Goal: Task Accomplishment & Management: Use online tool/utility

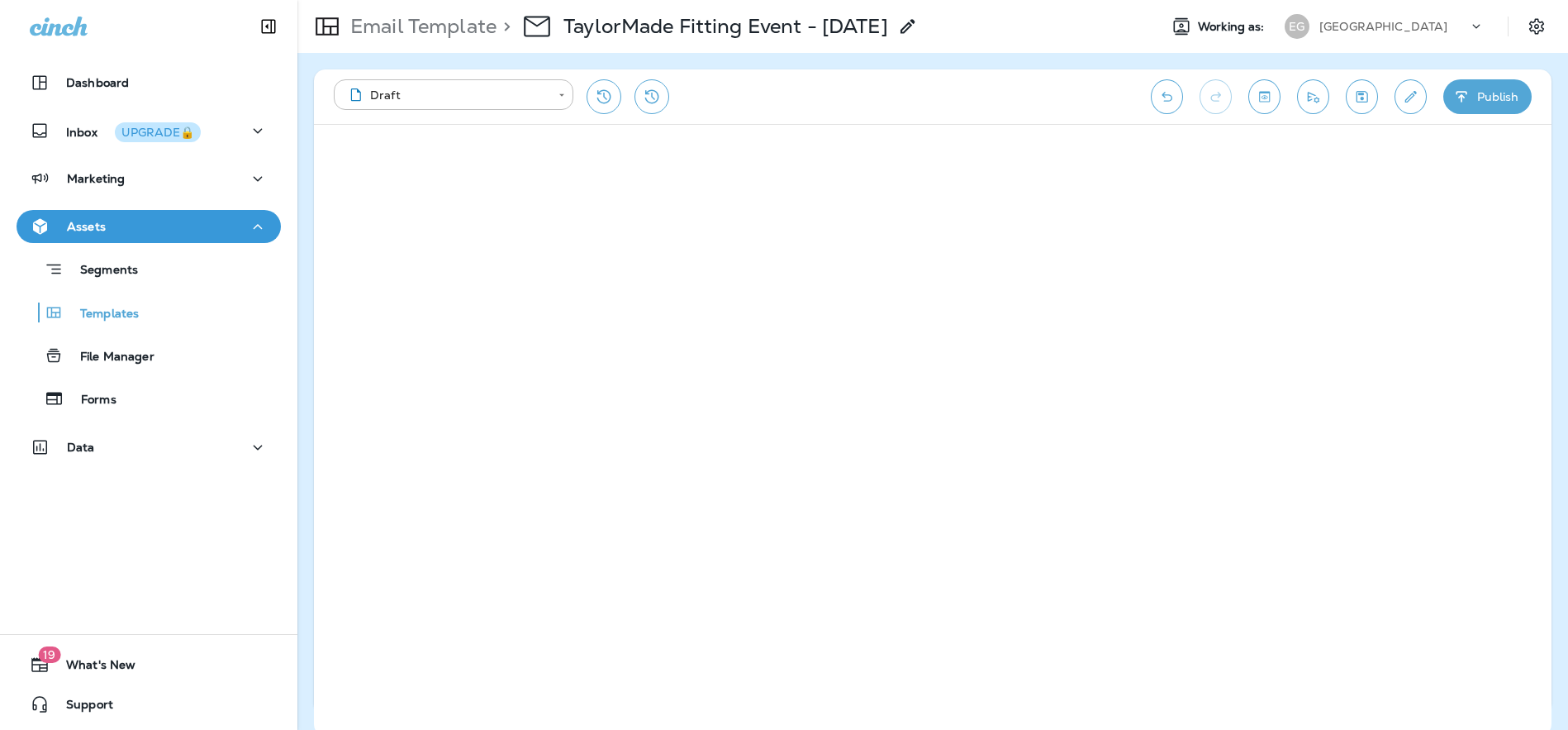
click at [1424, 27] on p "[GEOGRAPHIC_DATA]" at bounding box center [1383, 27] width 128 height 14
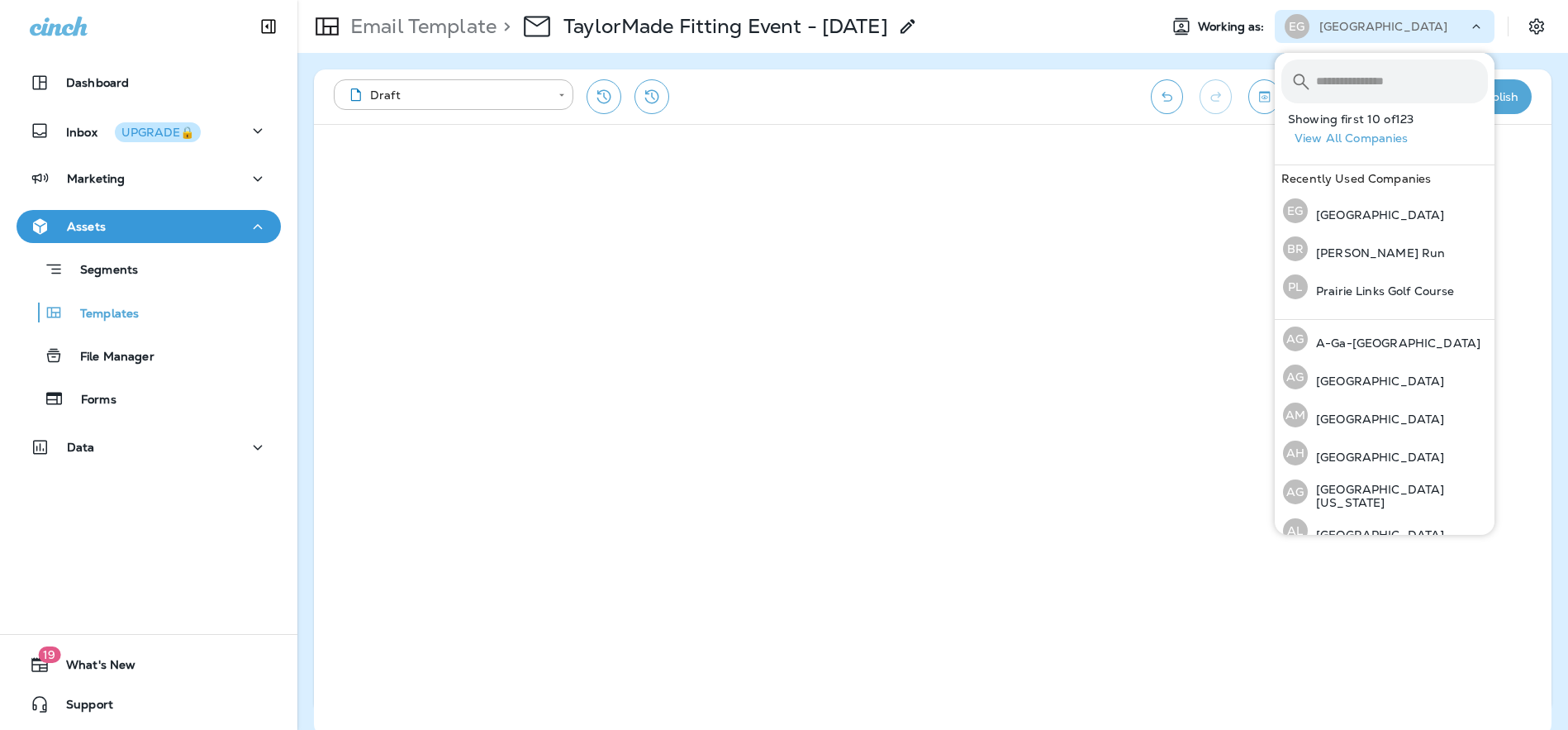
click at [1397, 89] on input "text" at bounding box center [1402, 81] width 172 height 43
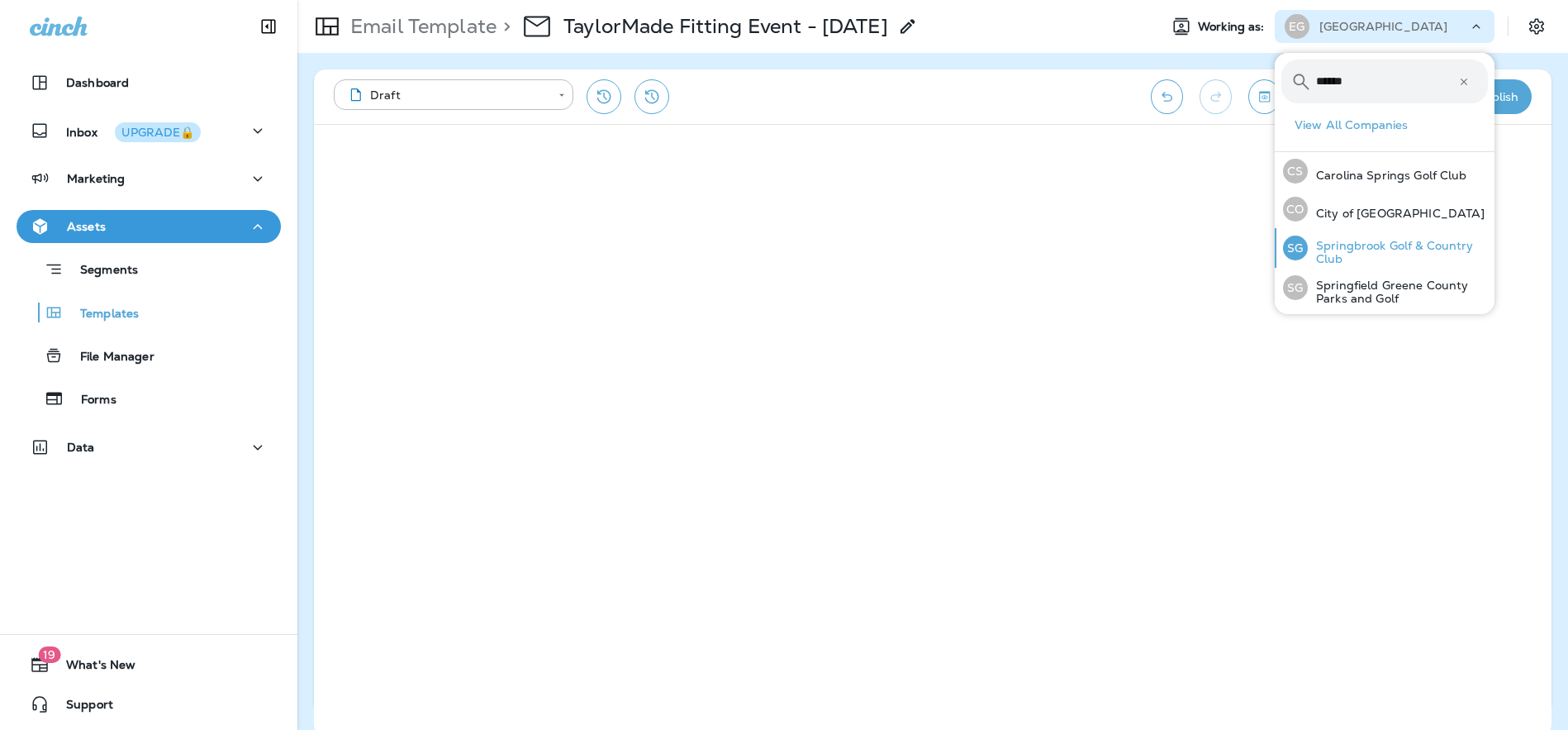
type input "******"
click at [1388, 246] on p "Springbrook Golf & Country Club" at bounding box center [1397, 252] width 180 height 26
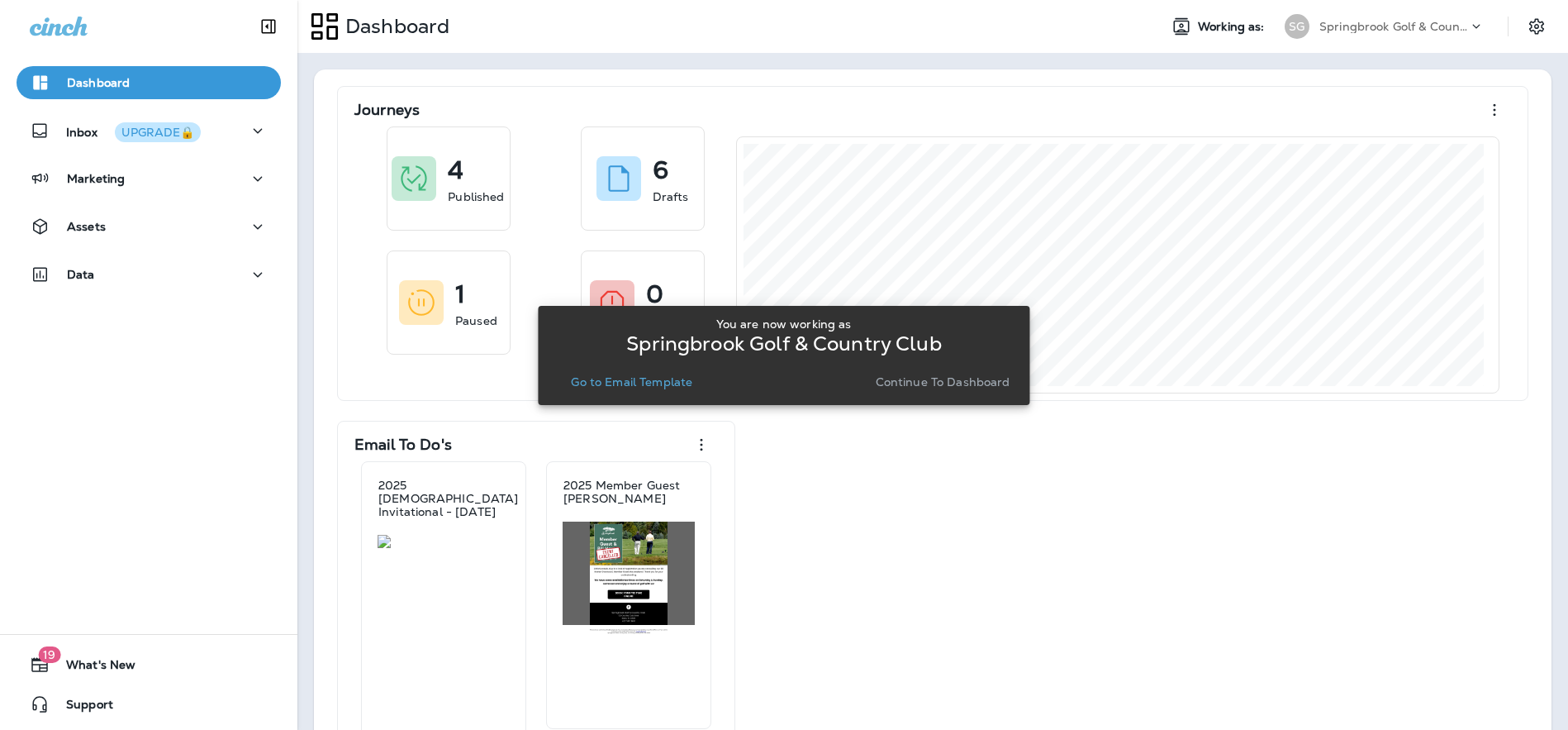
click at [666, 385] on p "Go to Email Template" at bounding box center [632, 382] width 122 height 14
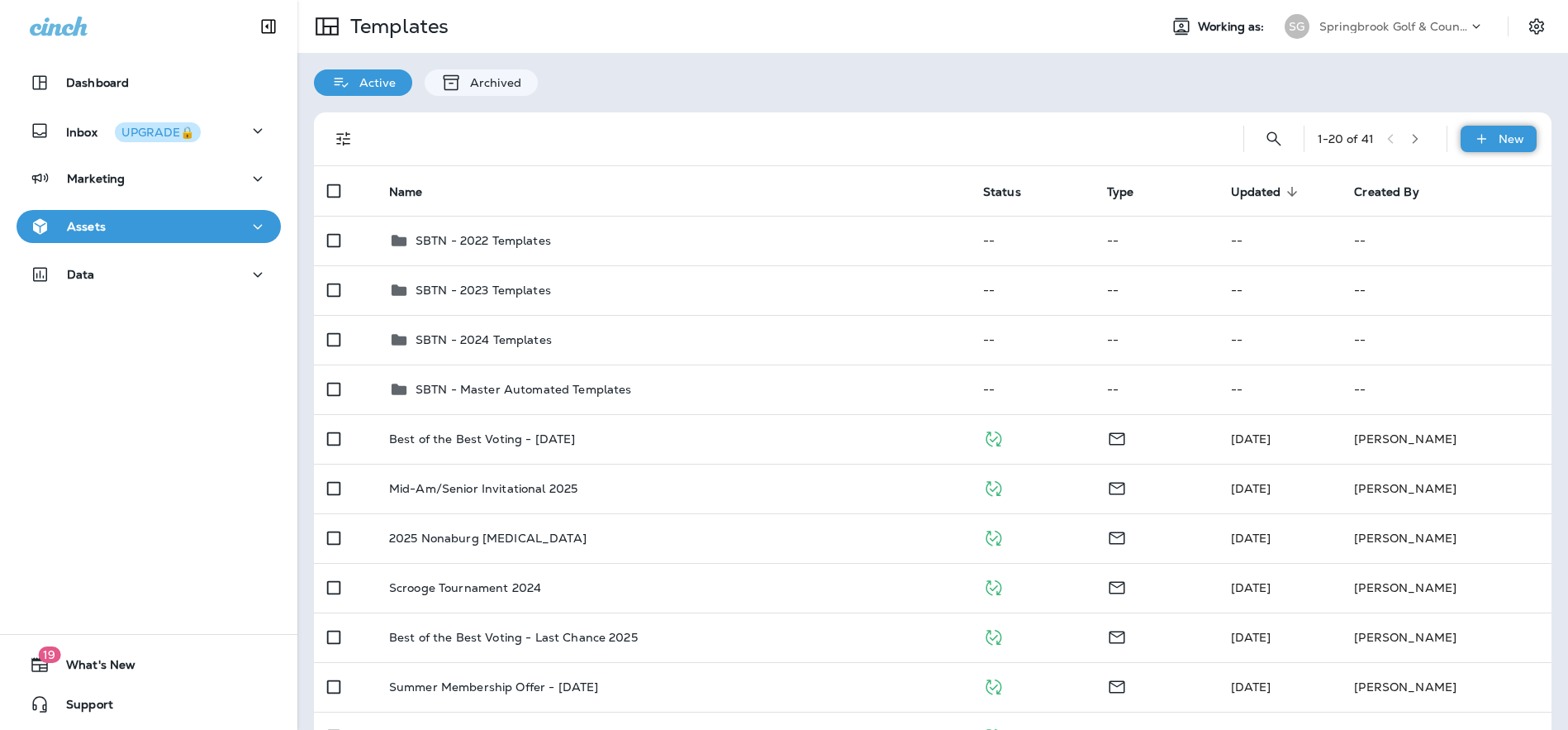
click at [1477, 144] on icon at bounding box center [1482, 138] width 17 height 16
click at [1471, 176] on li "New Template" at bounding box center [1487, 181] width 140 height 40
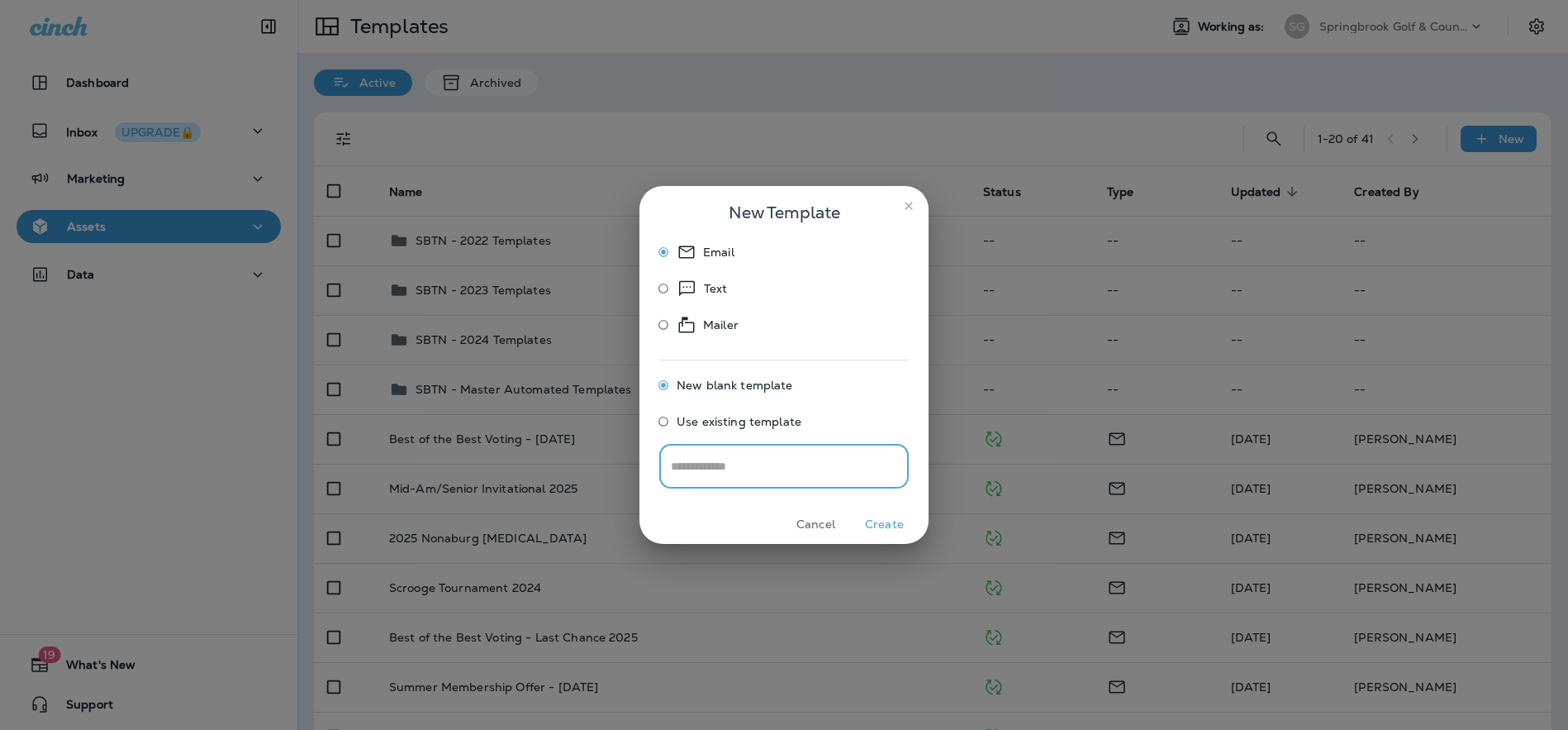
click at [905, 207] on icon "close" at bounding box center [909, 205] width 14 height 14
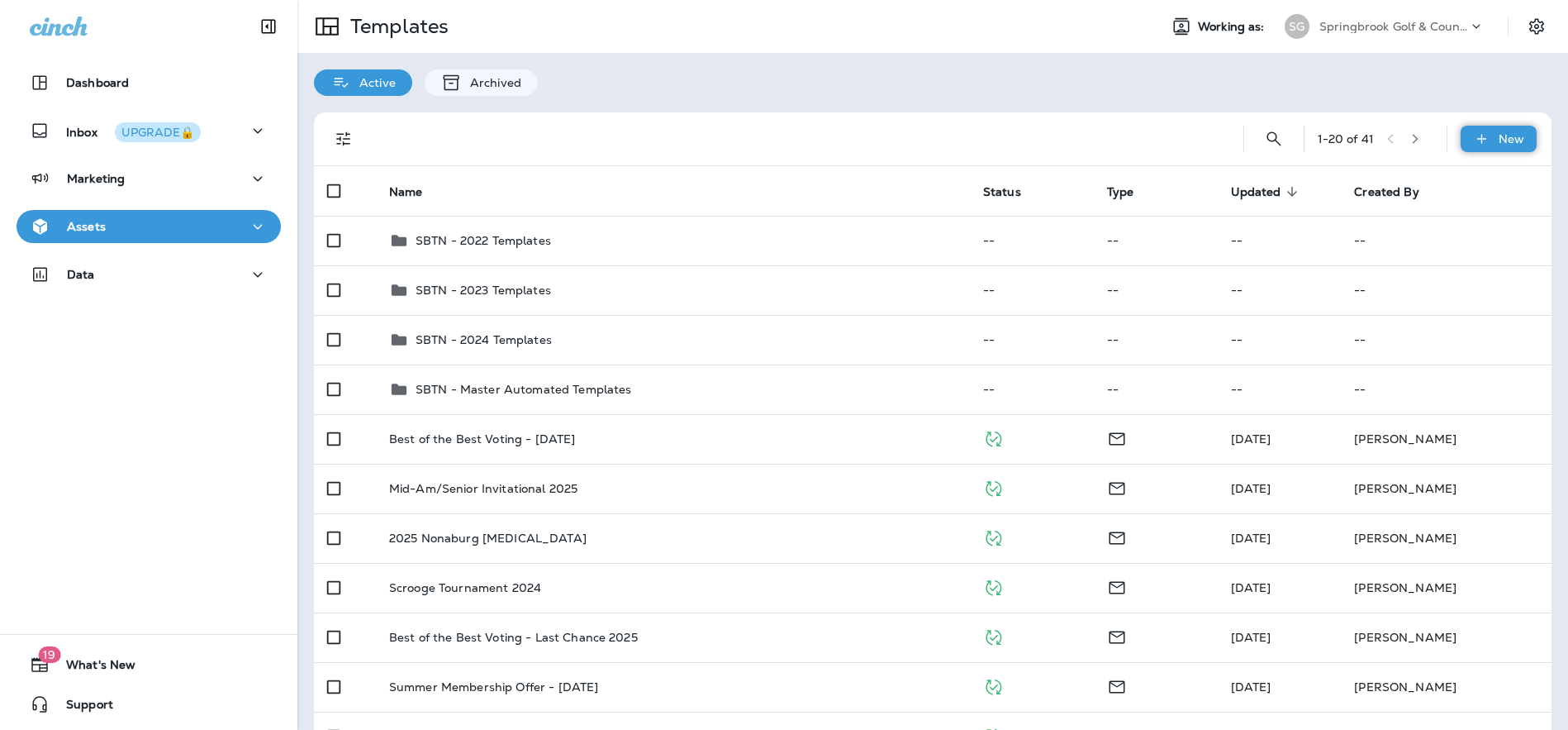
click at [1476, 140] on icon at bounding box center [1480, 138] width 9 height 9
click at [1450, 219] on icon at bounding box center [1441, 221] width 20 height 20
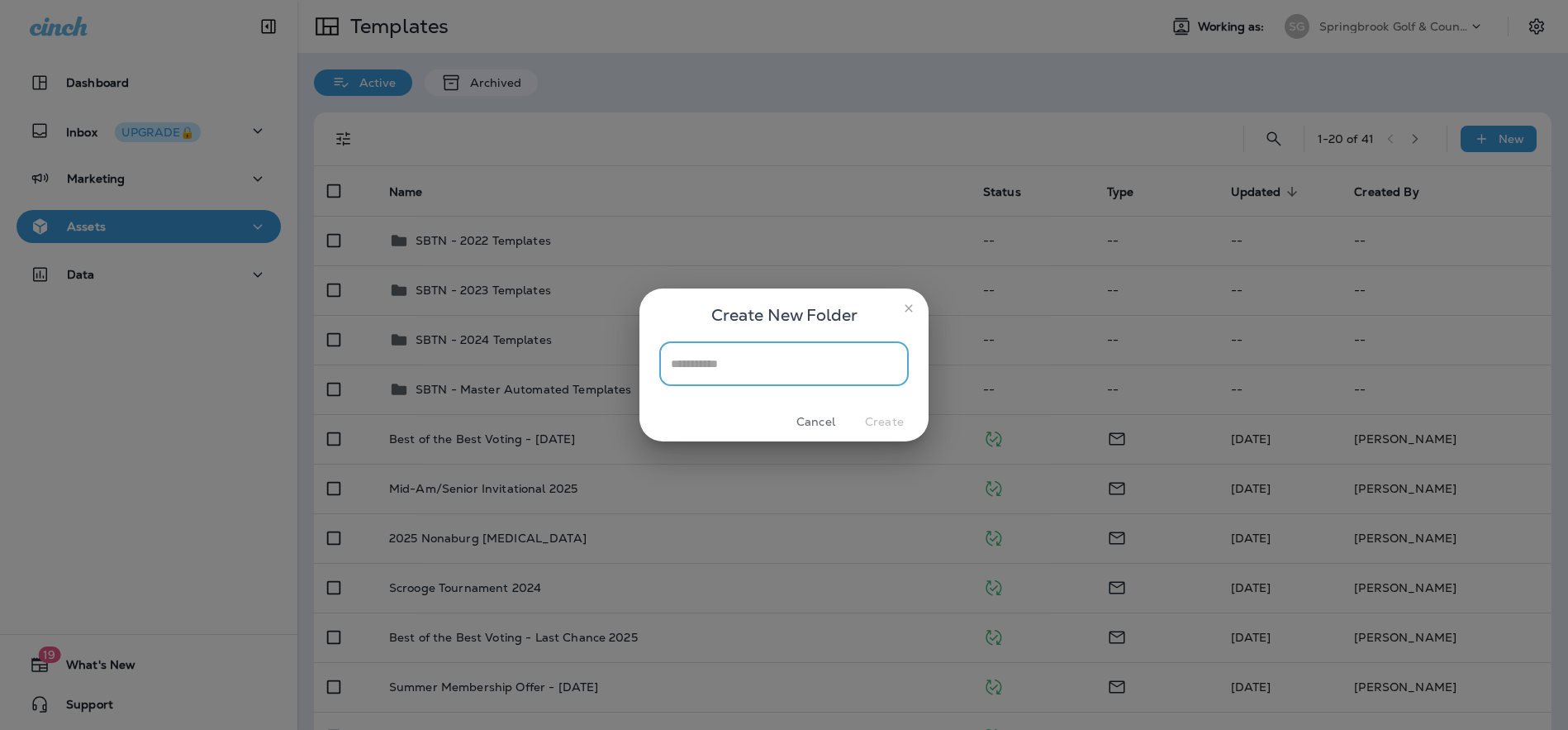
click at [746, 356] on input "text" at bounding box center [784, 363] width 250 height 43
type input "*"
type input "**********"
click at [897, 419] on button "Create" at bounding box center [884, 421] width 62 height 26
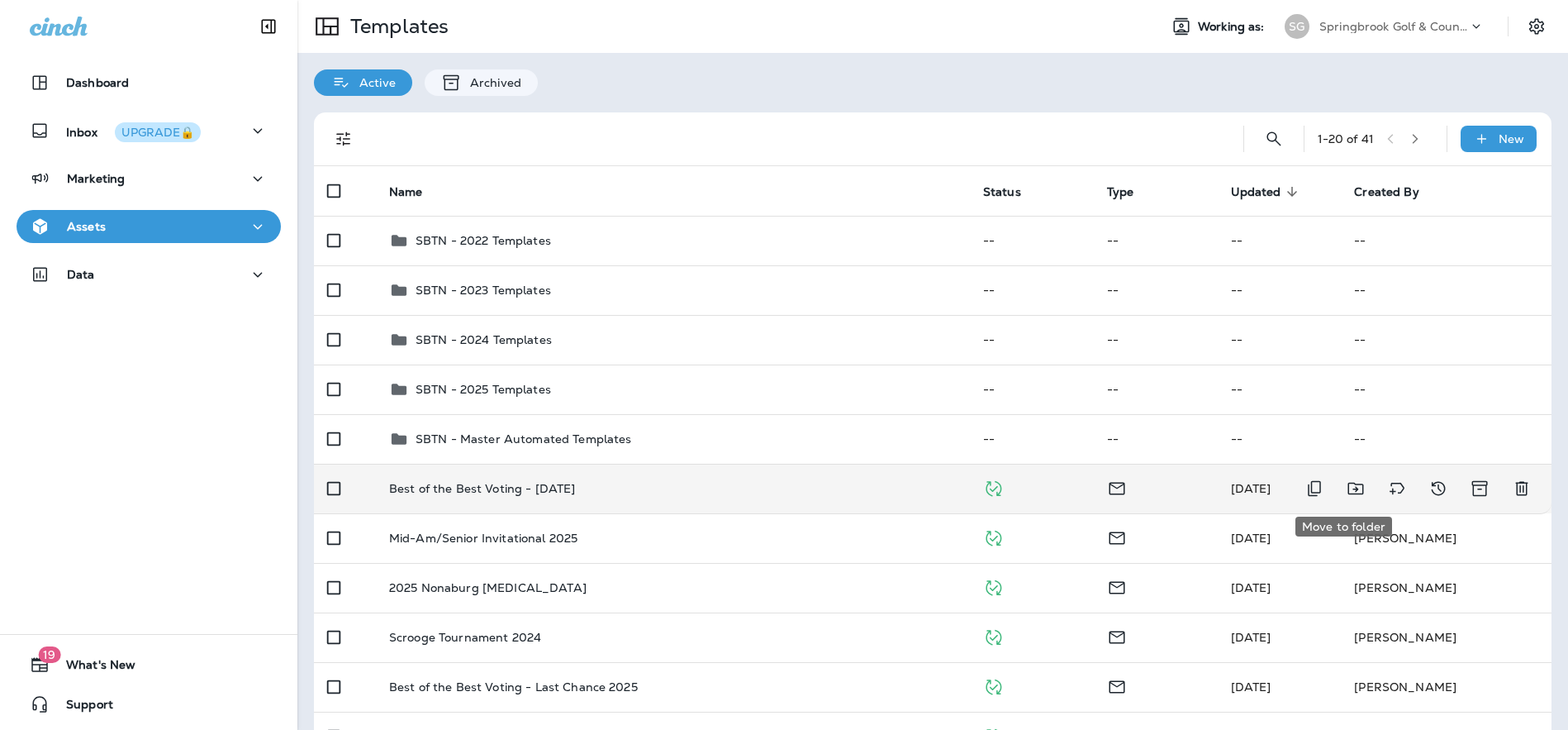
click at [1346, 486] on icon "Move to folder" at bounding box center [1356, 488] width 20 height 20
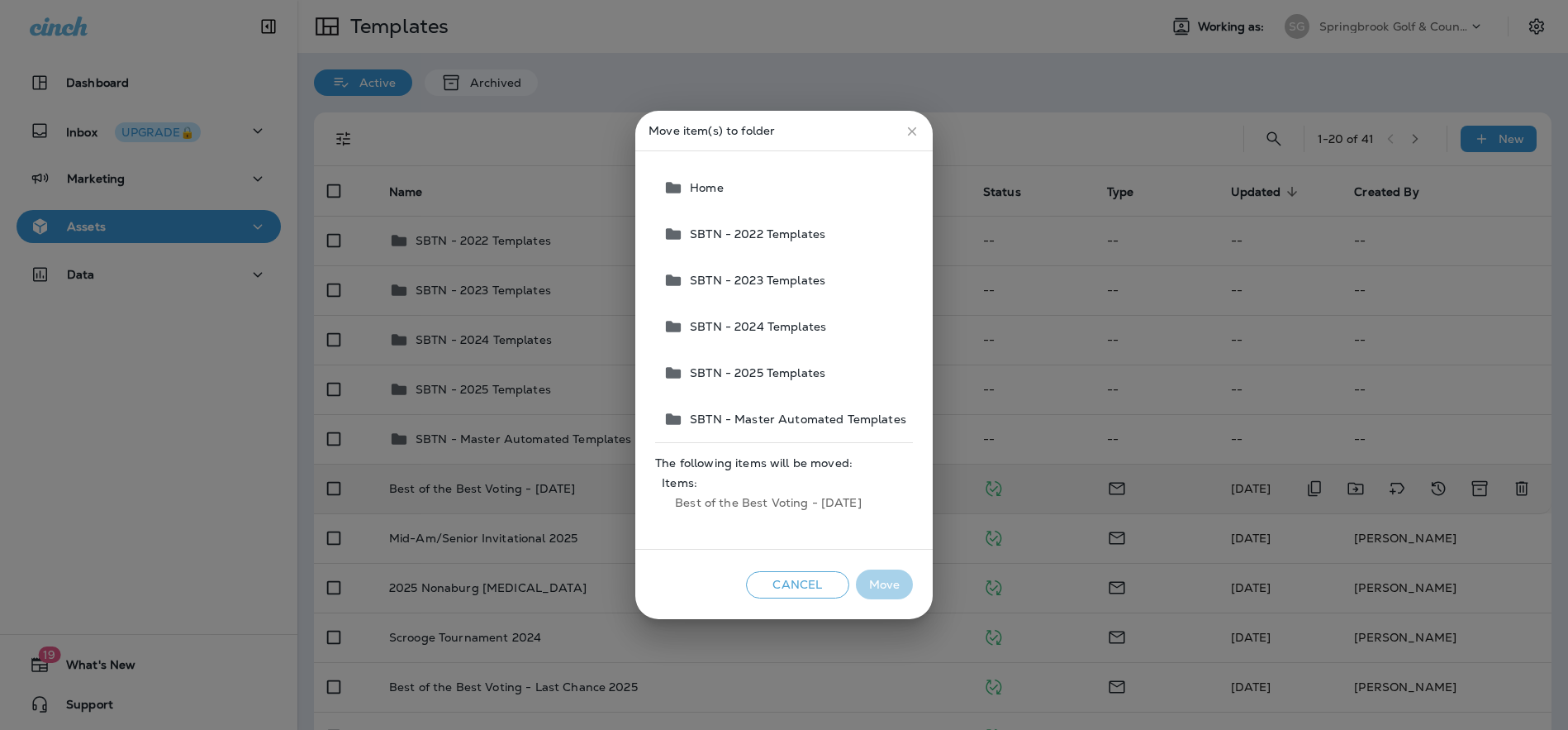
click at [761, 361] on button "SBTN - 2025 Templates" at bounding box center [785, 372] width 257 height 46
click at [871, 581] on button "Move" at bounding box center [884, 584] width 57 height 31
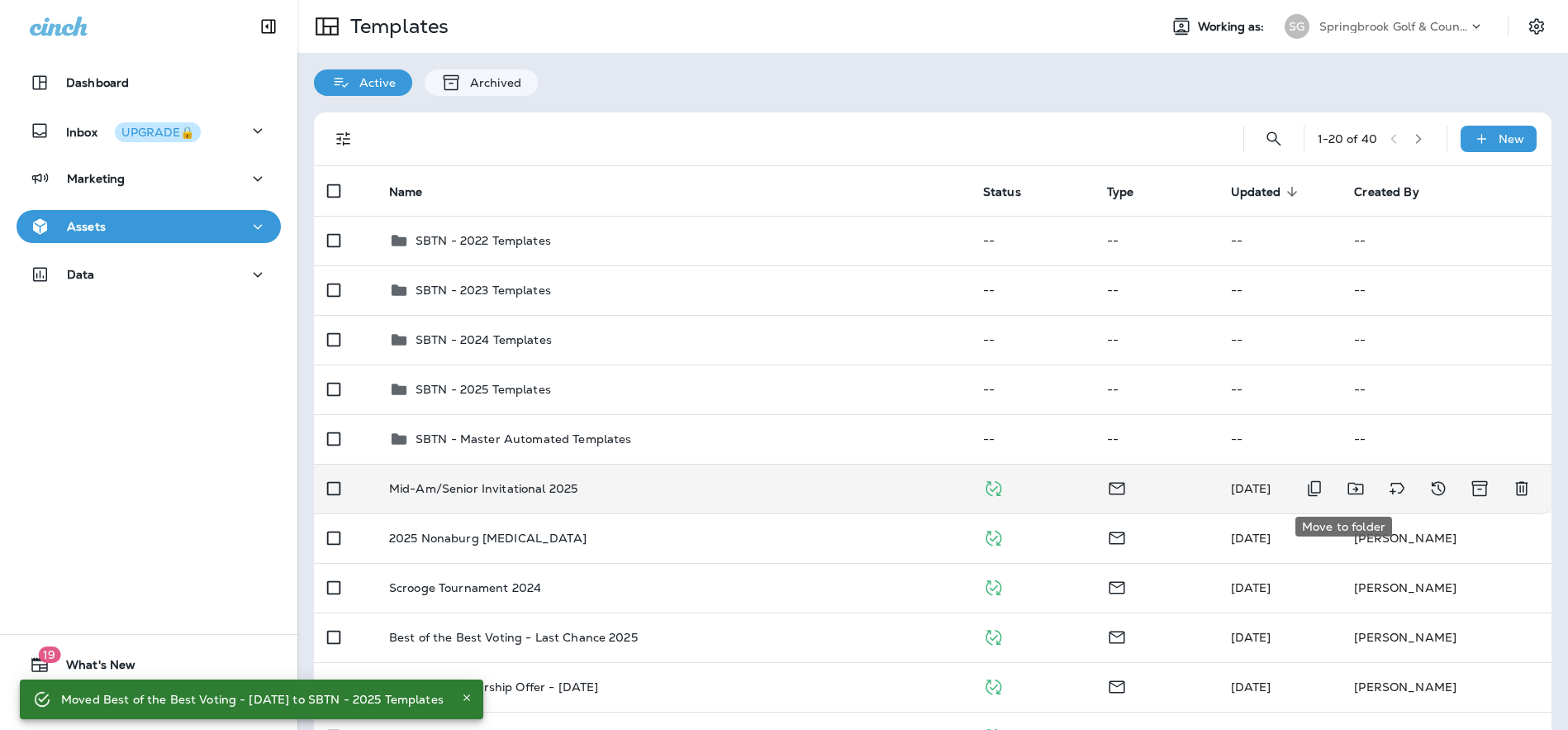
click at [1346, 486] on icon "Move to folder" at bounding box center [1356, 488] width 20 height 20
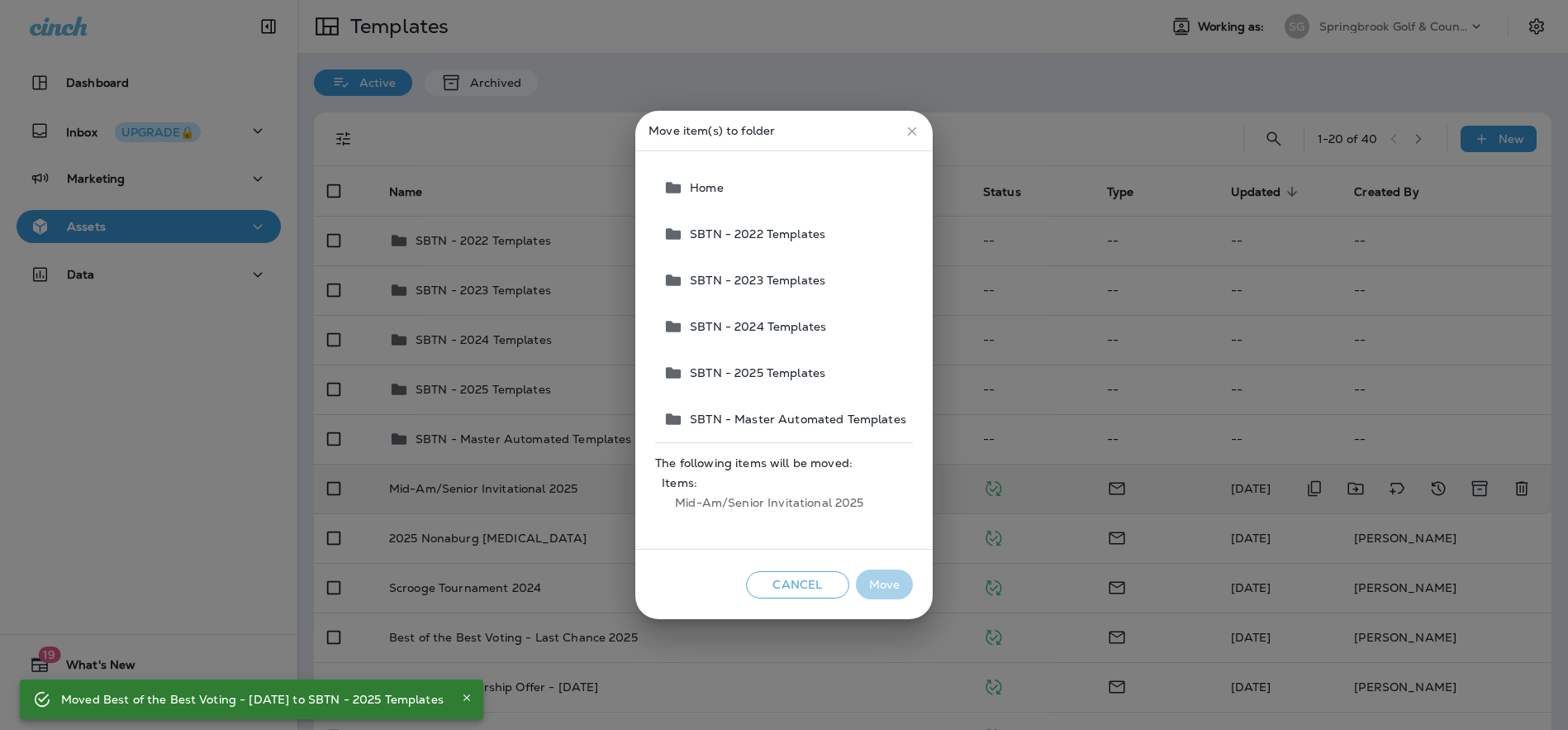
click at [777, 372] on span "SBTN - 2025 Templates" at bounding box center [754, 373] width 142 height 14
click at [872, 585] on button "Move" at bounding box center [884, 584] width 57 height 31
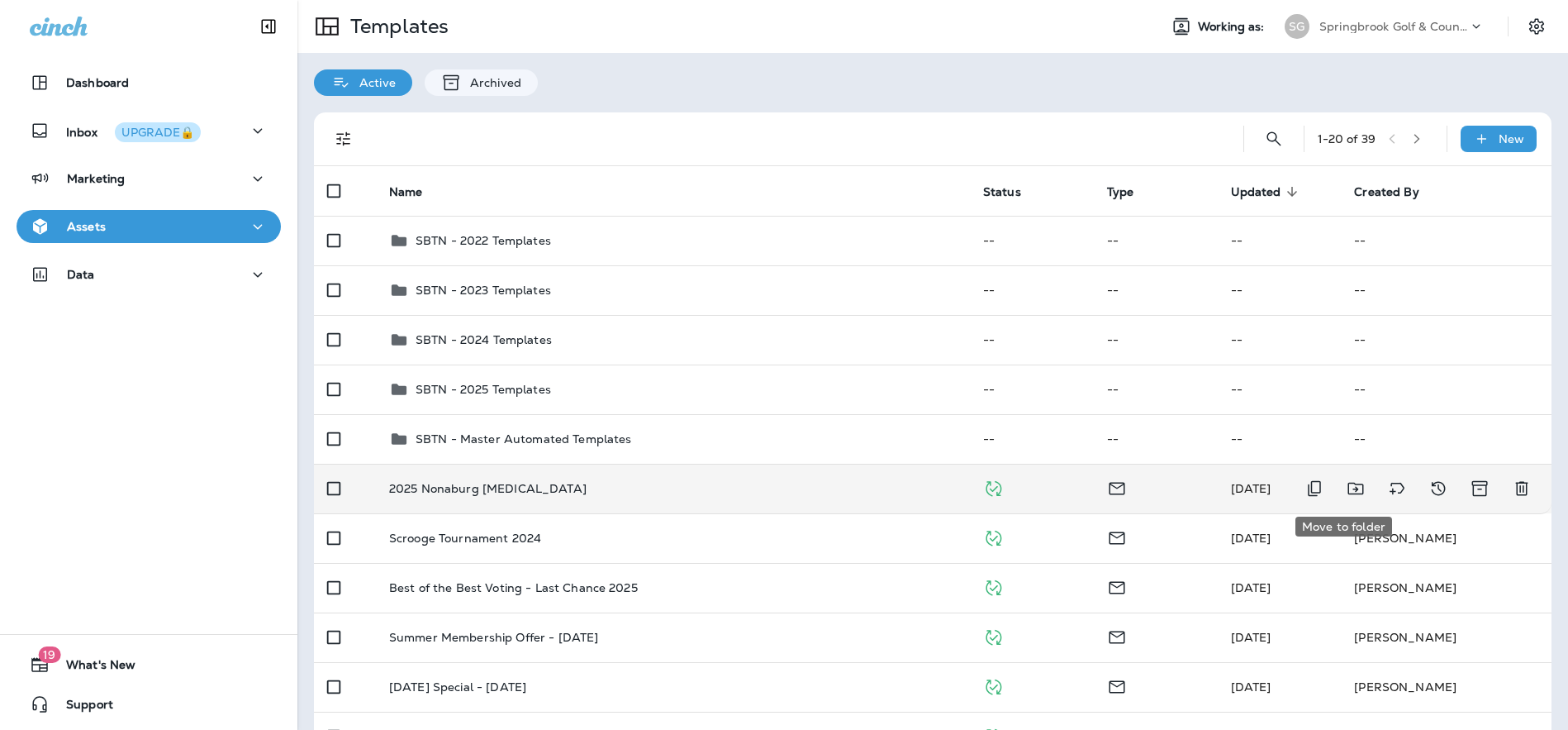
click at [1346, 487] on icon "Move to folder" at bounding box center [1356, 488] width 20 height 20
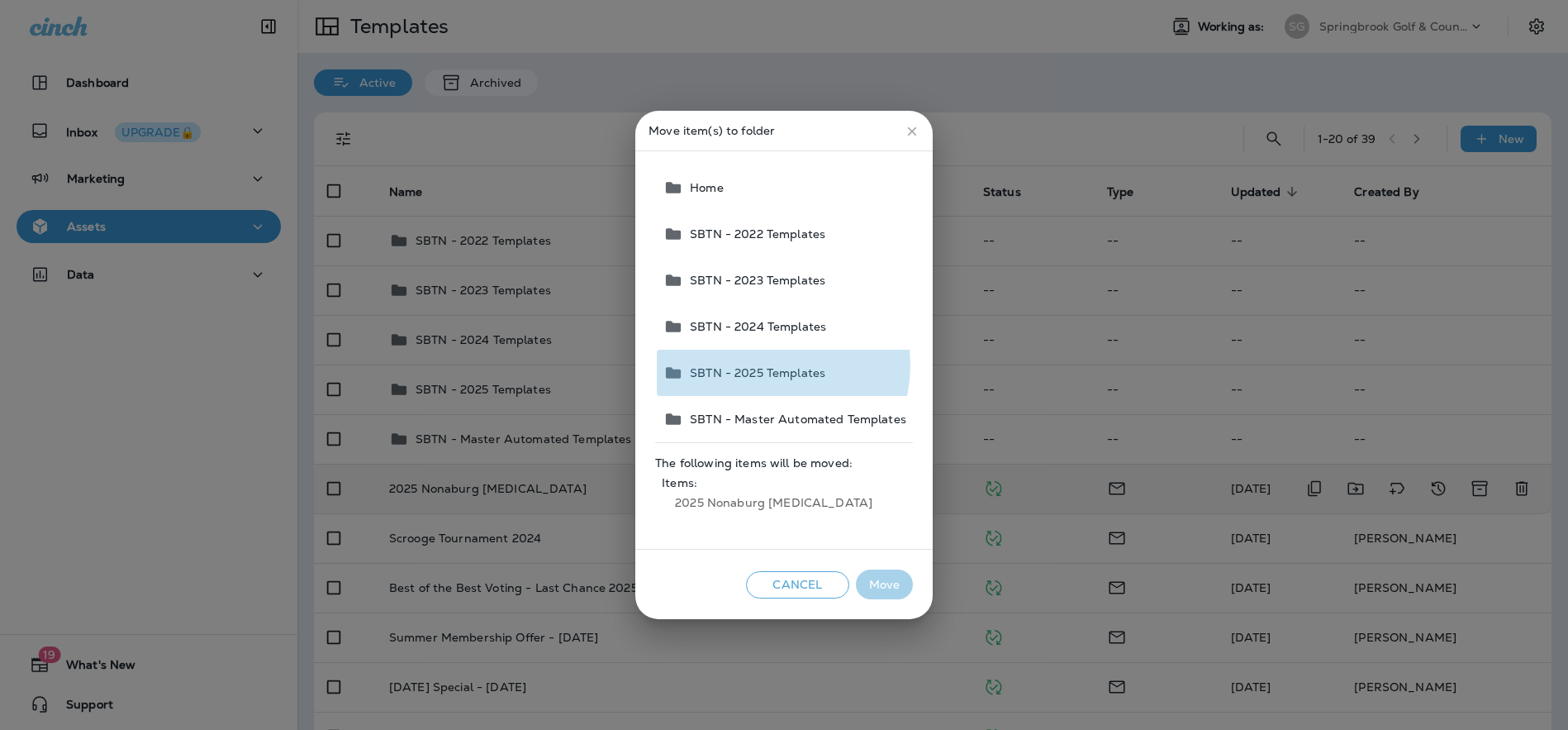
drag, startPoint x: 769, startPoint y: 365, endPoint x: 799, endPoint y: 439, distance: 79.8
click at [769, 366] on span "SBTN - 2025 Templates" at bounding box center [754, 373] width 142 height 14
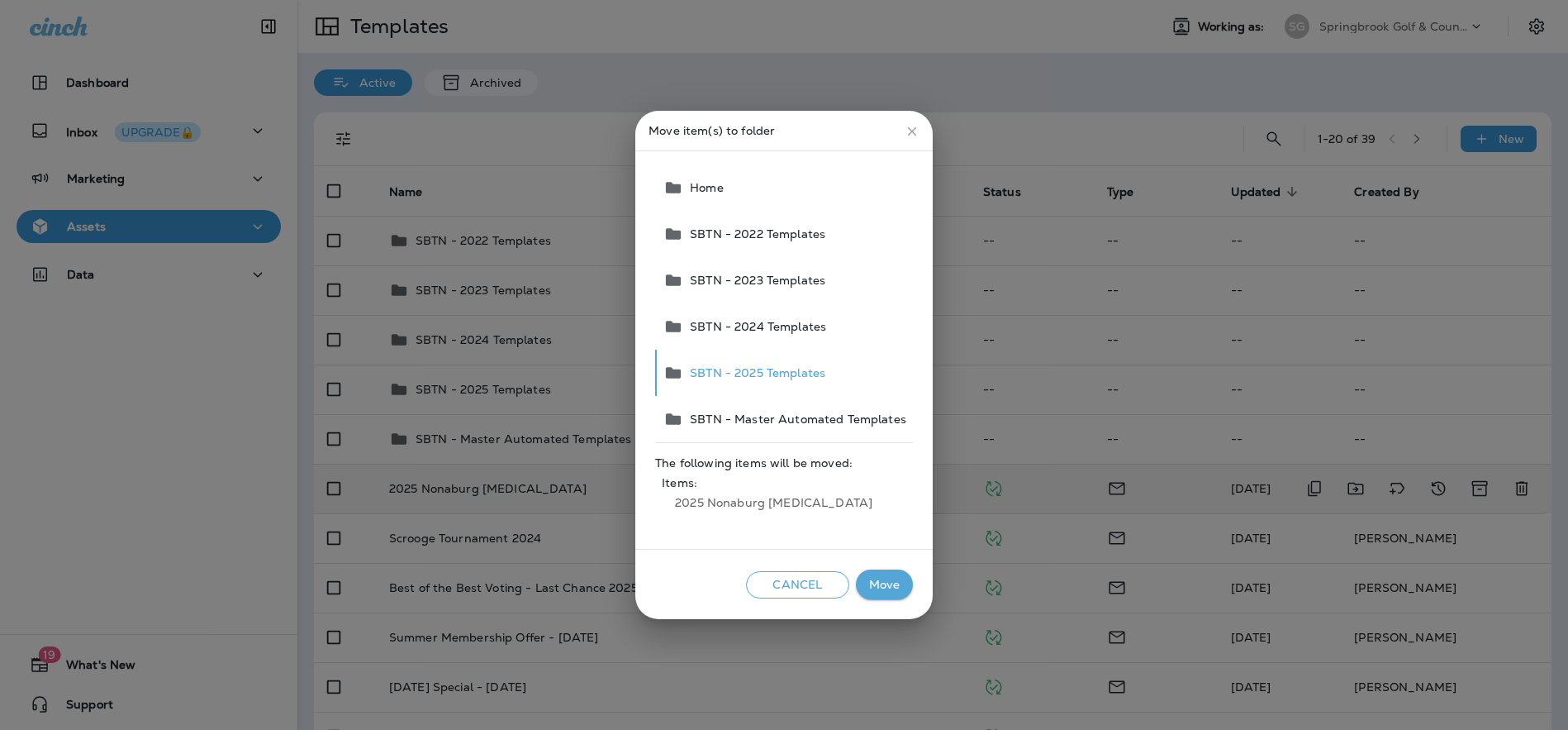
click at [873, 588] on button "Move" at bounding box center [884, 584] width 57 height 31
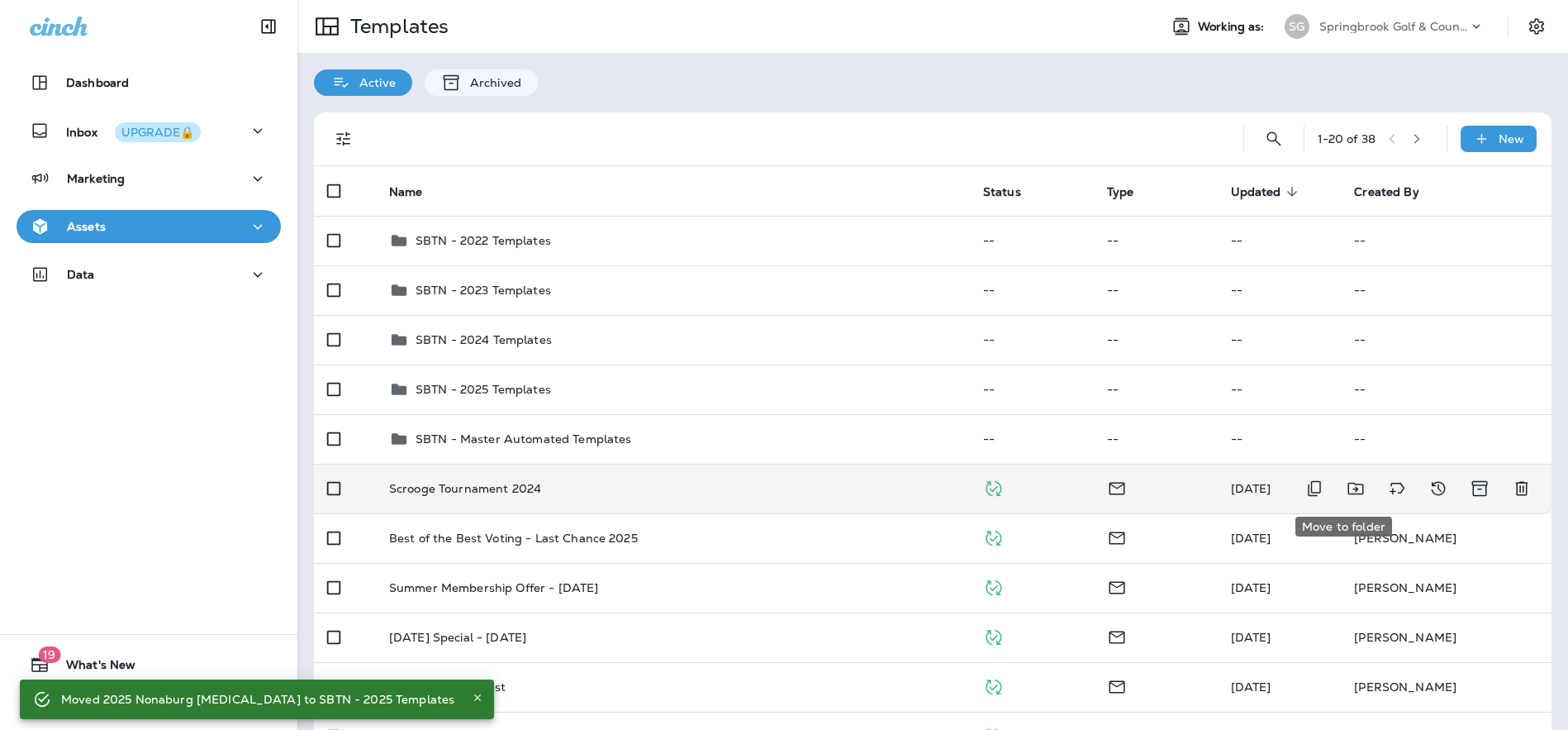
click at [1348, 485] on icon "Move to folder" at bounding box center [1356, 488] width 20 height 20
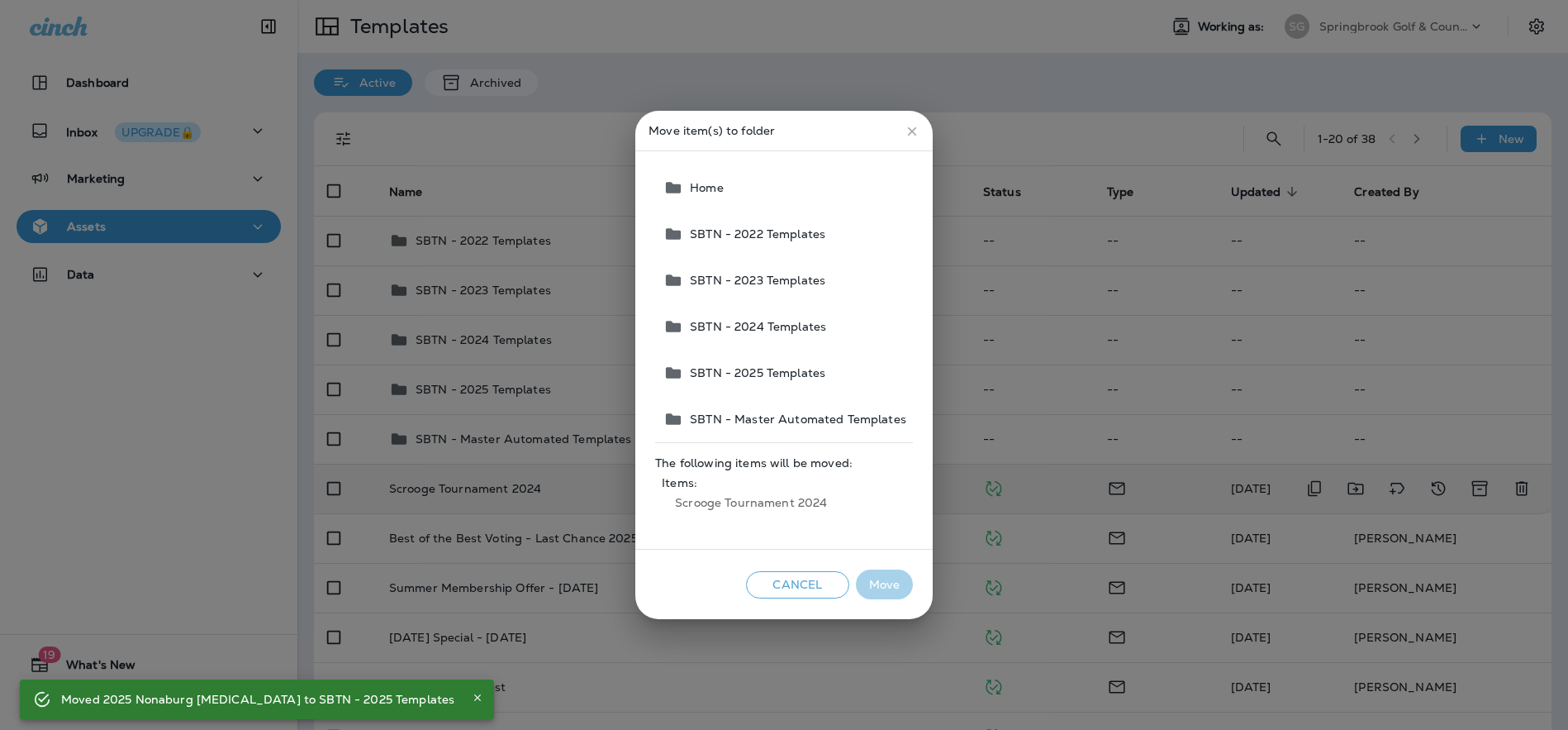
click at [799, 326] on span "SBTN - 2024 Templates" at bounding box center [755, 327] width 143 height 14
click at [890, 586] on button "Move" at bounding box center [884, 584] width 57 height 31
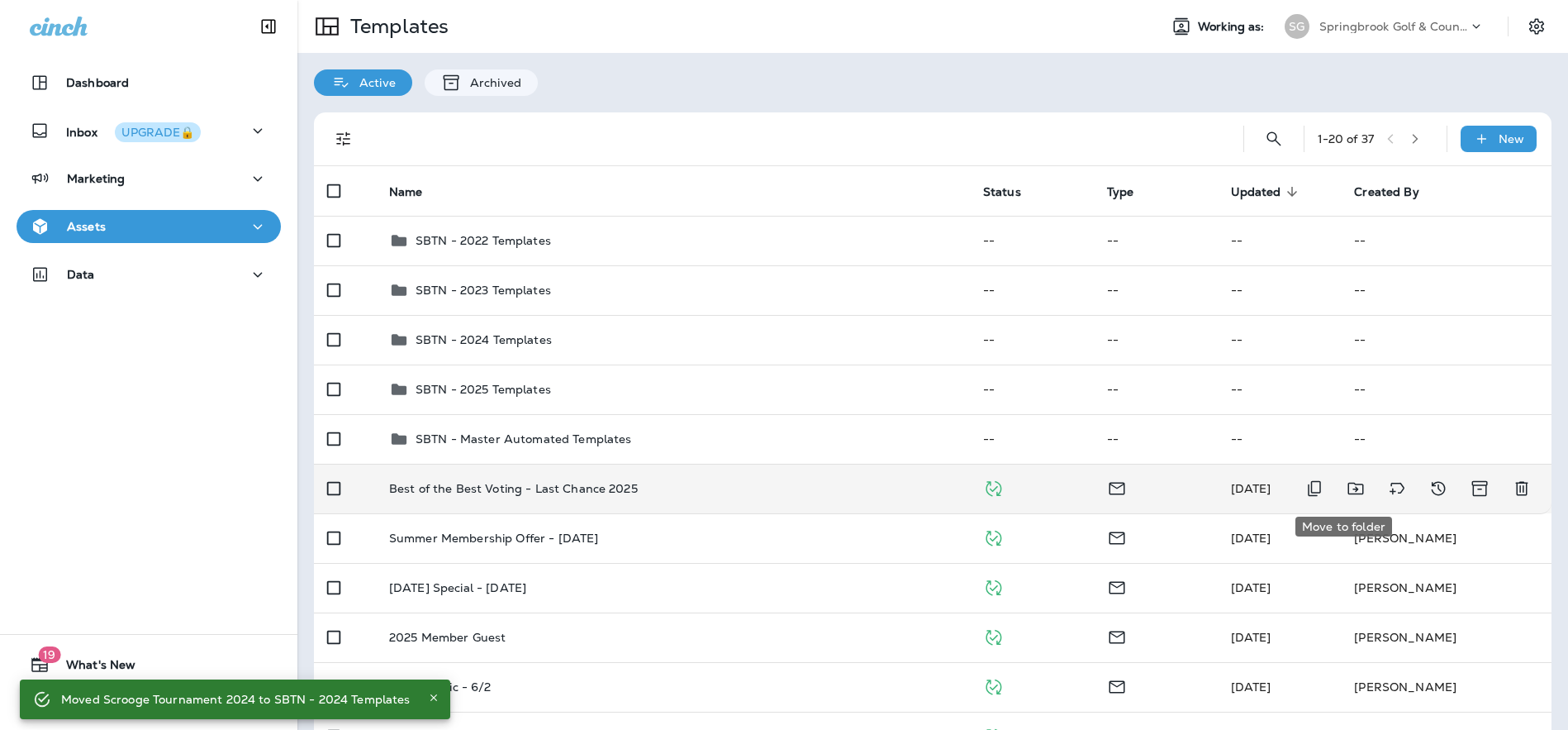
click at [1347, 491] on icon "Move to folder" at bounding box center [1356, 488] width 20 height 20
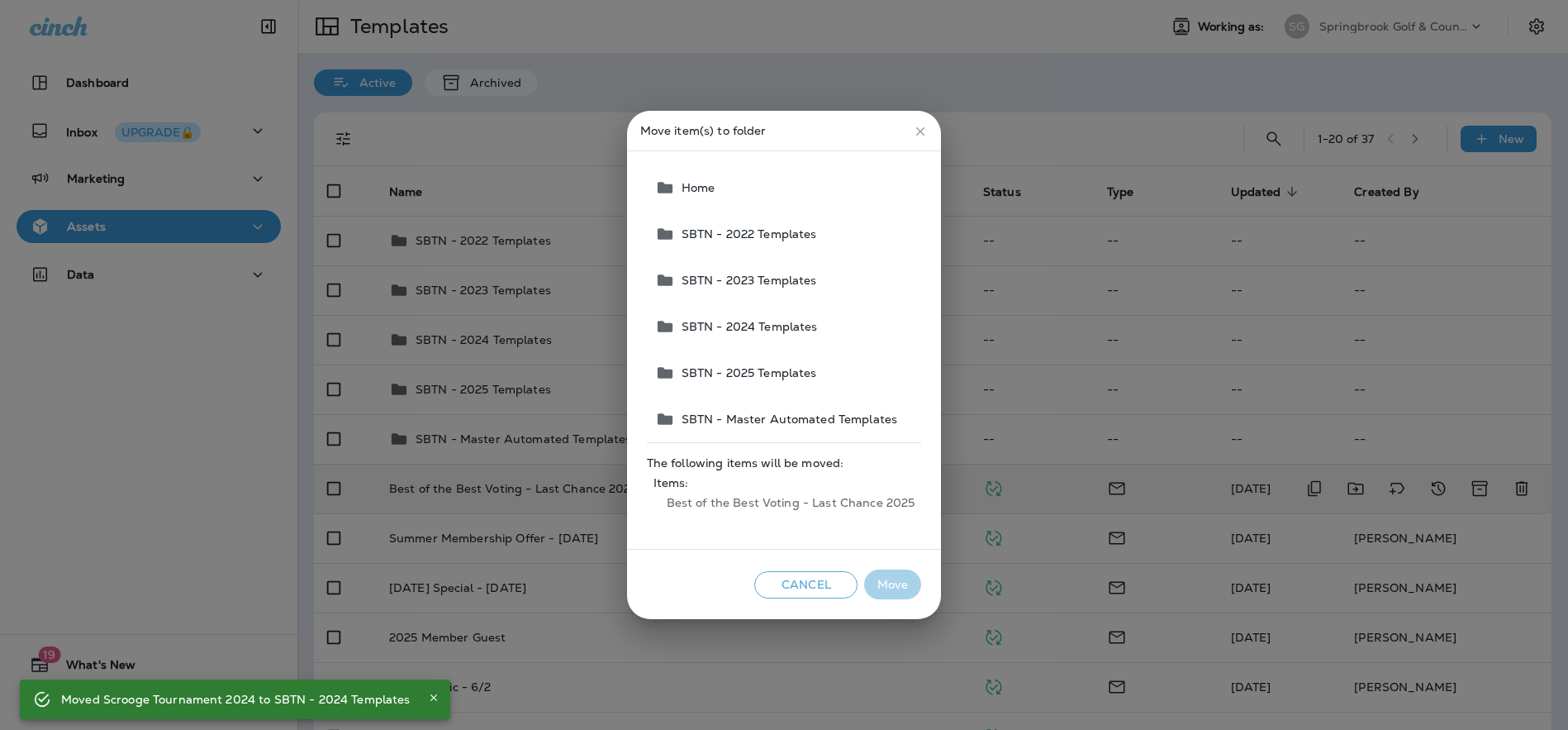
click at [755, 377] on span "SBTN - 2025 Templates" at bounding box center [745, 373] width 142 height 14
click at [897, 580] on button "Move" at bounding box center [892, 584] width 57 height 31
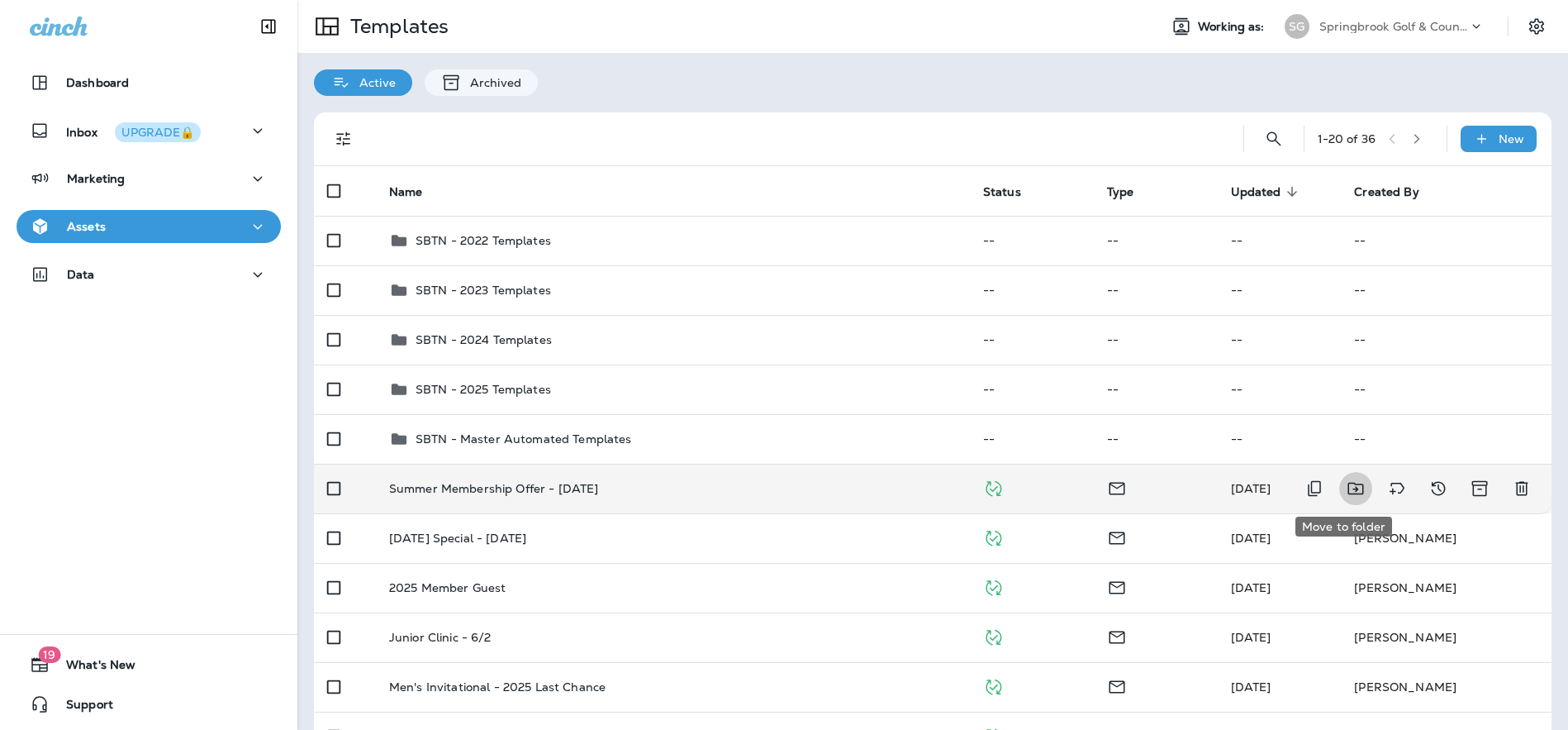
click at [1347, 487] on icon "Move to folder" at bounding box center [1355, 488] width 15 height 13
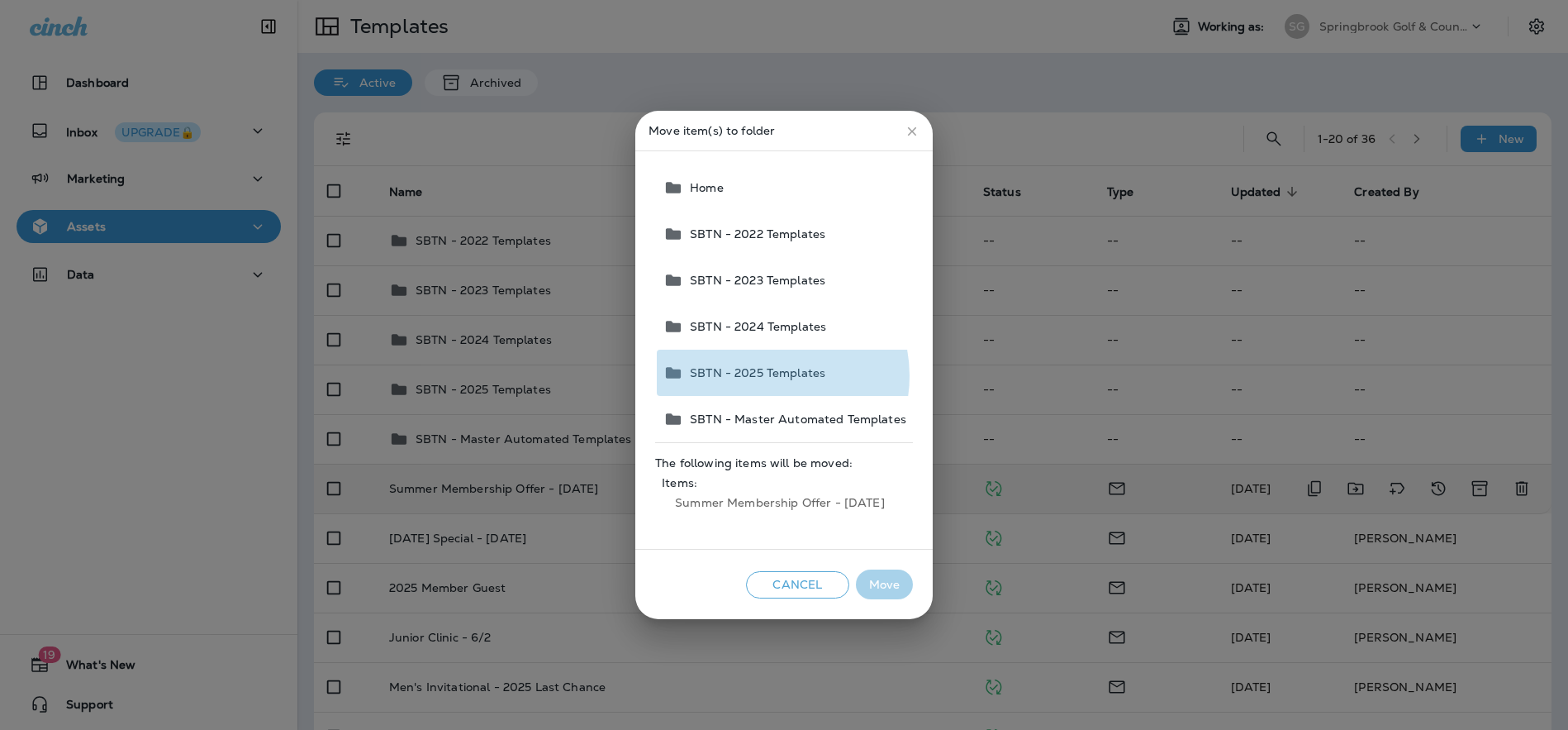
click at [775, 376] on span "SBTN - 2025 Templates" at bounding box center [754, 373] width 142 height 14
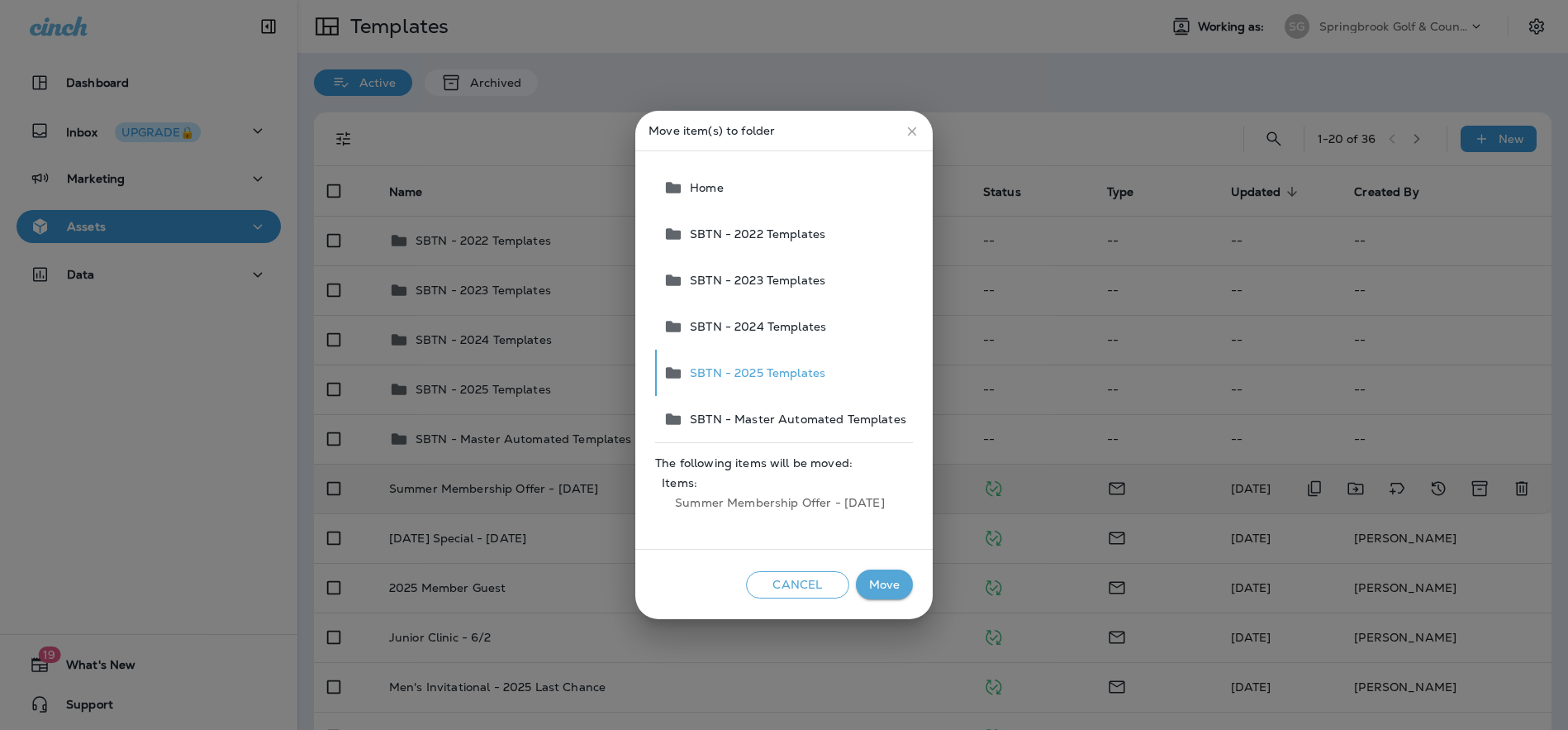
click at [871, 578] on button "Move" at bounding box center [884, 584] width 57 height 31
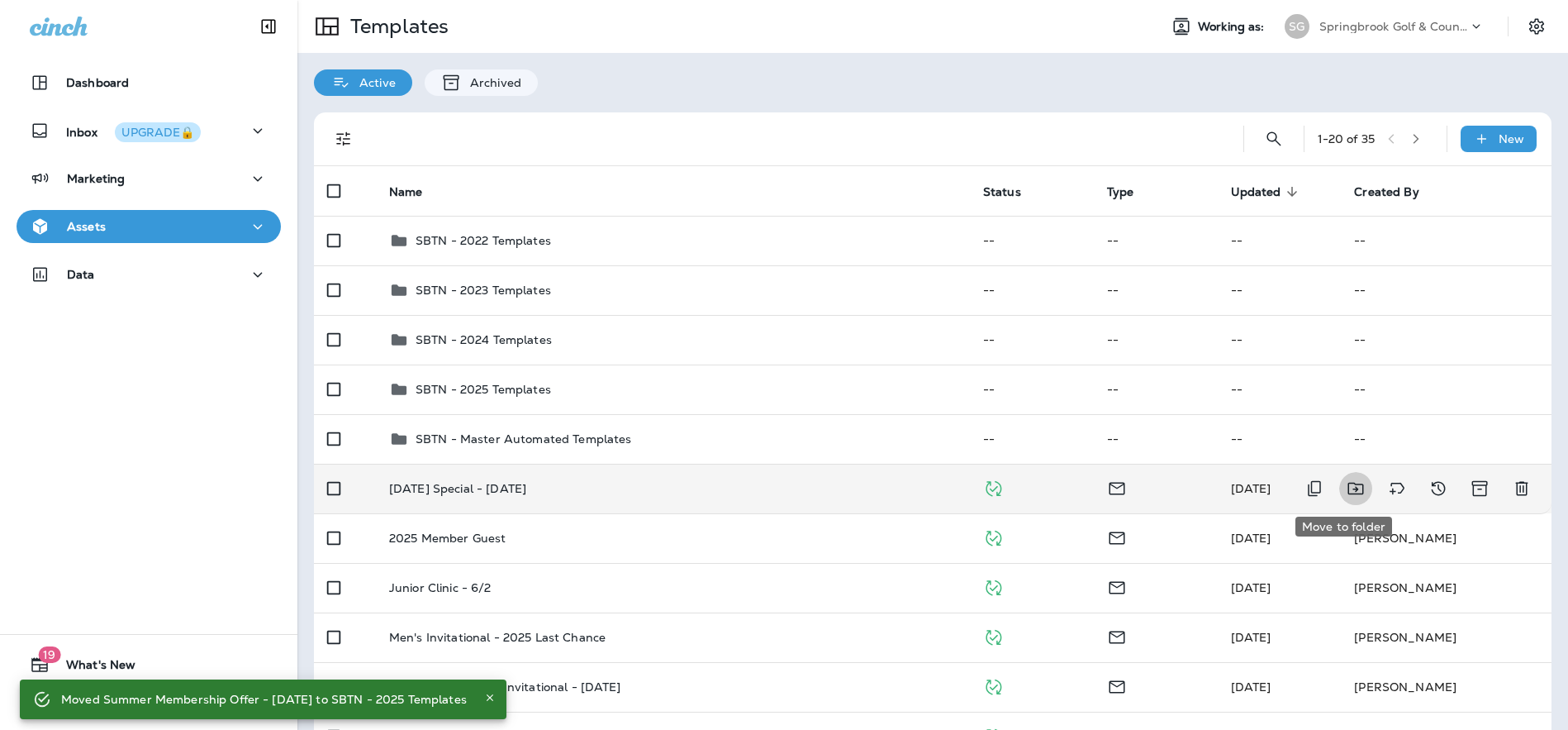
click at [1351, 486] on icon "Move to folder" at bounding box center [1355, 488] width 15 height 13
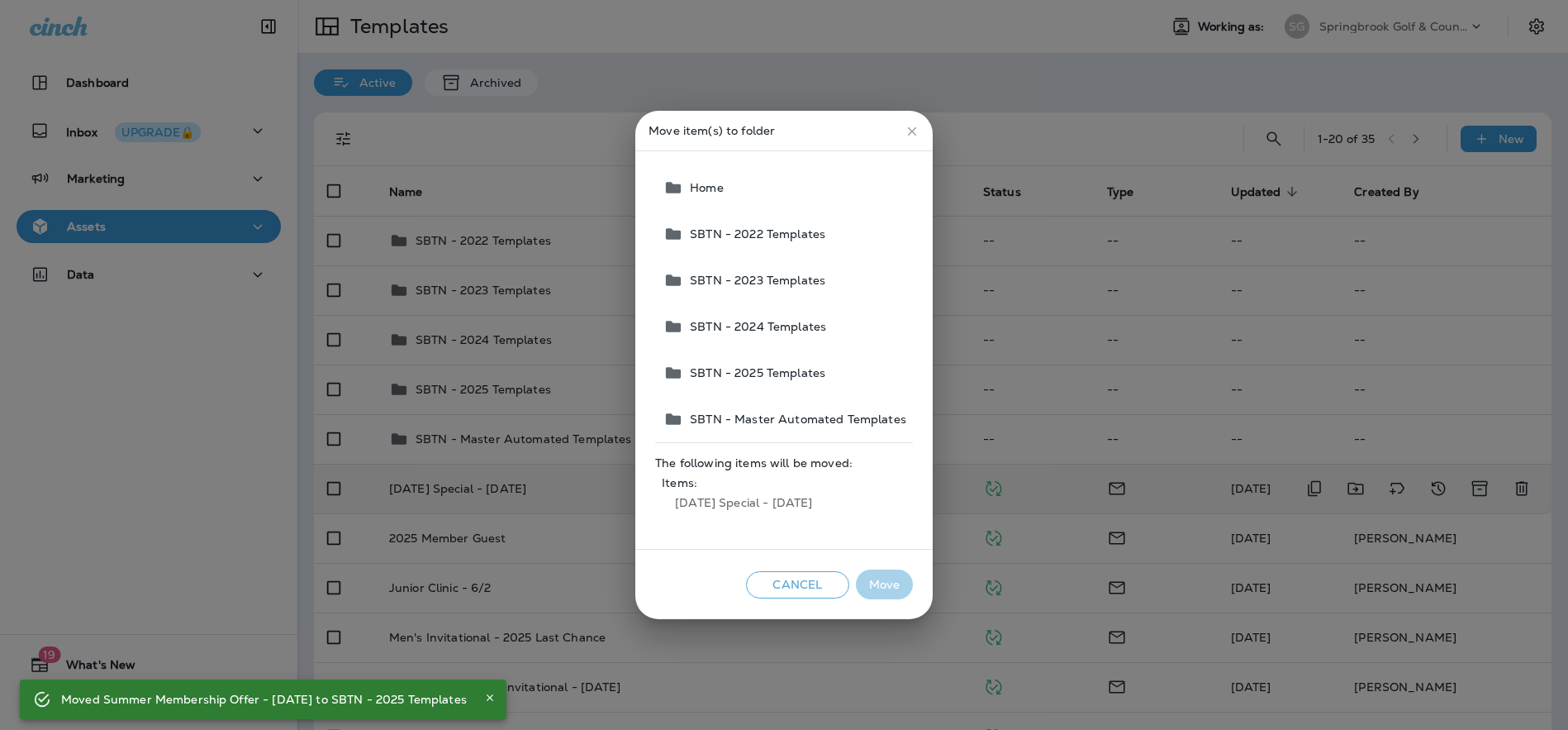
click at [776, 372] on span "SBTN - 2025 Templates" at bounding box center [754, 373] width 142 height 14
click at [879, 591] on button "Move" at bounding box center [884, 584] width 57 height 31
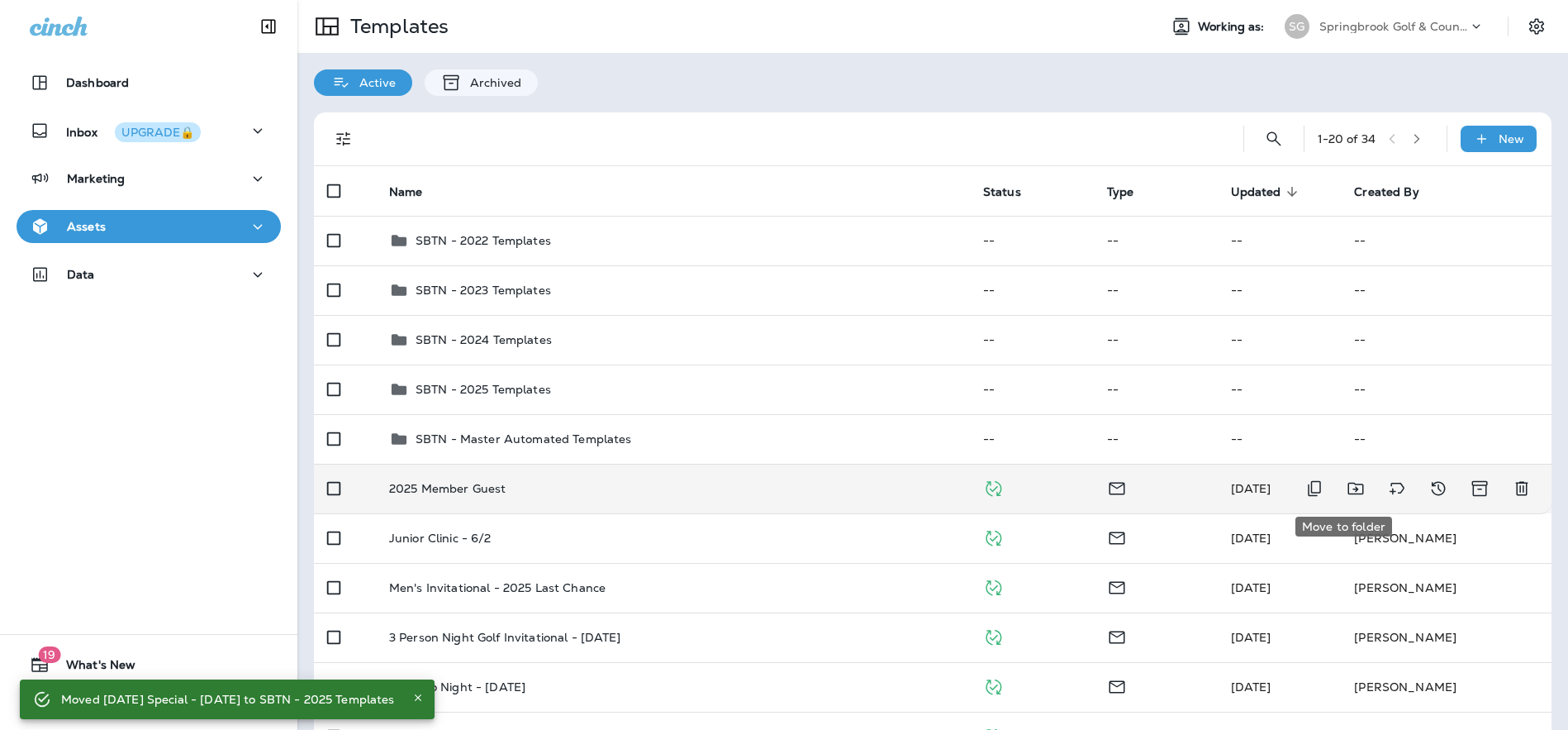
click at [1346, 484] on icon "Move to folder" at bounding box center [1356, 488] width 20 height 20
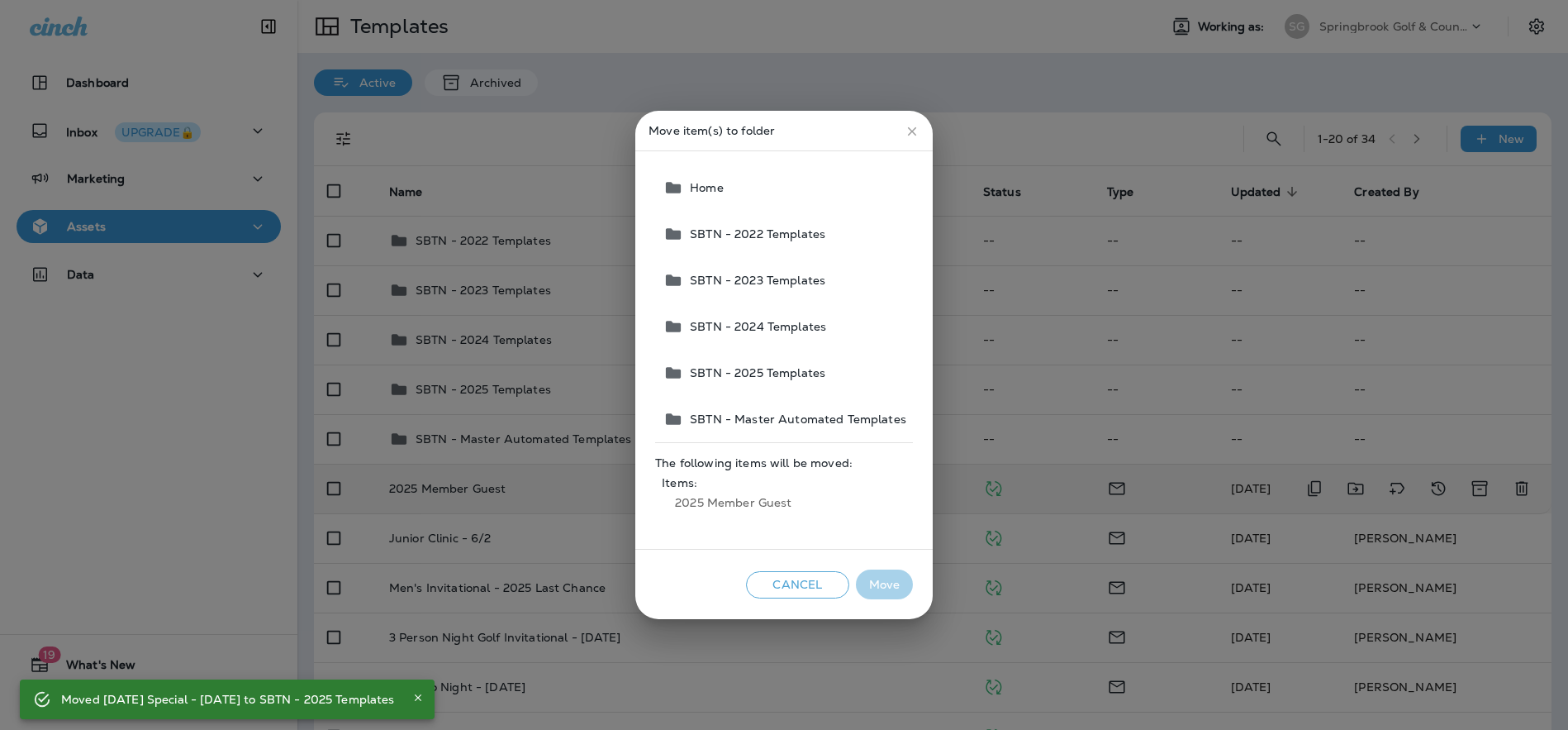
click at [746, 372] on span "SBTN - 2025 Templates" at bounding box center [754, 373] width 142 height 14
click at [881, 579] on button "Move" at bounding box center [884, 584] width 57 height 31
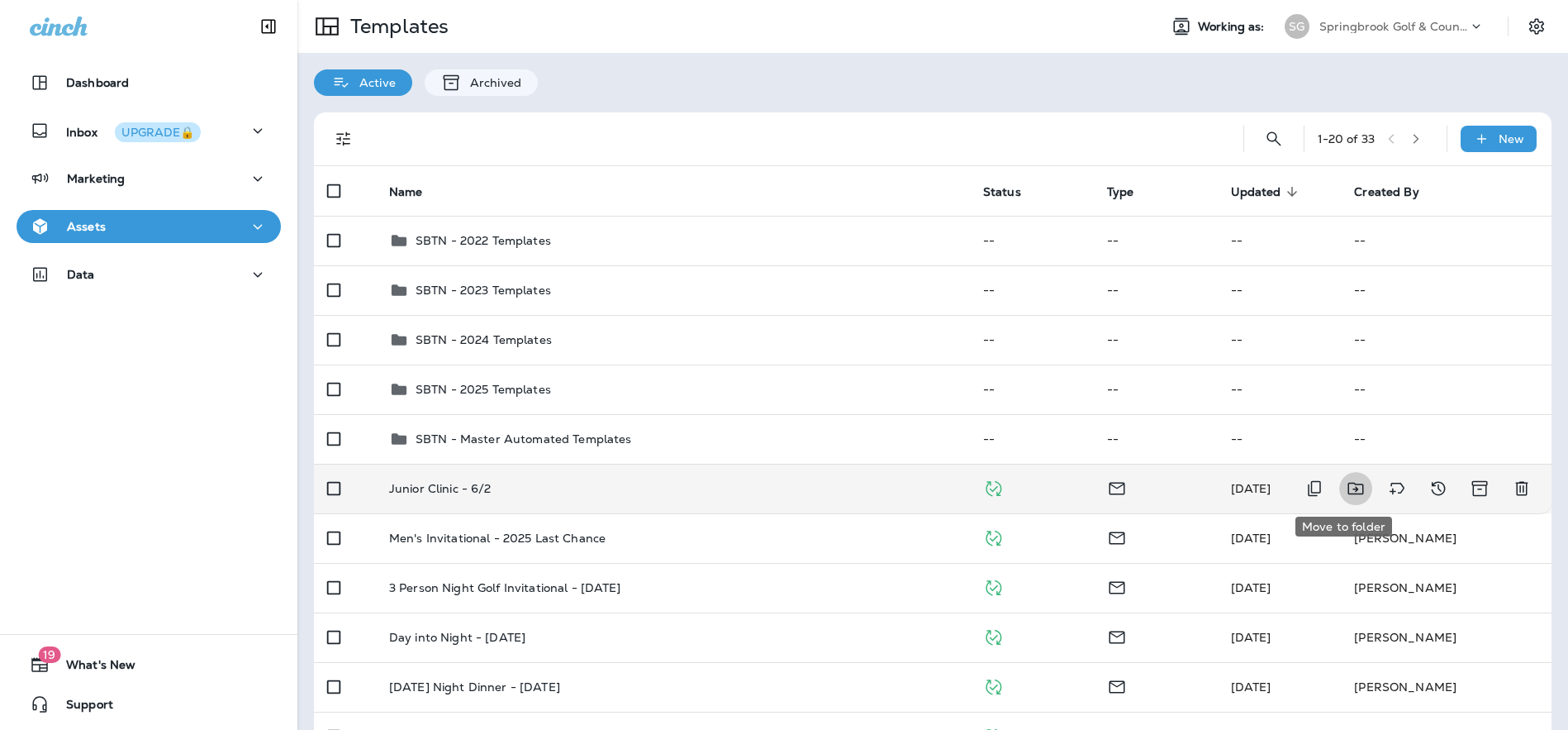
click at [1347, 488] on icon "Move to folder" at bounding box center [1356, 488] width 20 height 20
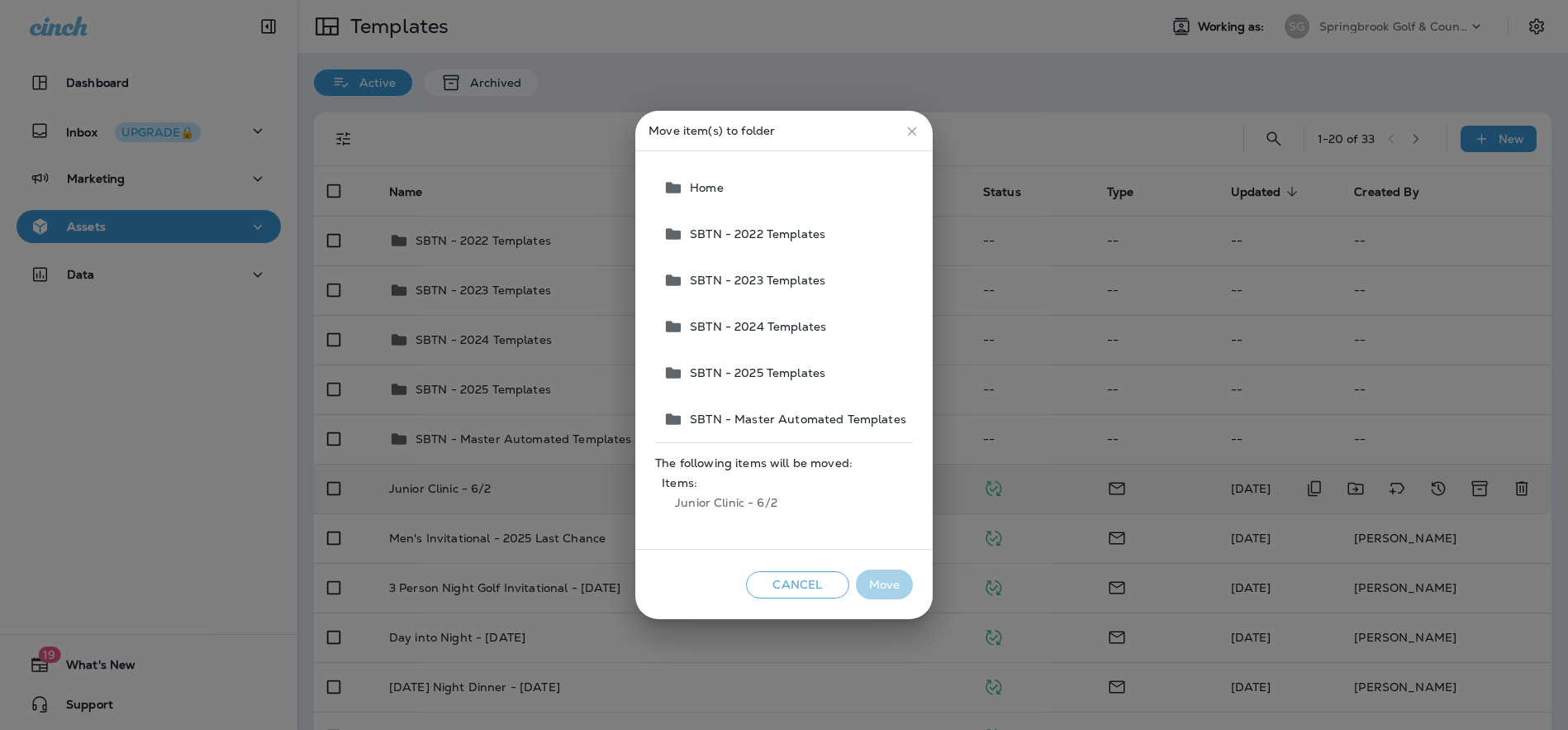
click at [768, 370] on span "SBTN - 2025 Templates" at bounding box center [754, 373] width 142 height 14
click at [889, 586] on button "Move" at bounding box center [884, 584] width 57 height 31
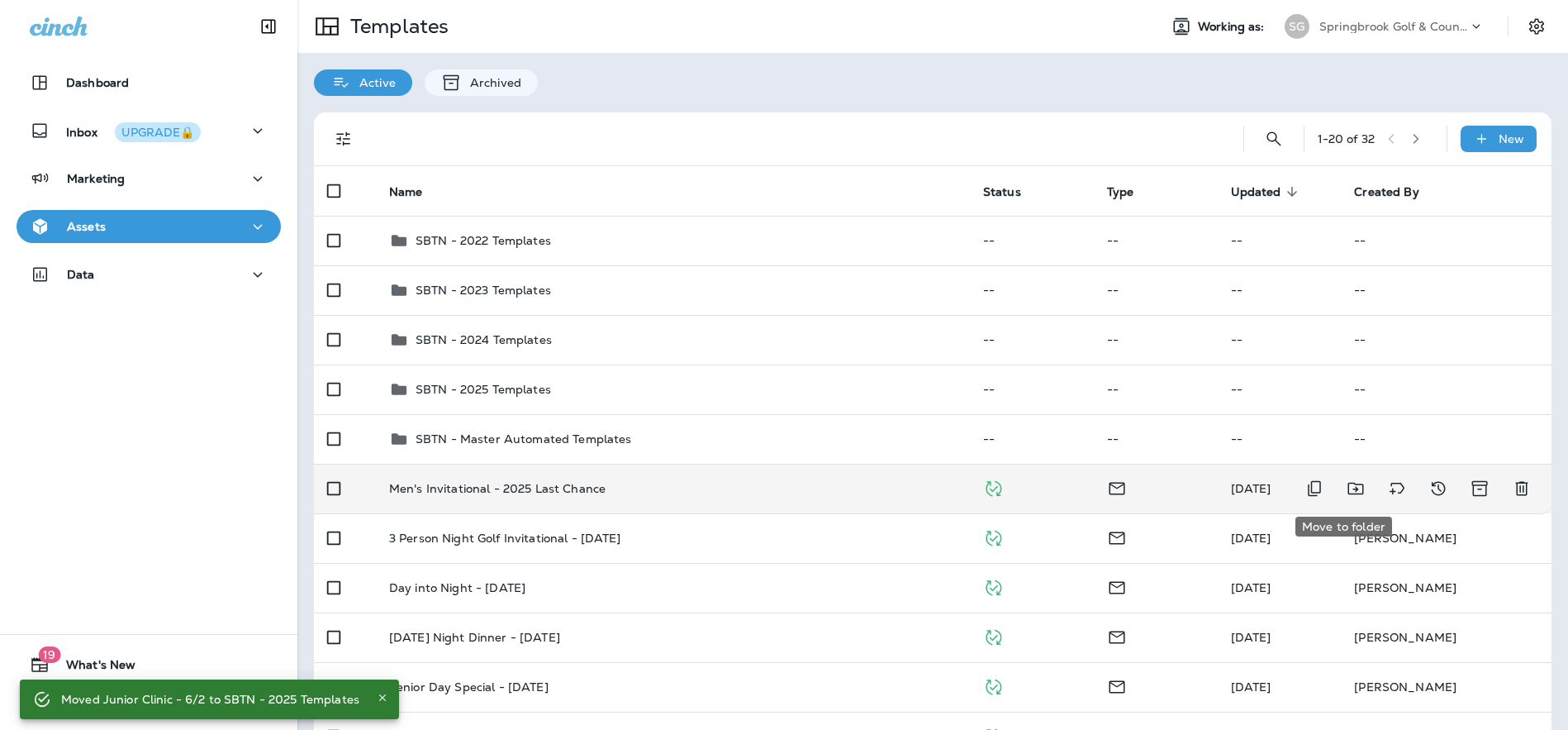
click at [1346, 486] on icon "Move to folder" at bounding box center [1356, 488] width 20 height 20
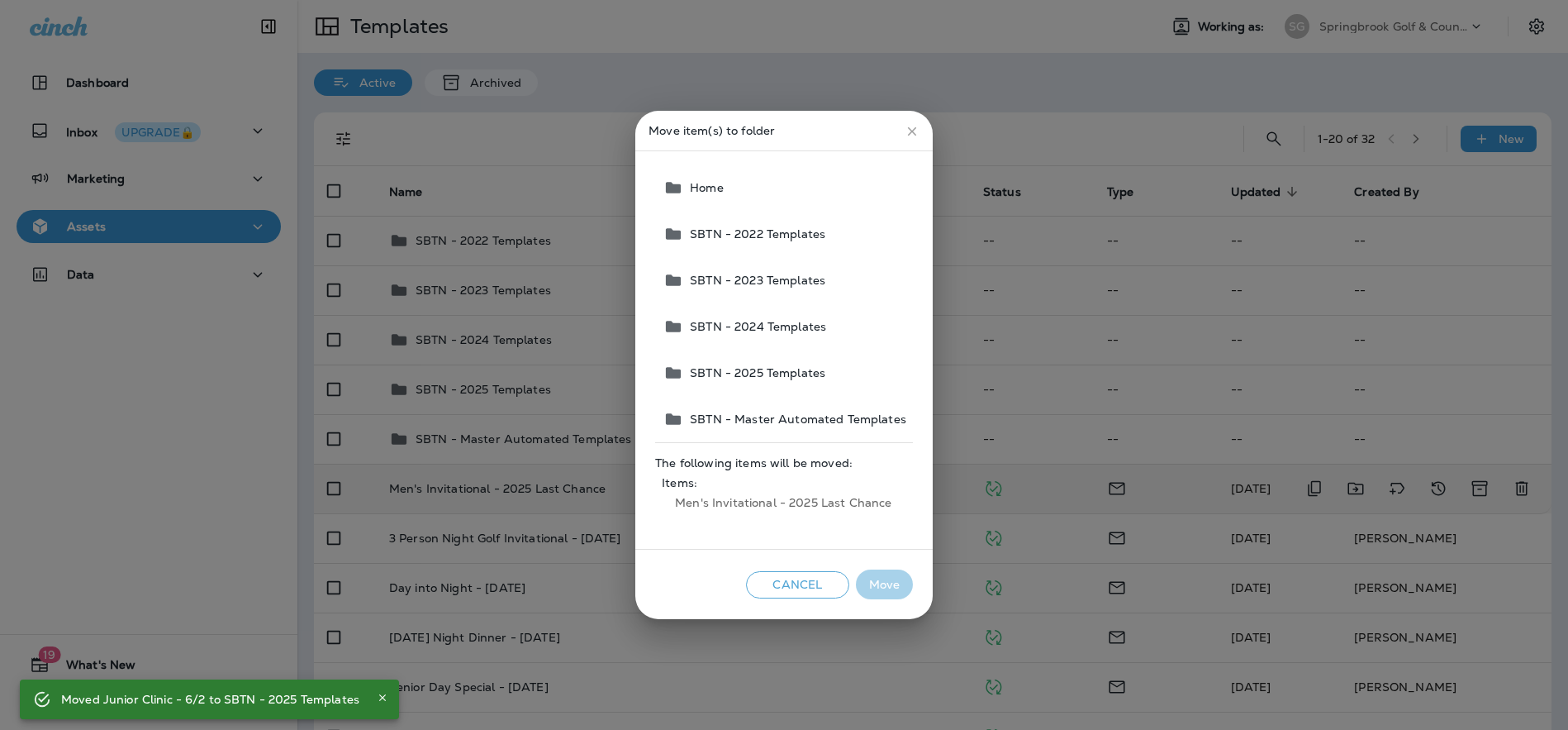
click at [813, 372] on span "SBTN - 2025 Templates" at bounding box center [754, 373] width 142 height 14
click at [893, 587] on button "Move" at bounding box center [884, 584] width 57 height 31
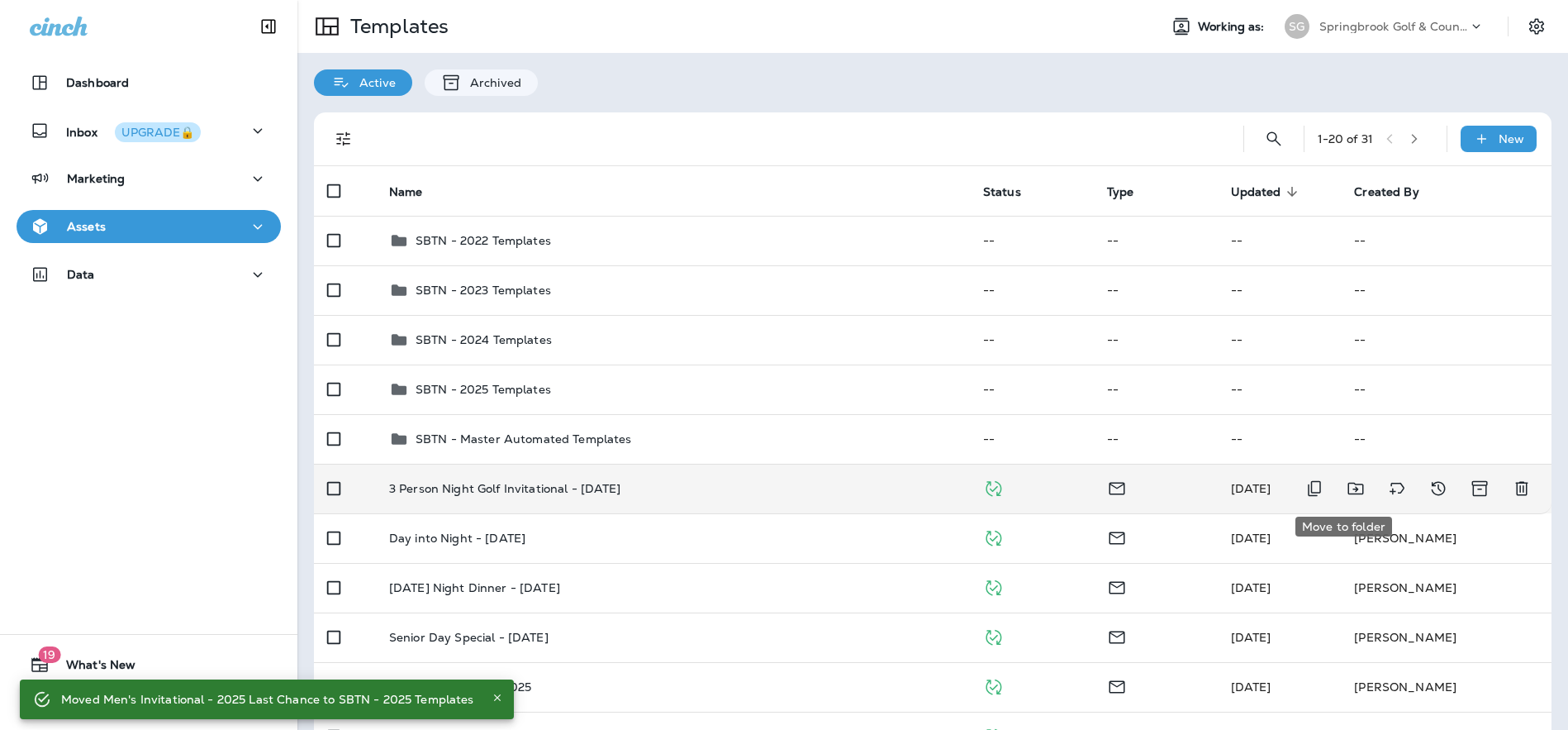
click at [1347, 491] on icon "Move to folder" at bounding box center [1356, 488] width 20 height 20
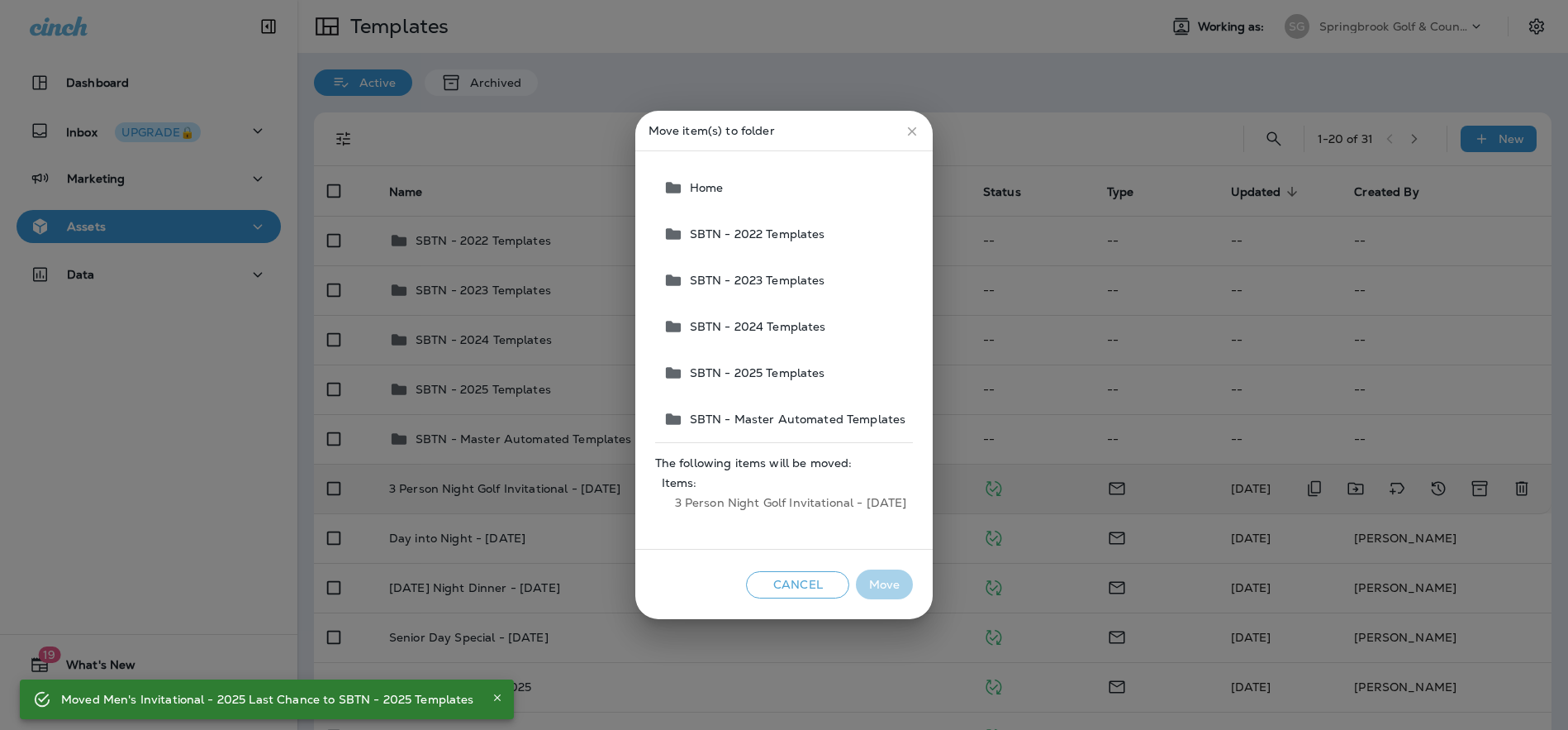
drag, startPoint x: 768, startPoint y: 370, endPoint x: 819, endPoint y: 438, distance: 85.0
click at [769, 370] on span "SBTN - 2025 Templates" at bounding box center [754, 373] width 142 height 14
click at [883, 581] on button "Move" at bounding box center [884, 584] width 57 height 31
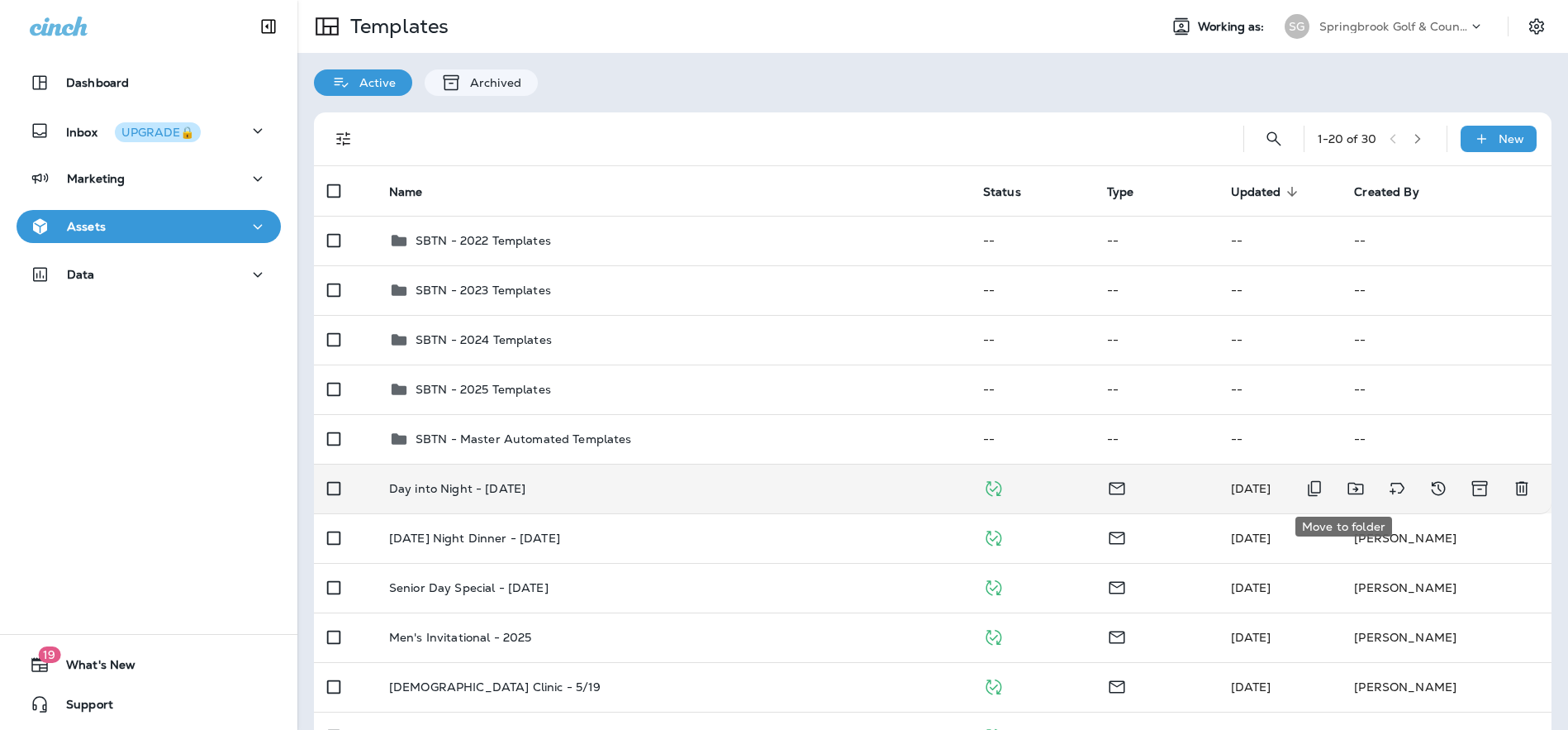
click at [1347, 487] on icon "Move to folder" at bounding box center [1356, 488] width 20 height 20
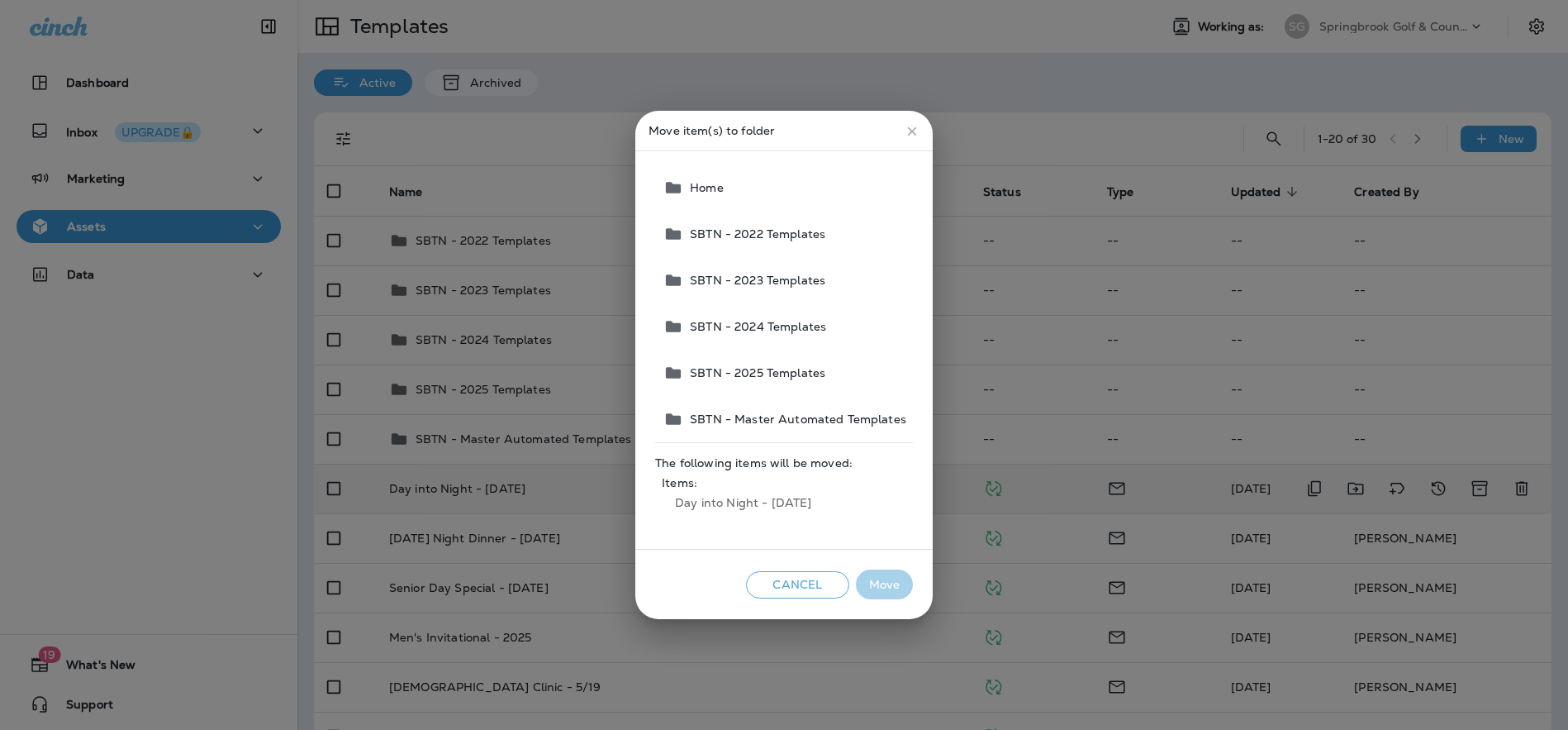
click at [771, 373] on span "SBTN - 2025 Templates" at bounding box center [754, 373] width 142 height 14
click at [880, 585] on button "Move" at bounding box center [884, 584] width 57 height 31
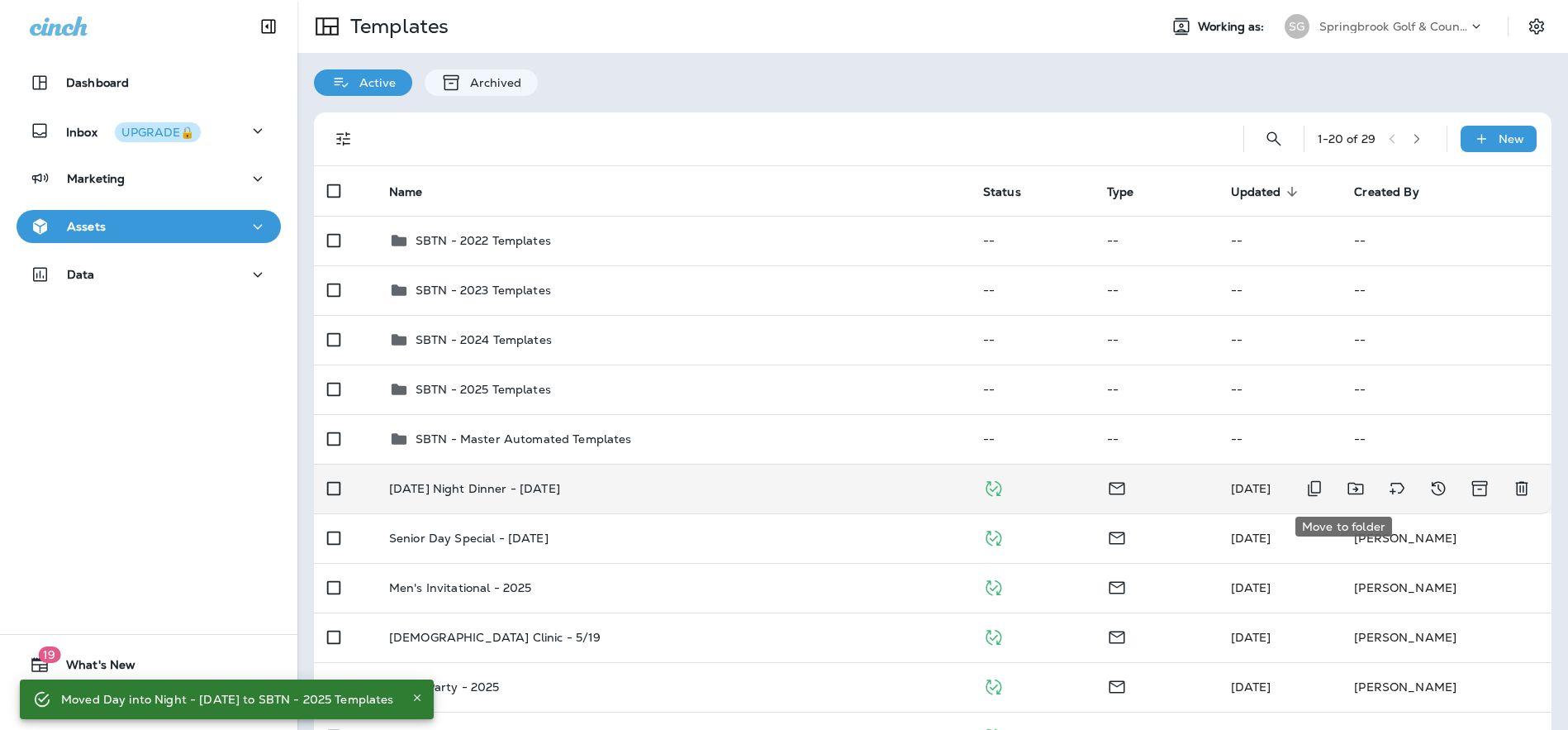
click at [1347, 488] on icon "Move to folder" at bounding box center [1356, 488] width 20 height 20
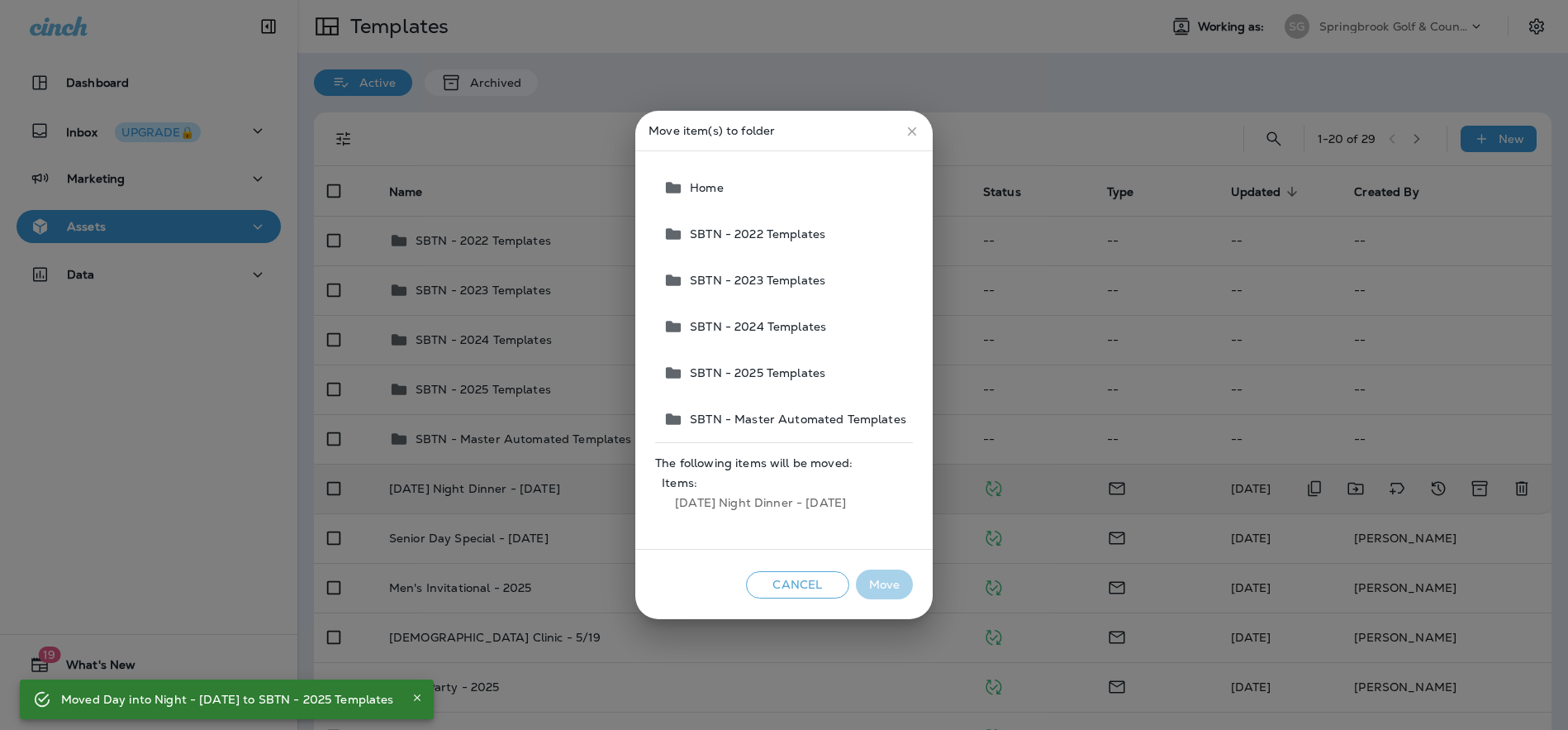
click at [771, 369] on span "SBTN - 2025 Templates" at bounding box center [754, 373] width 142 height 14
click at [882, 585] on button "Move" at bounding box center [884, 584] width 57 height 31
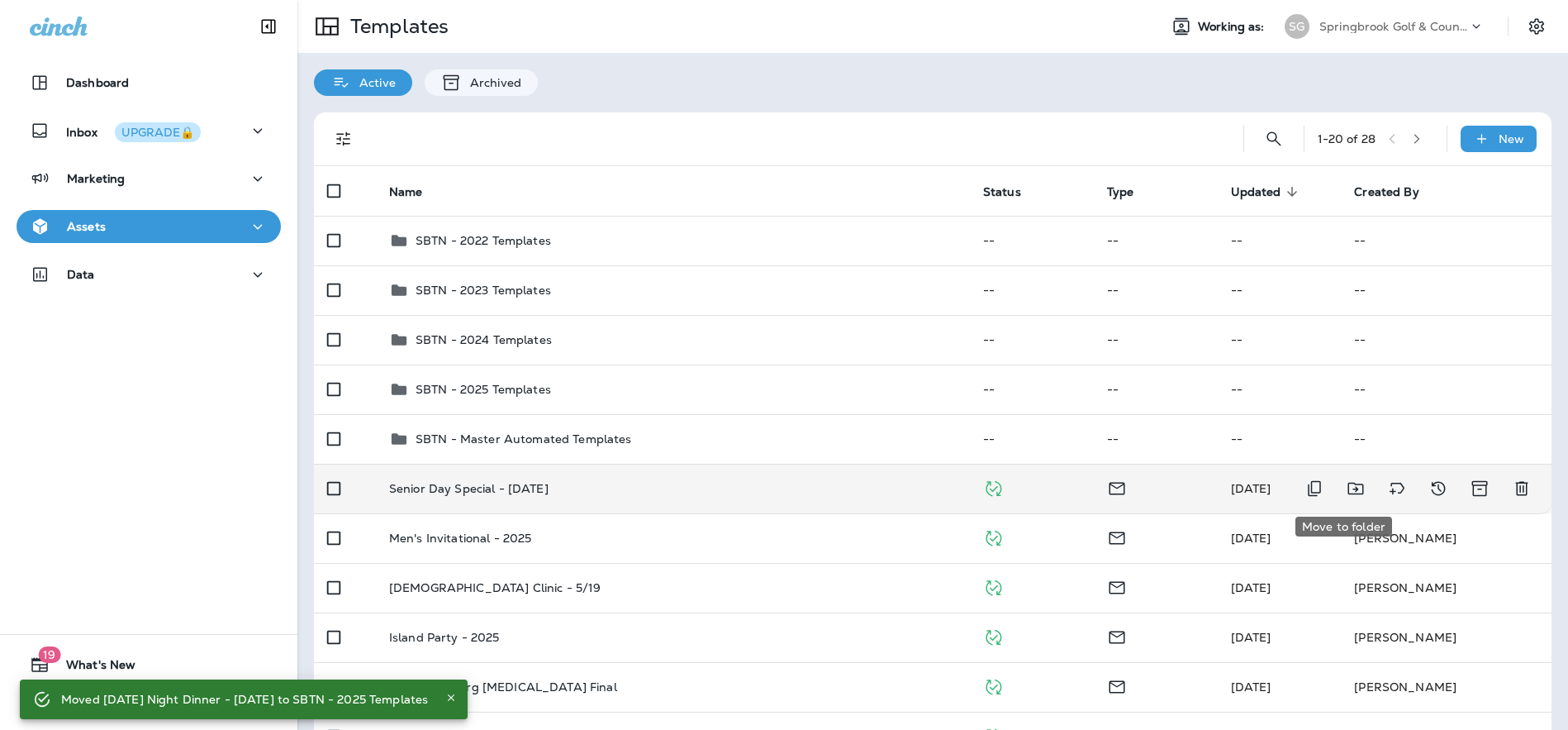
click at [1346, 486] on icon "Move to folder" at bounding box center [1356, 488] width 20 height 20
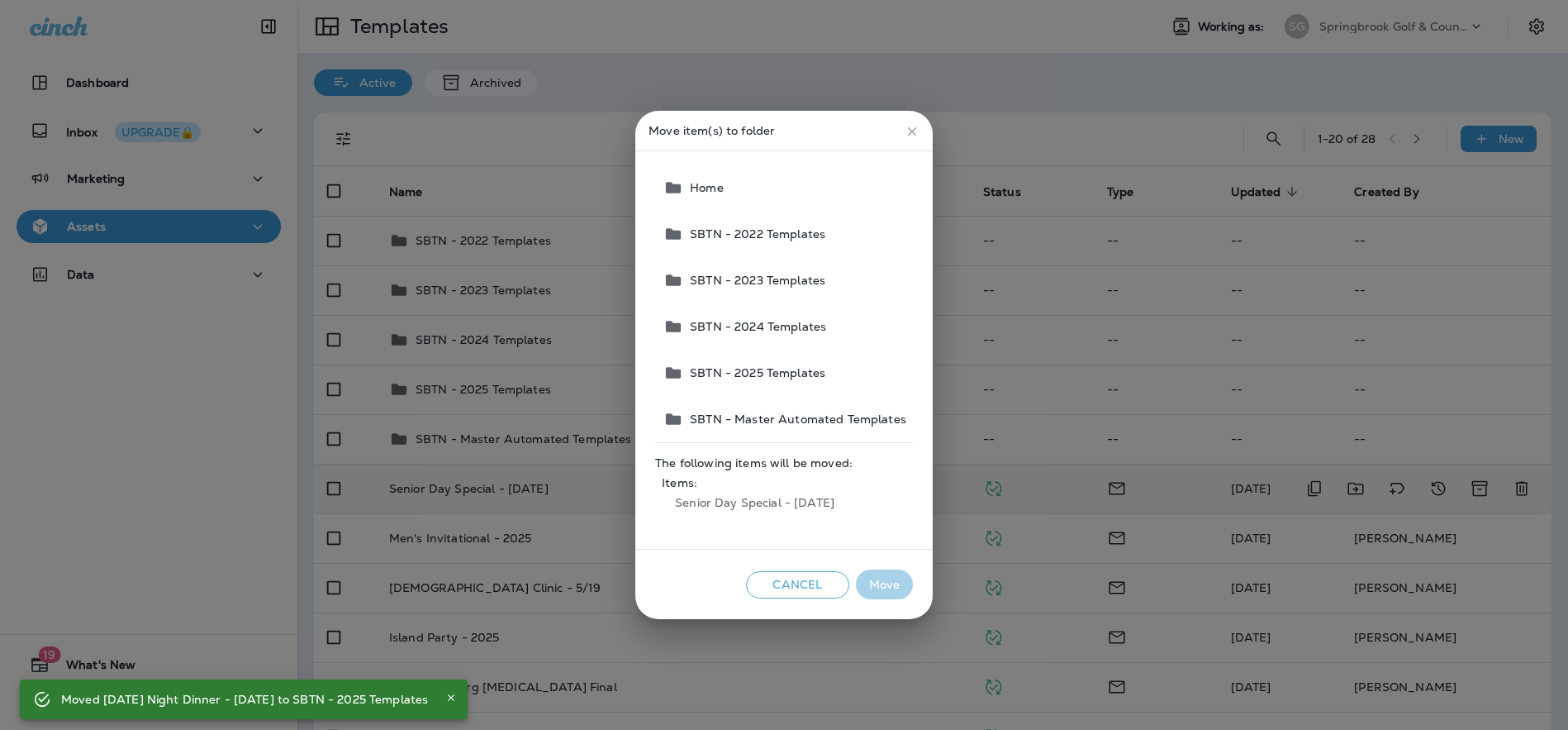
click at [765, 373] on span "SBTN - 2025 Templates" at bounding box center [754, 373] width 142 height 14
click at [884, 581] on button "Move" at bounding box center [884, 584] width 57 height 31
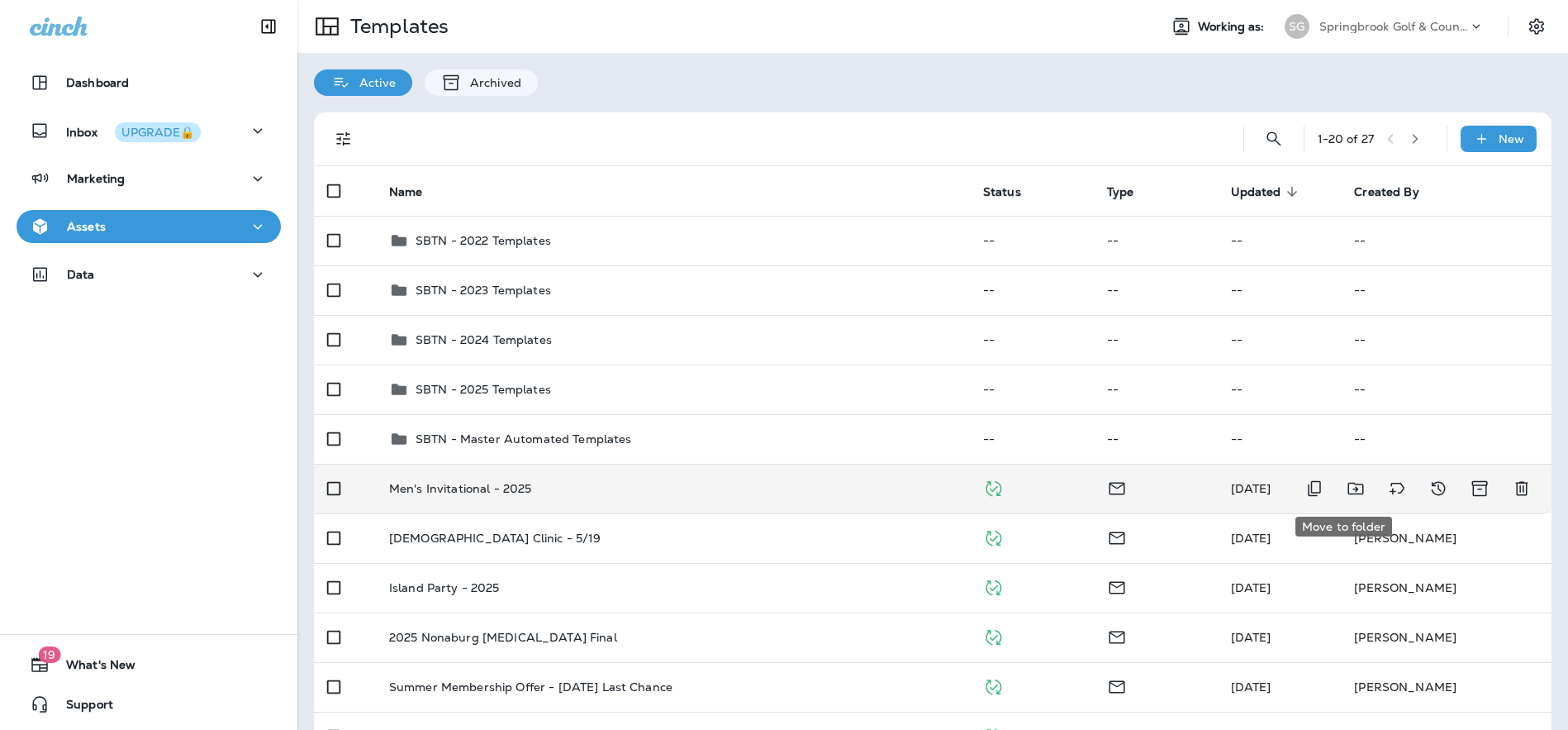
click at [1346, 488] on icon "Move to folder" at bounding box center [1356, 488] width 20 height 20
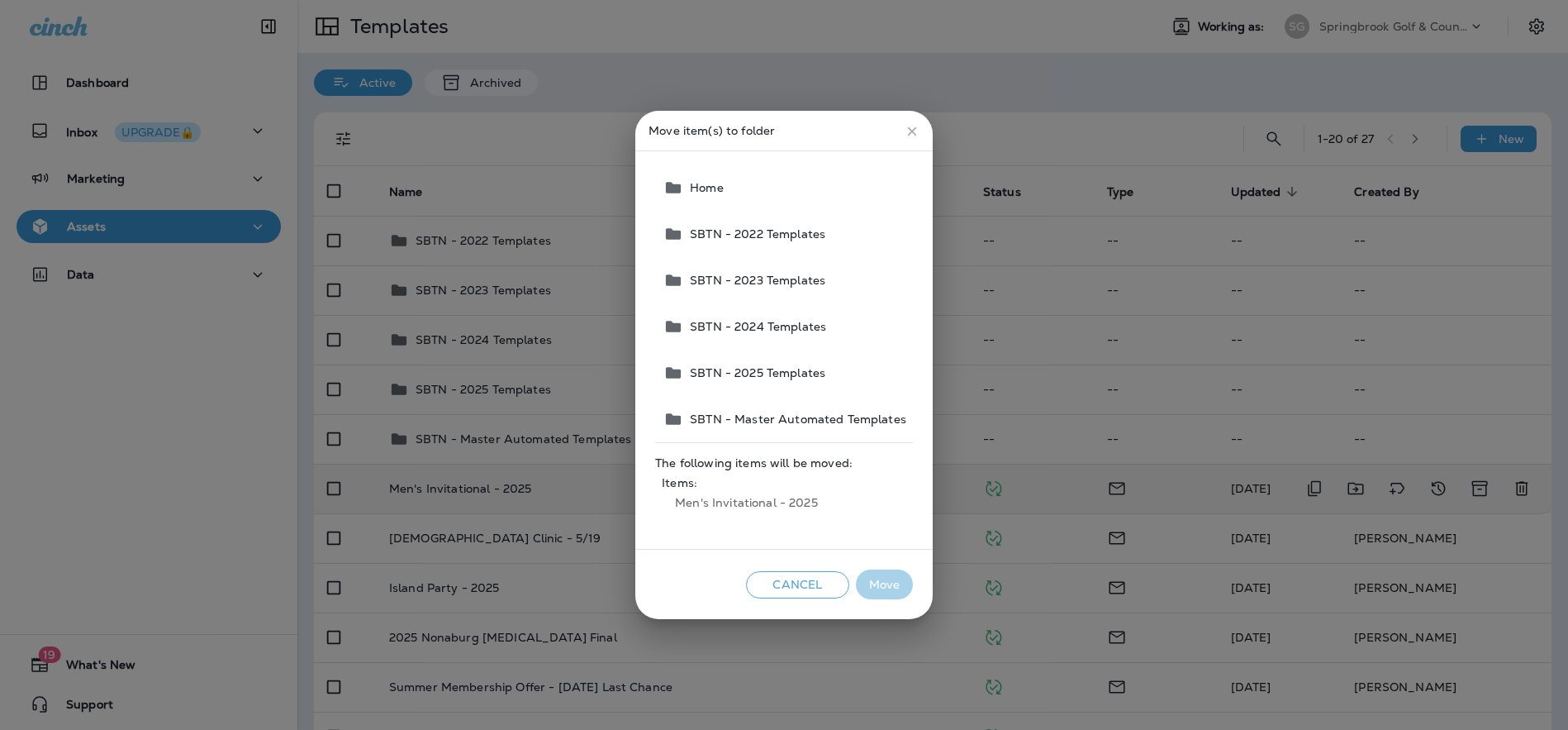
click at [777, 368] on span "SBTN - 2025 Templates" at bounding box center [754, 373] width 142 height 14
click at [893, 584] on button "Move" at bounding box center [884, 584] width 57 height 31
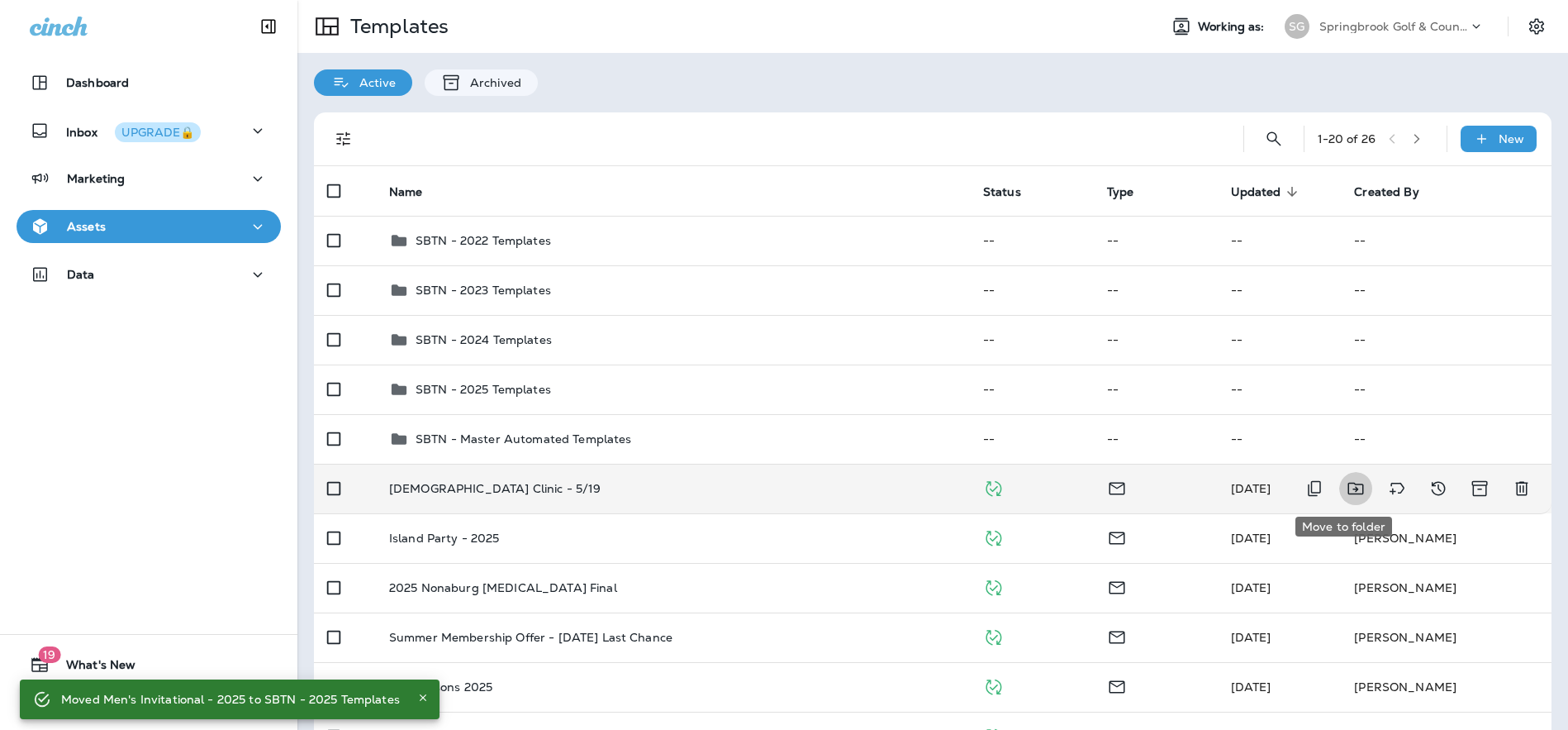
click at [1346, 487] on icon "Move to folder" at bounding box center [1356, 488] width 20 height 20
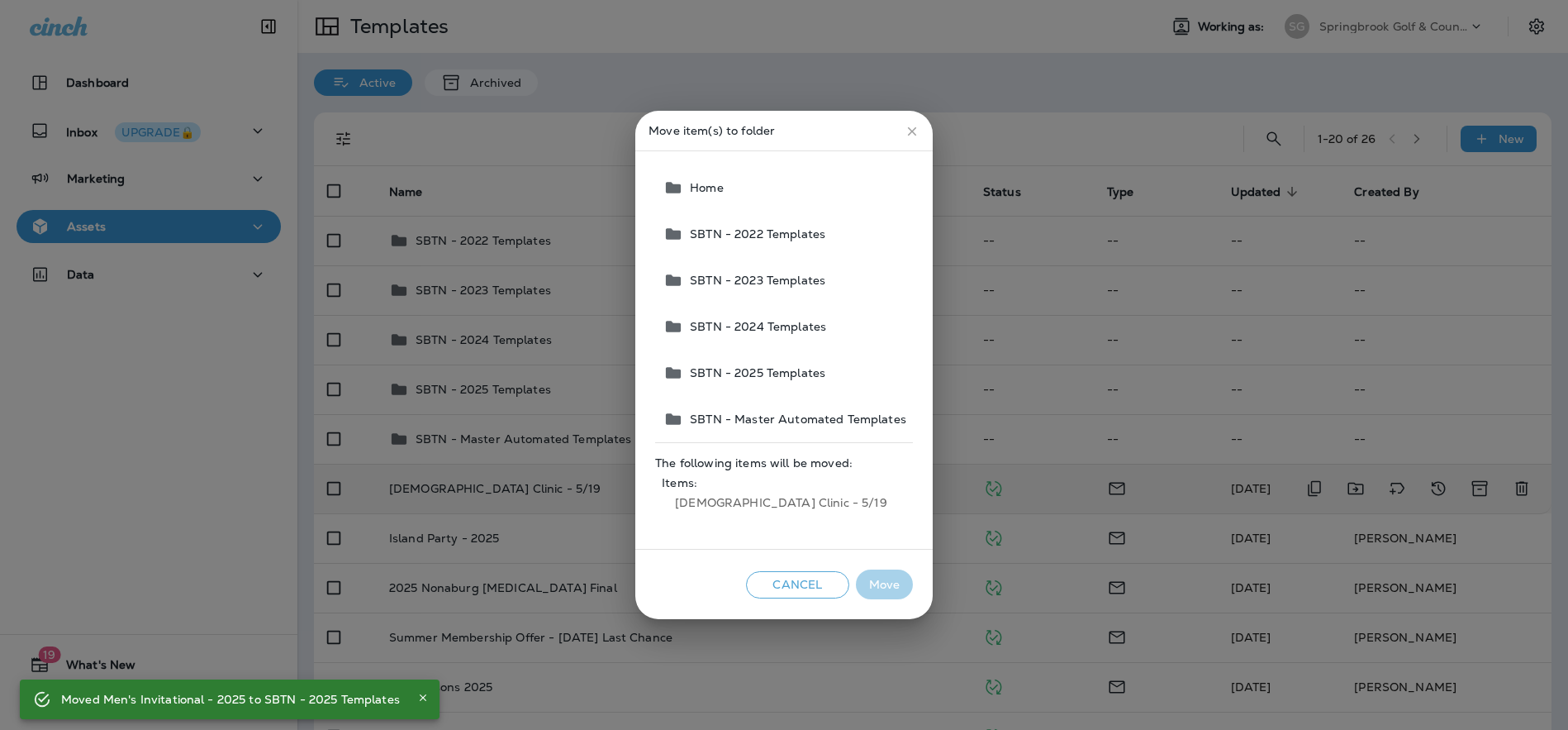
click at [752, 370] on span "SBTN - 2025 Templates" at bounding box center [754, 373] width 142 height 14
click at [879, 586] on button "Move" at bounding box center [884, 584] width 57 height 31
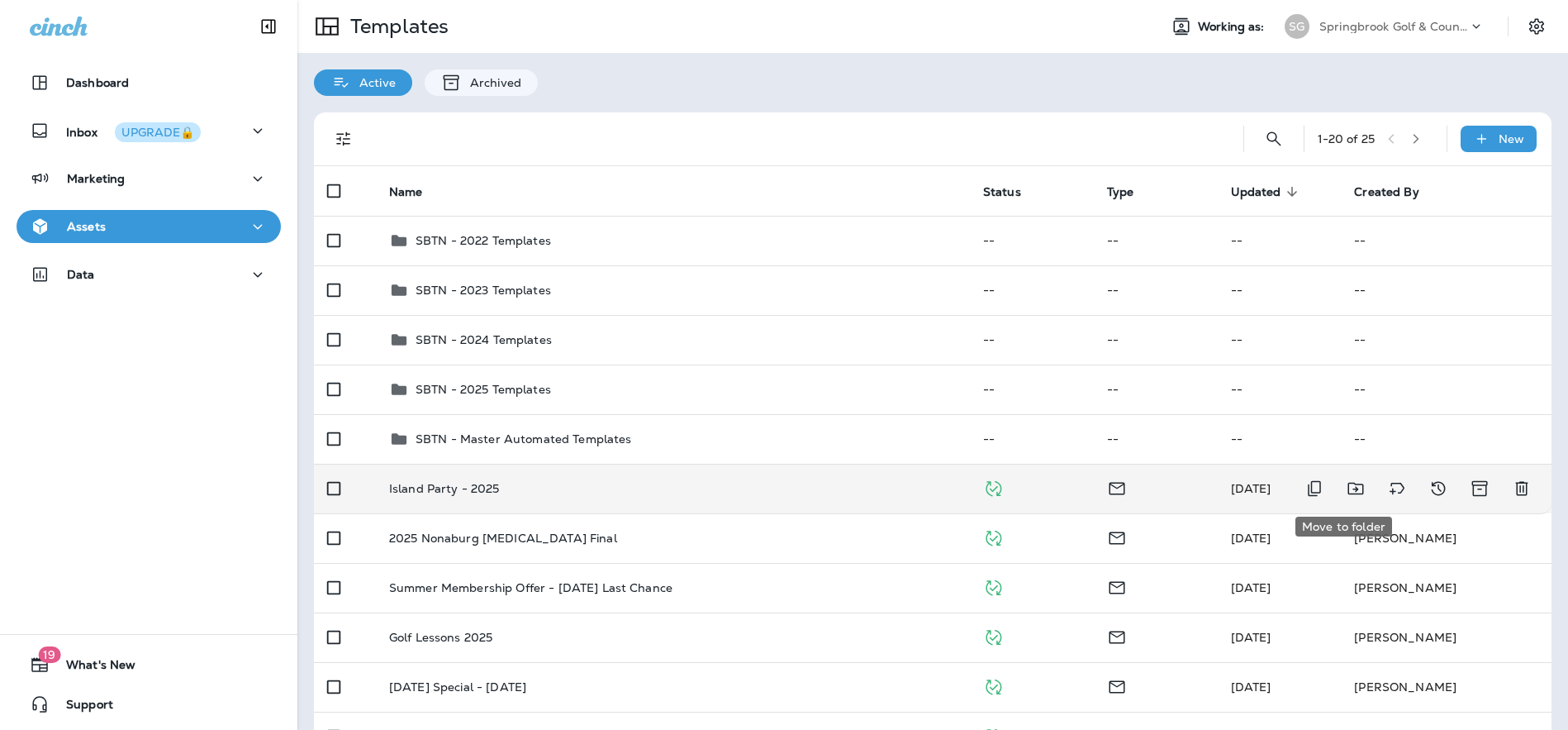
click at [1347, 487] on icon "Move to folder" at bounding box center [1355, 488] width 15 height 13
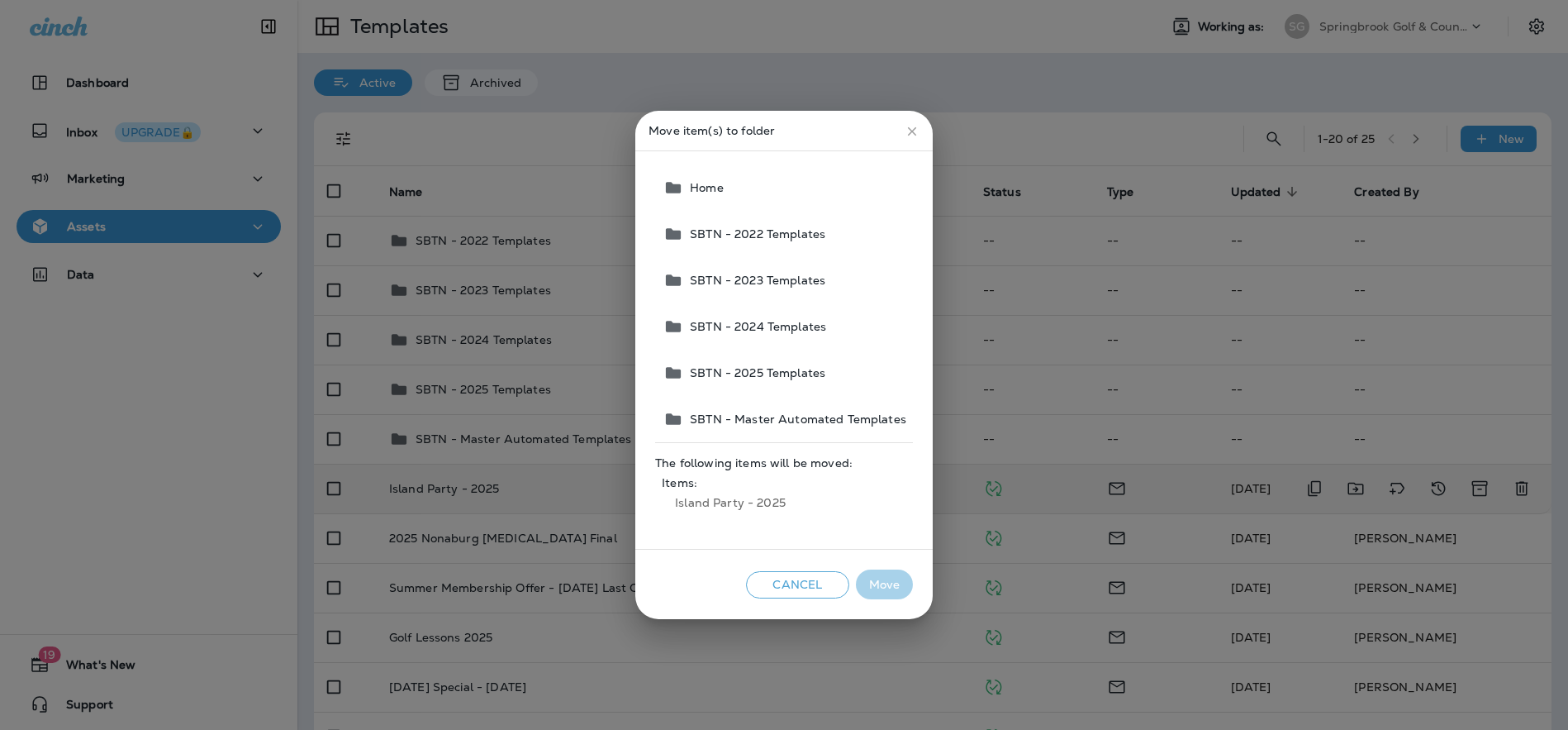
click at [741, 373] on span "SBTN - 2025 Templates" at bounding box center [754, 373] width 142 height 14
click at [879, 580] on button "Move" at bounding box center [884, 584] width 57 height 31
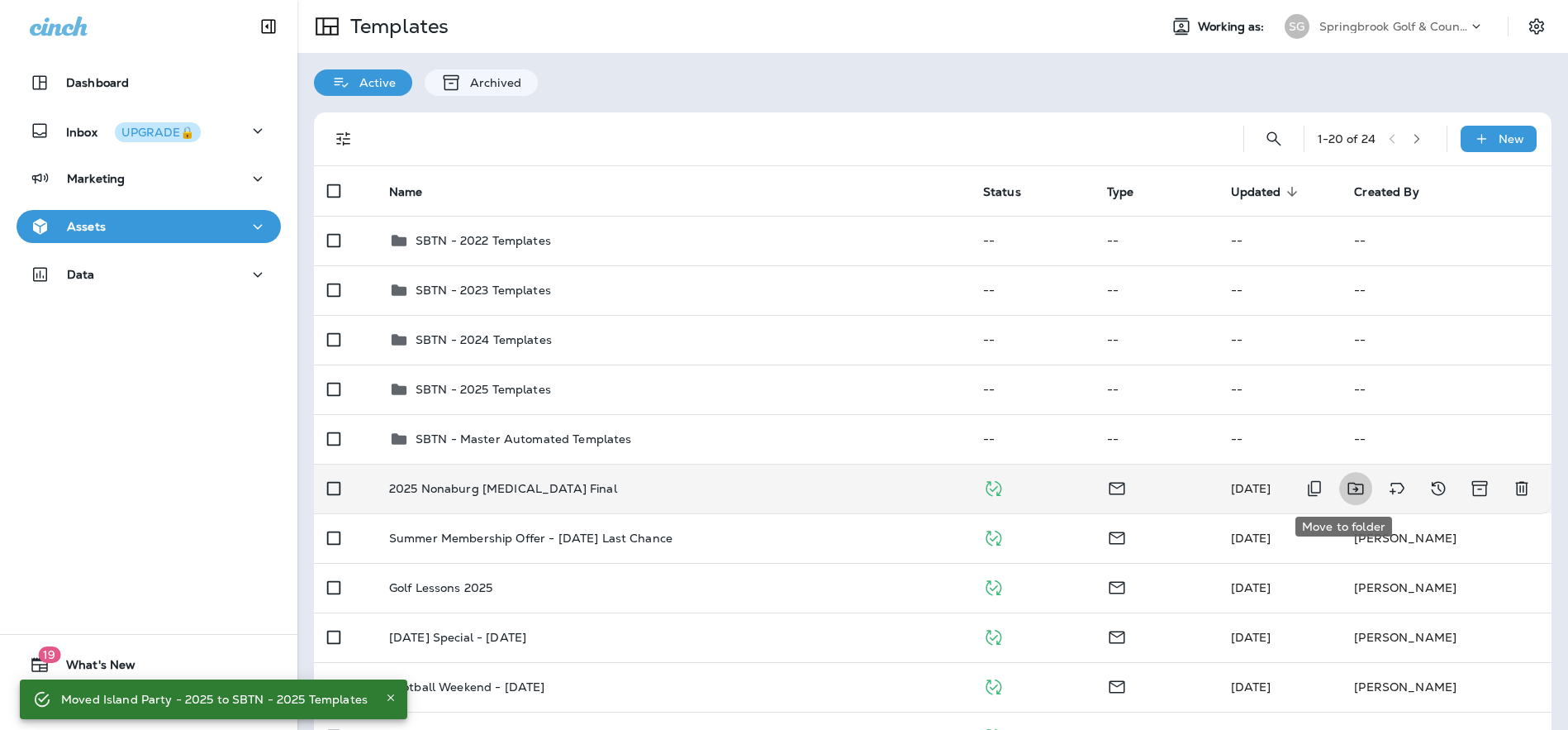
click at [1347, 485] on icon "Move to folder" at bounding box center [1356, 488] width 20 height 20
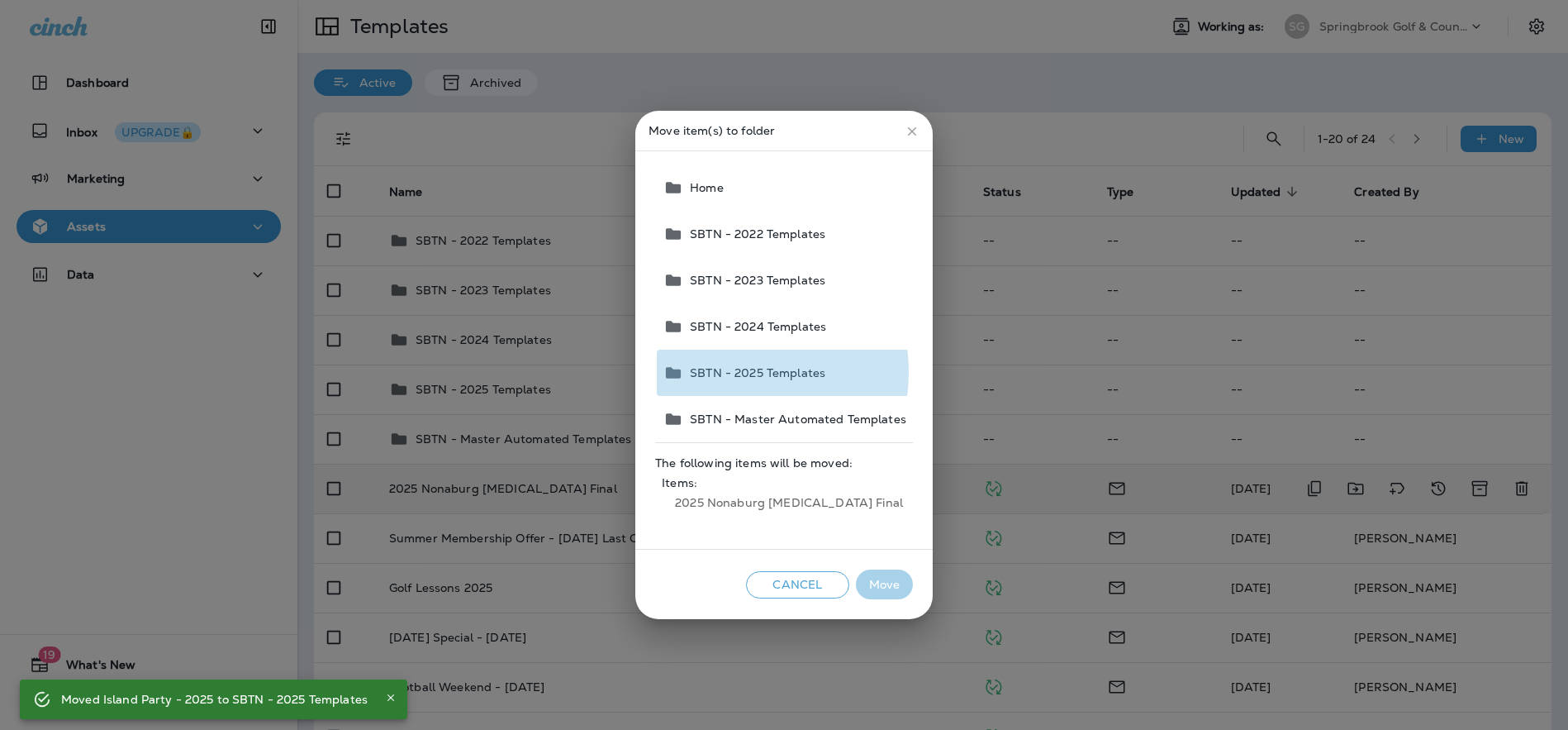
click at [731, 372] on span "SBTN - 2025 Templates" at bounding box center [754, 373] width 142 height 14
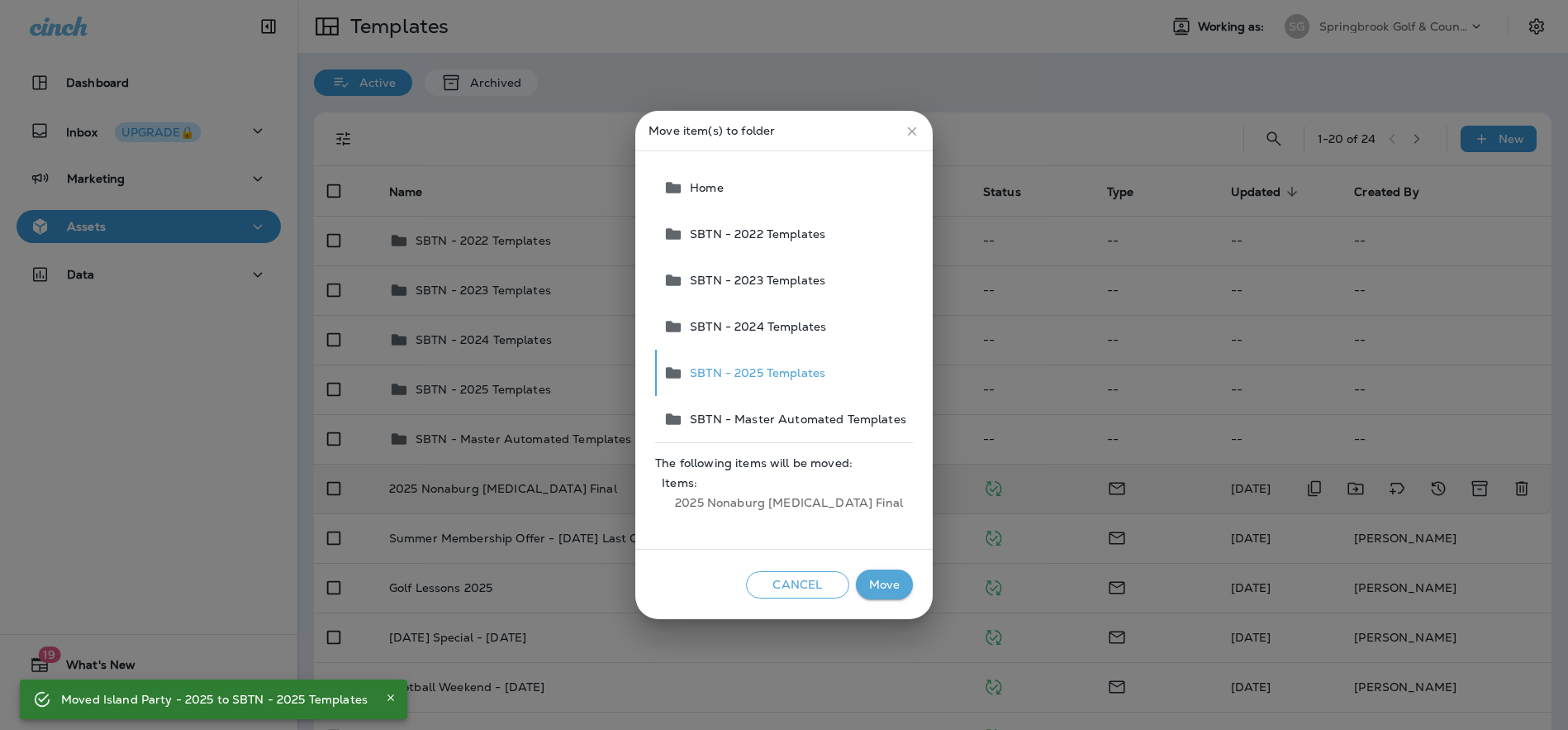
click at [883, 575] on button "Move" at bounding box center [884, 584] width 57 height 31
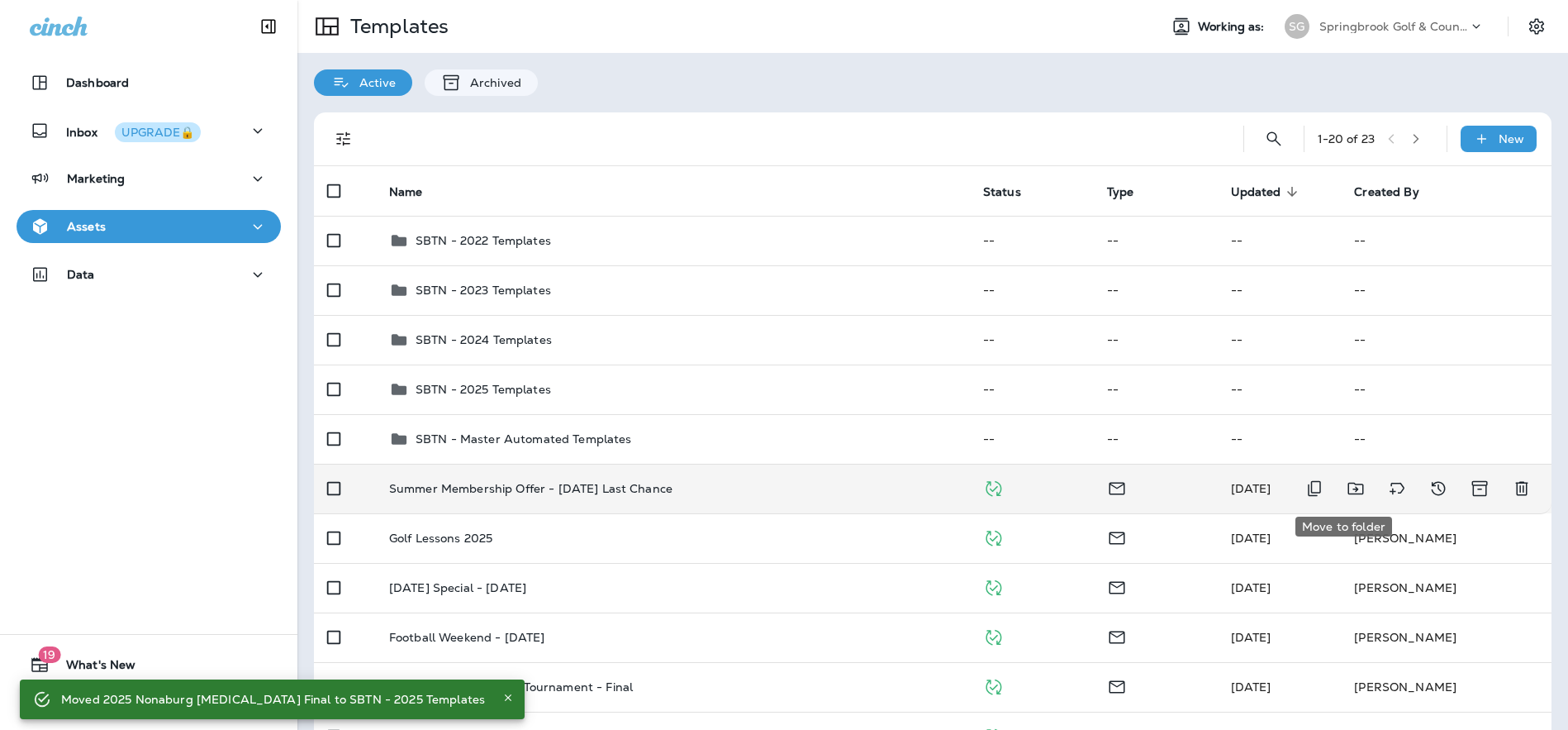
click at [1346, 486] on icon "Move to folder" at bounding box center [1356, 488] width 20 height 20
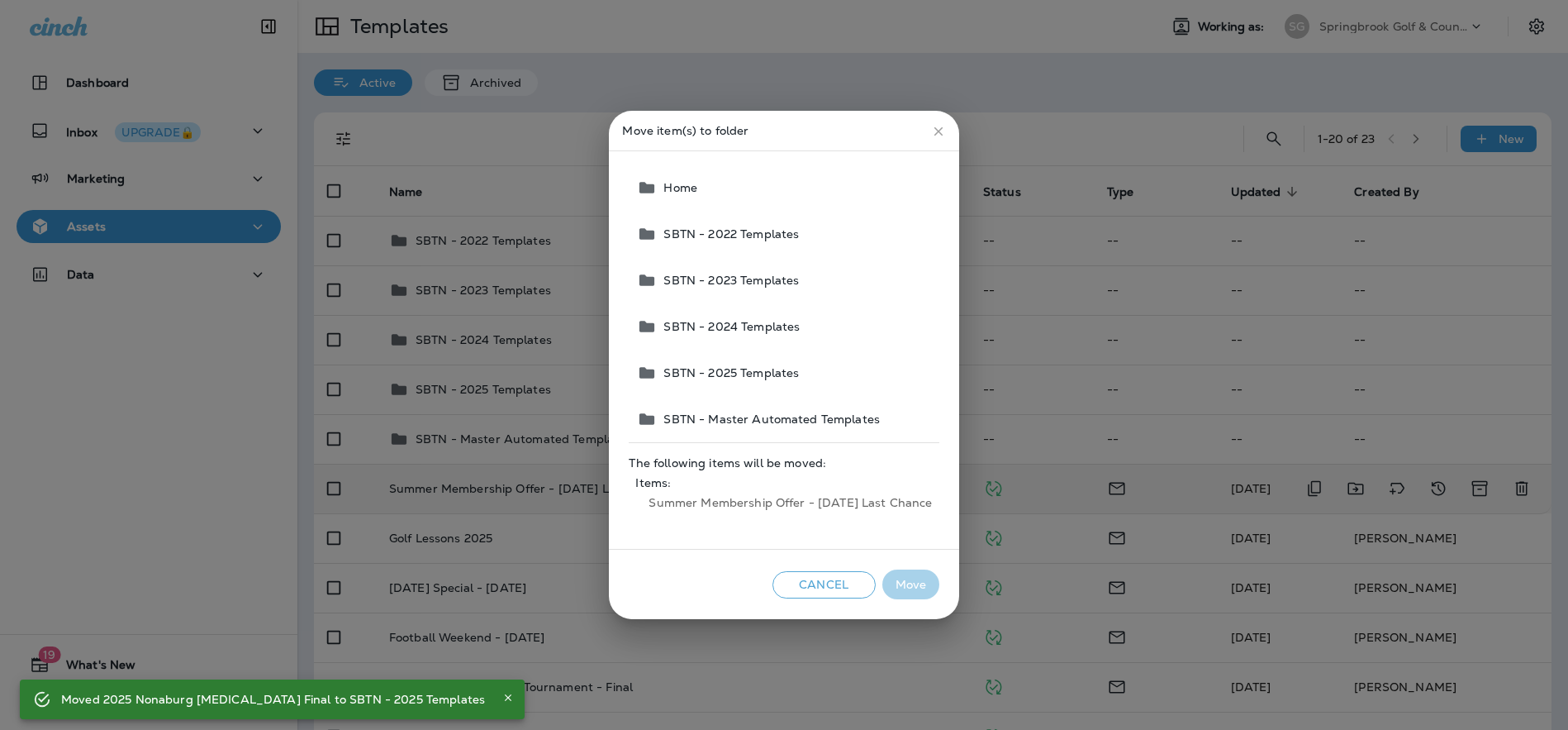
drag, startPoint x: 744, startPoint y: 378, endPoint x: 763, endPoint y: 405, distance: 33.0
click at [744, 378] on span "SBTN - 2025 Templates" at bounding box center [727, 373] width 142 height 14
click at [912, 580] on button "Move" at bounding box center [910, 584] width 57 height 31
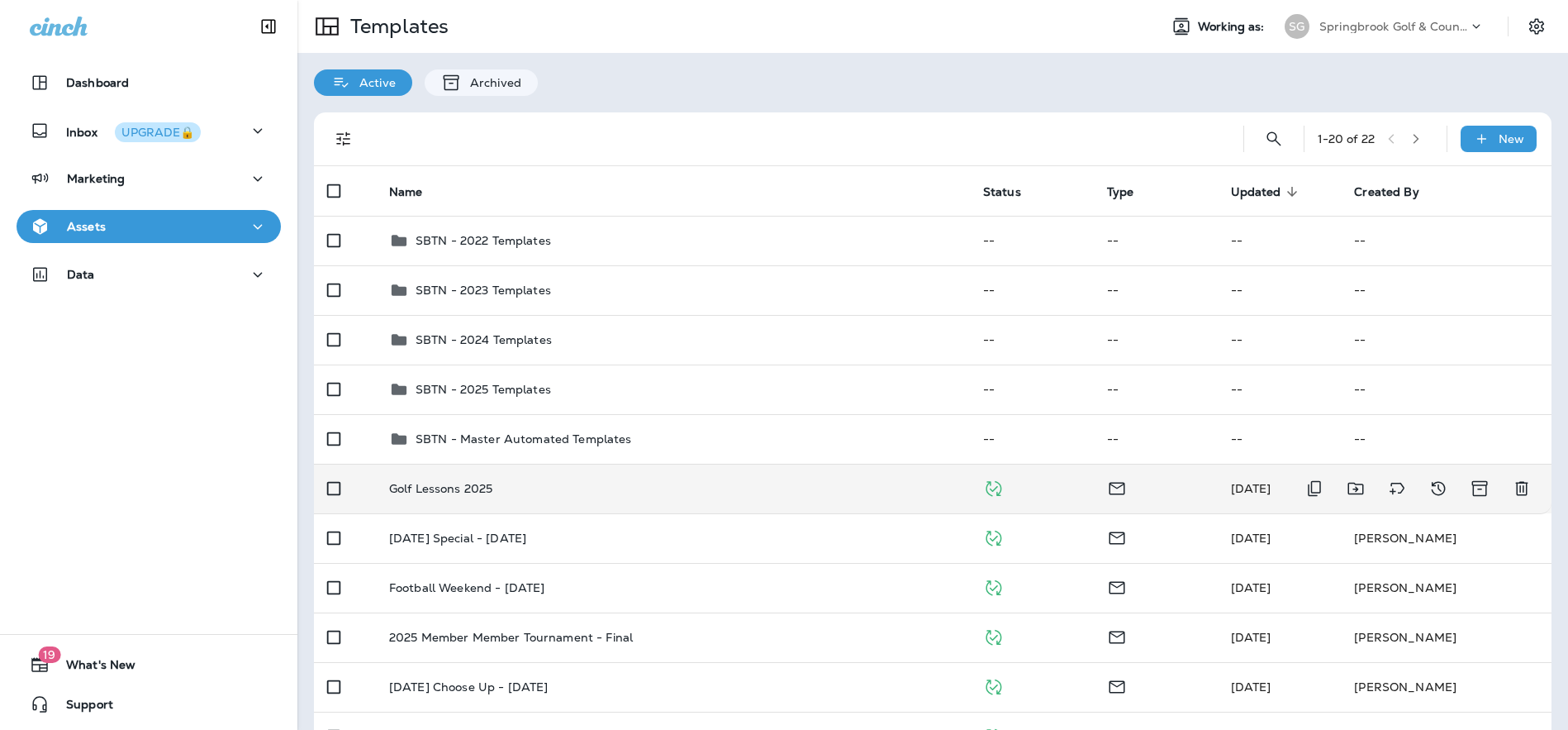
click at [1346, 486] on icon "Move to folder" at bounding box center [1356, 488] width 20 height 20
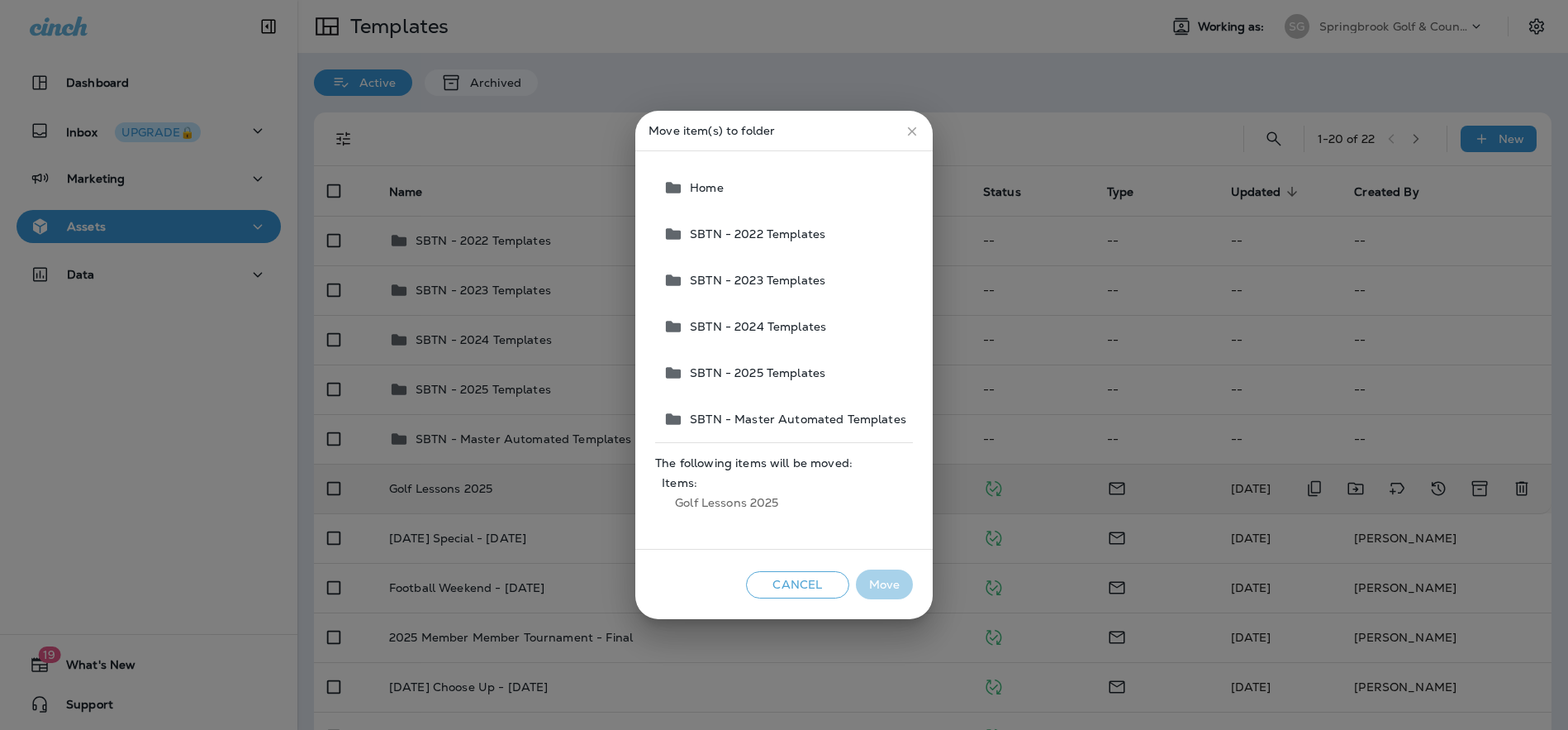
click at [770, 373] on span "SBTN - 2025 Templates" at bounding box center [754, 373] width 142 height 14
click at [881, 586] on button "Move" at bounding box center [884, 584] width 57 height 31
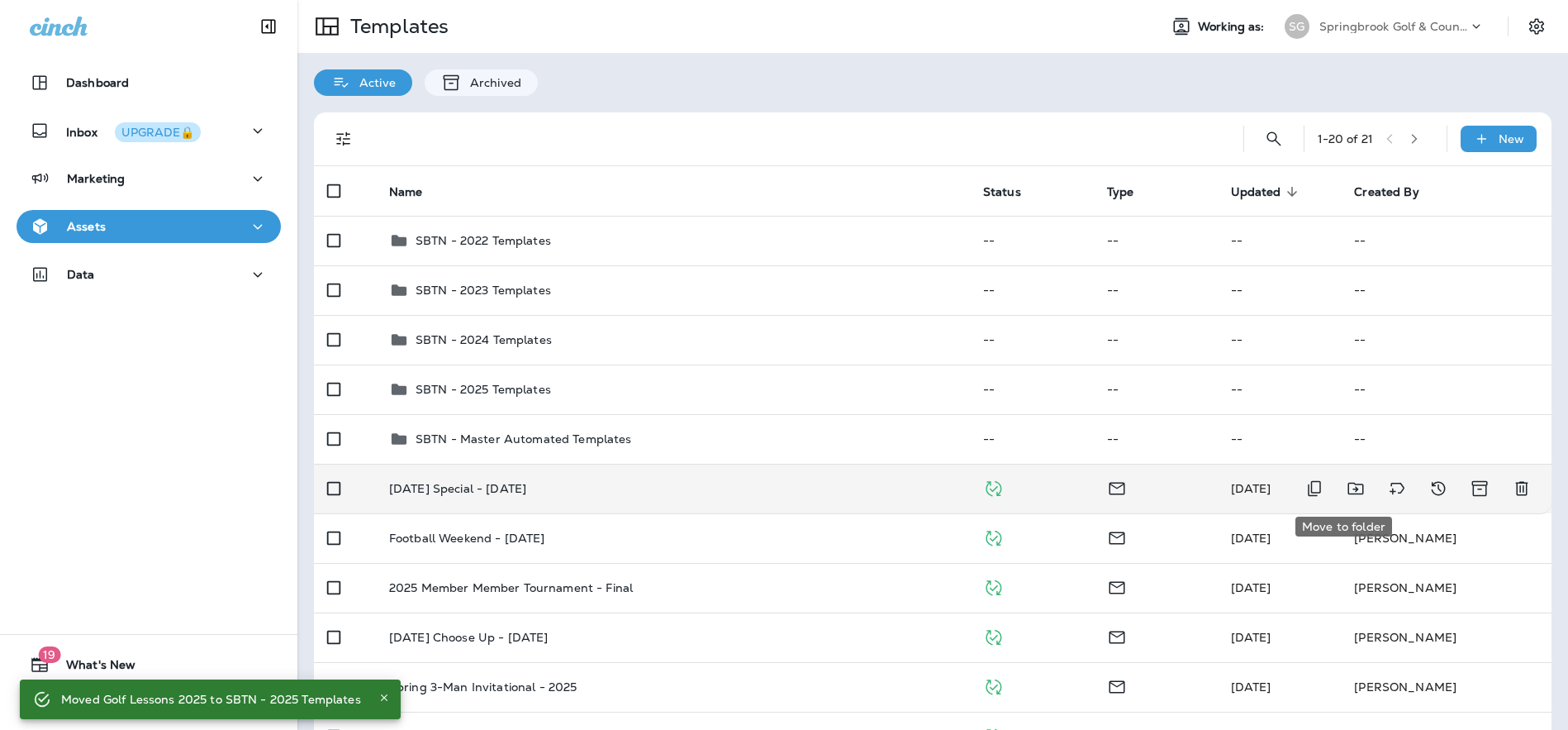
click at [1349, 489] on icon "Move to folder" at bounding box center [1356, 488] width 20 height 20
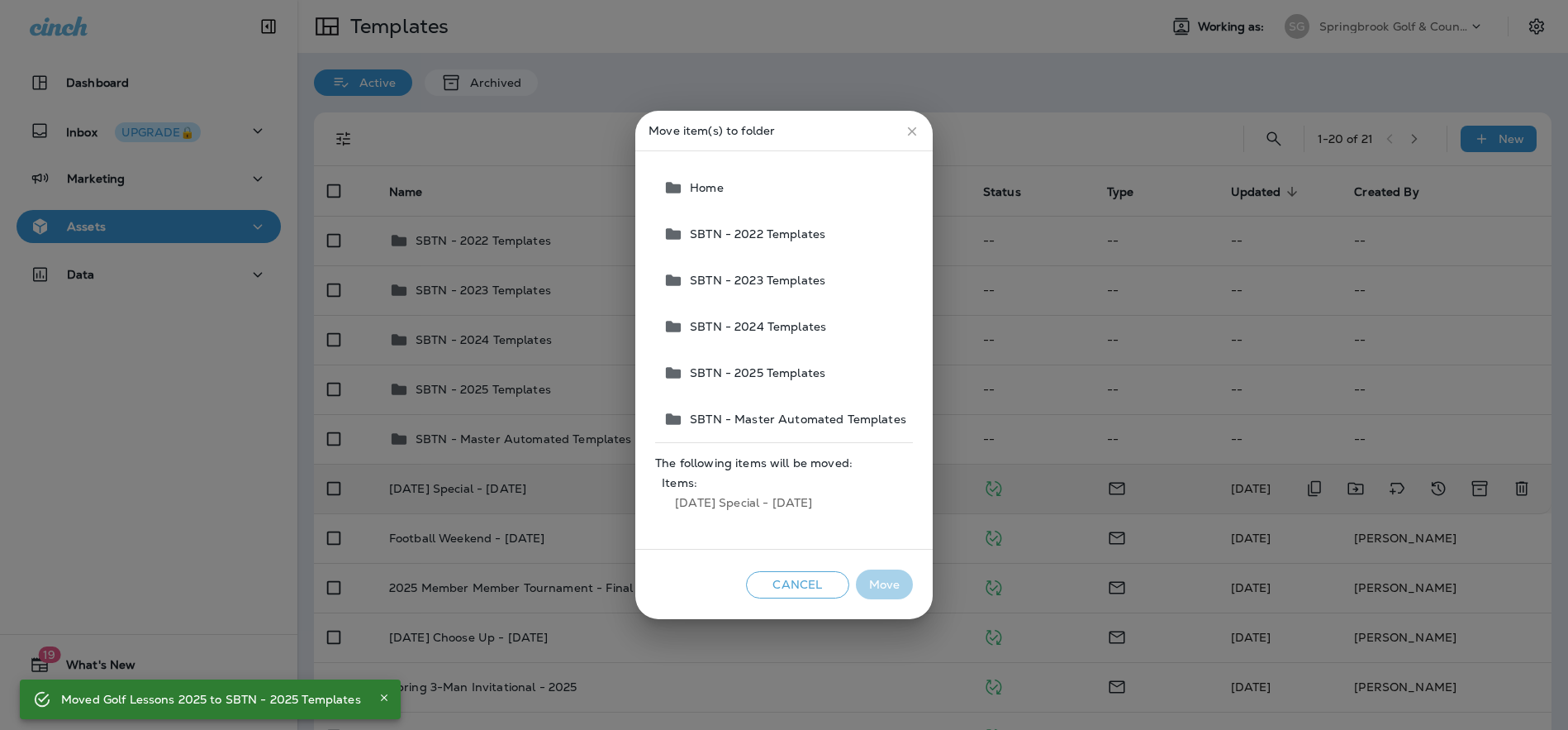
click at [735, 366] on span "SBTN - 2025 Templates" at bounding box center [754, 373] width 142 height 14
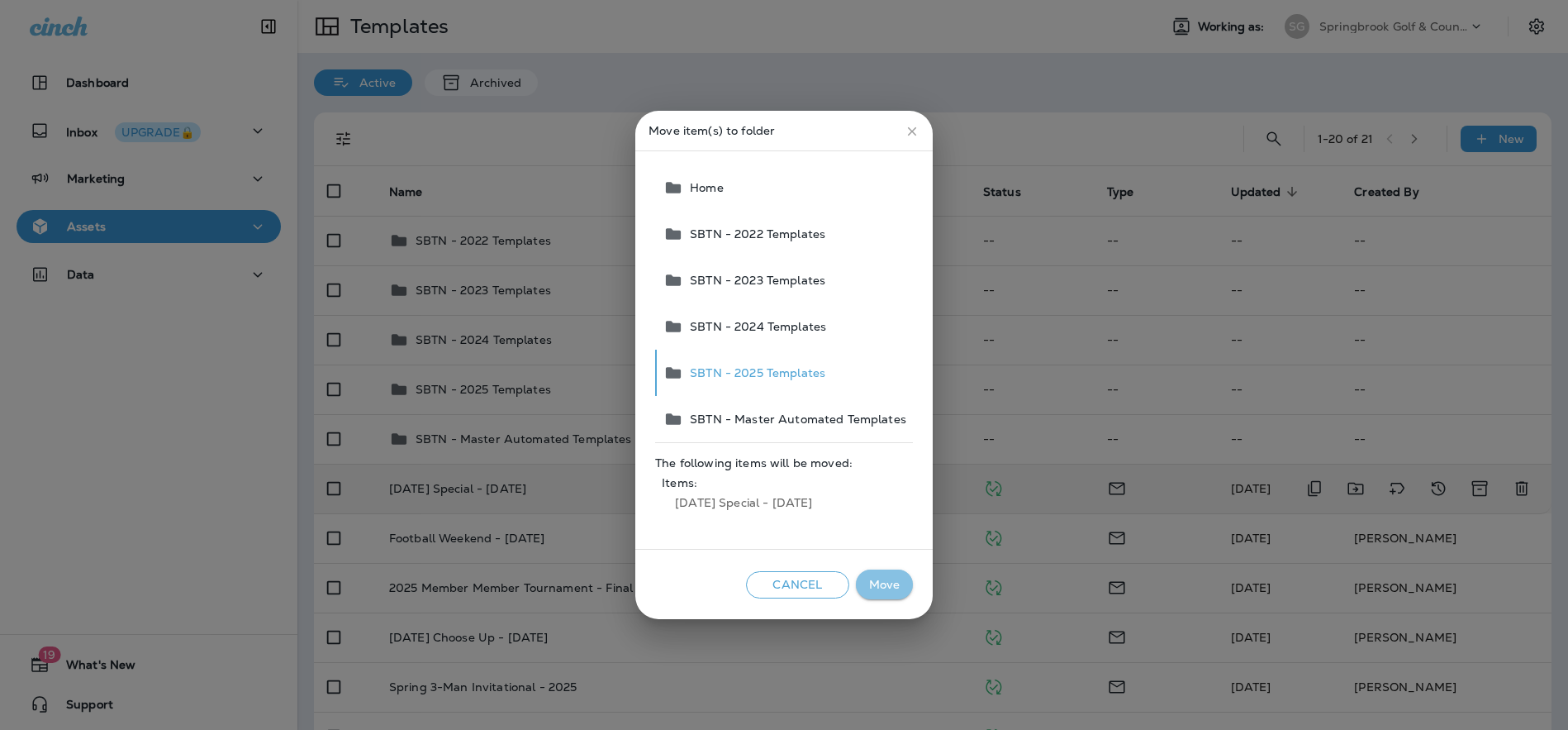
click at [889, 587] on button "Move" at bounding box center [884, 584] width 57 height 31
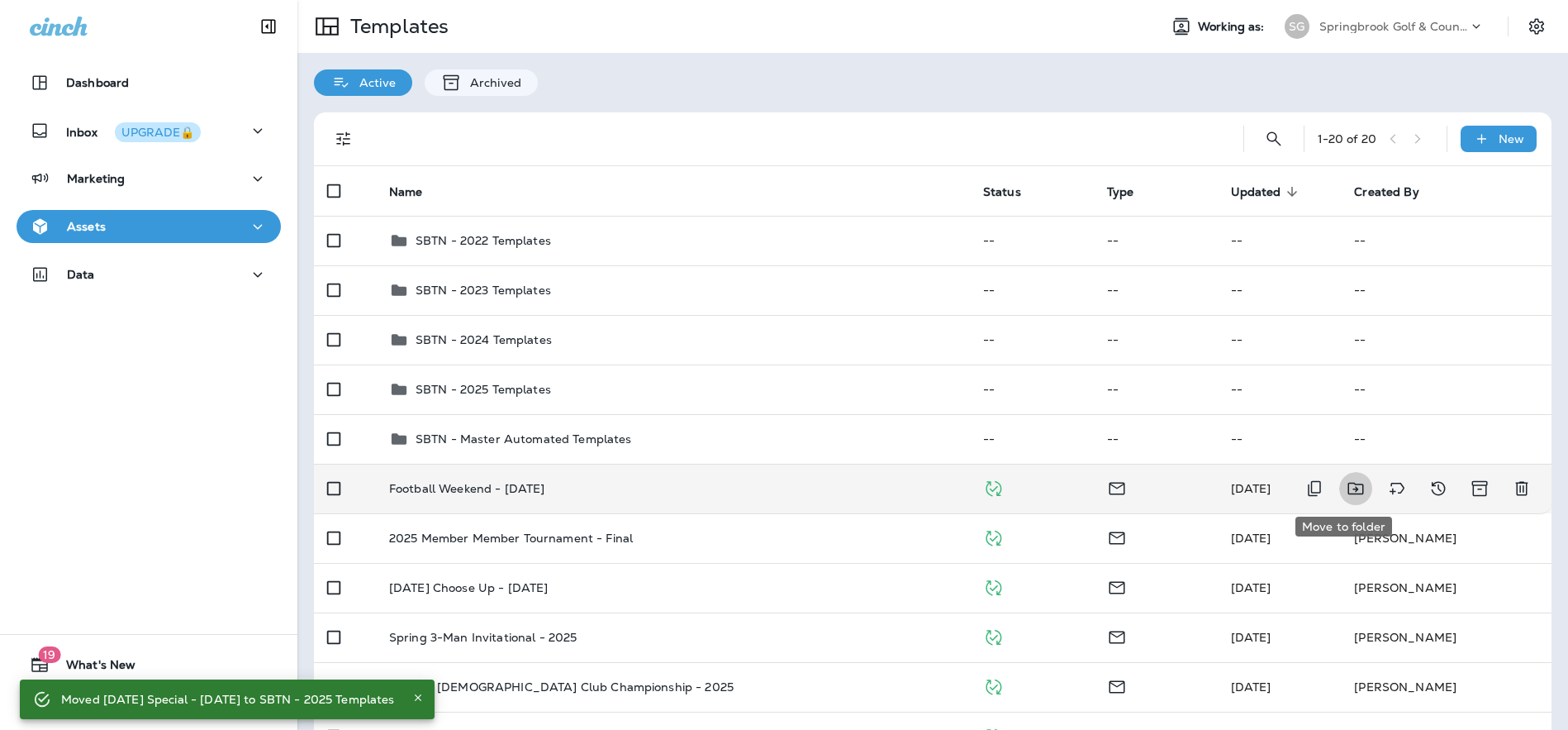
click at [1346, 485] on icon "Move to folder" at bounding box center [1356, 488] width 20 height 20
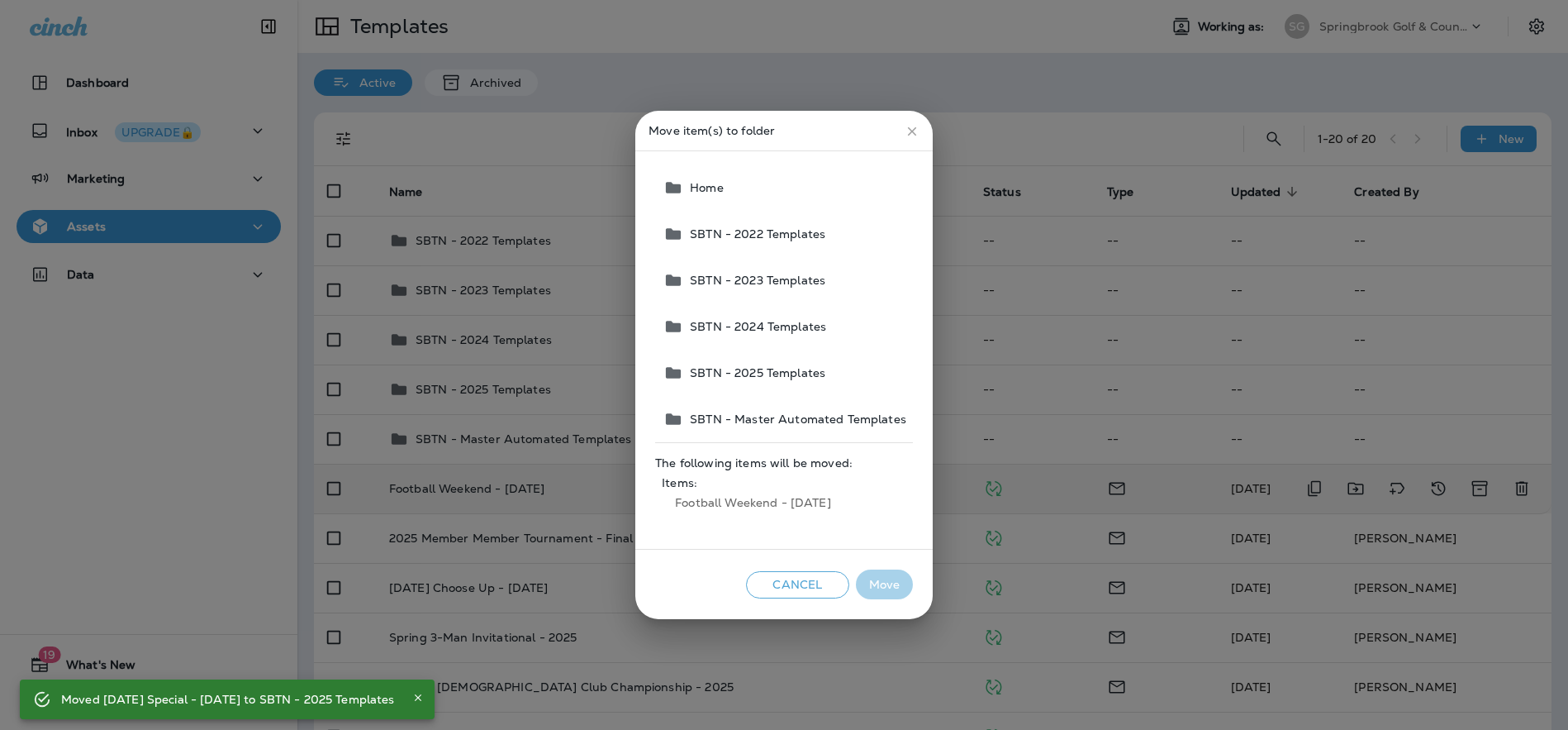
click at [743, 366] on span "SBTN - 2025 Templates" at bounding box center [754, 373] width 142 height 14
click at [883, 585] on button "Move" at bounding box center [884, 584] width 57 height 31
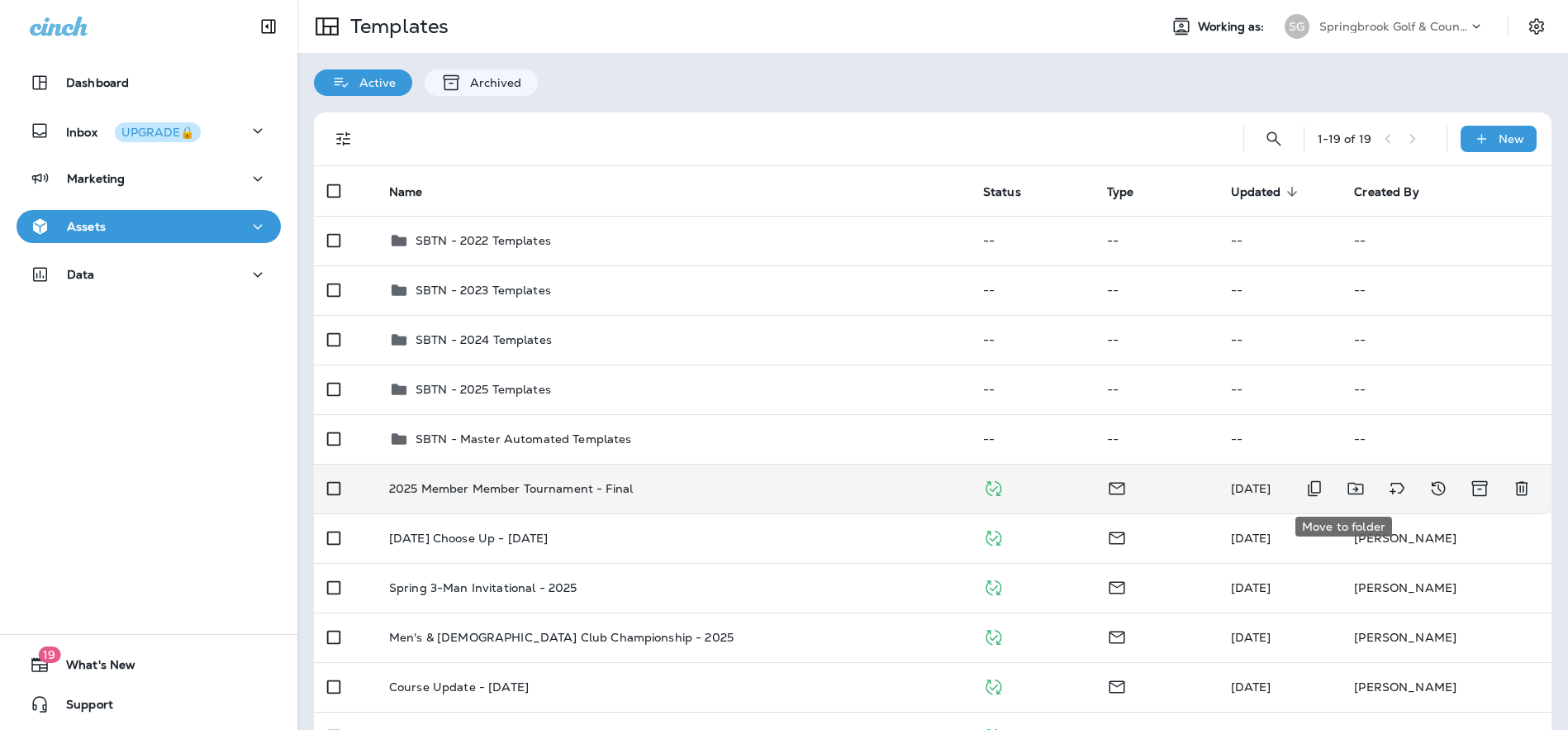
click at [1346, 487] on icon "Move to folder" at bounding box center [1356, 488] width 20 height 20
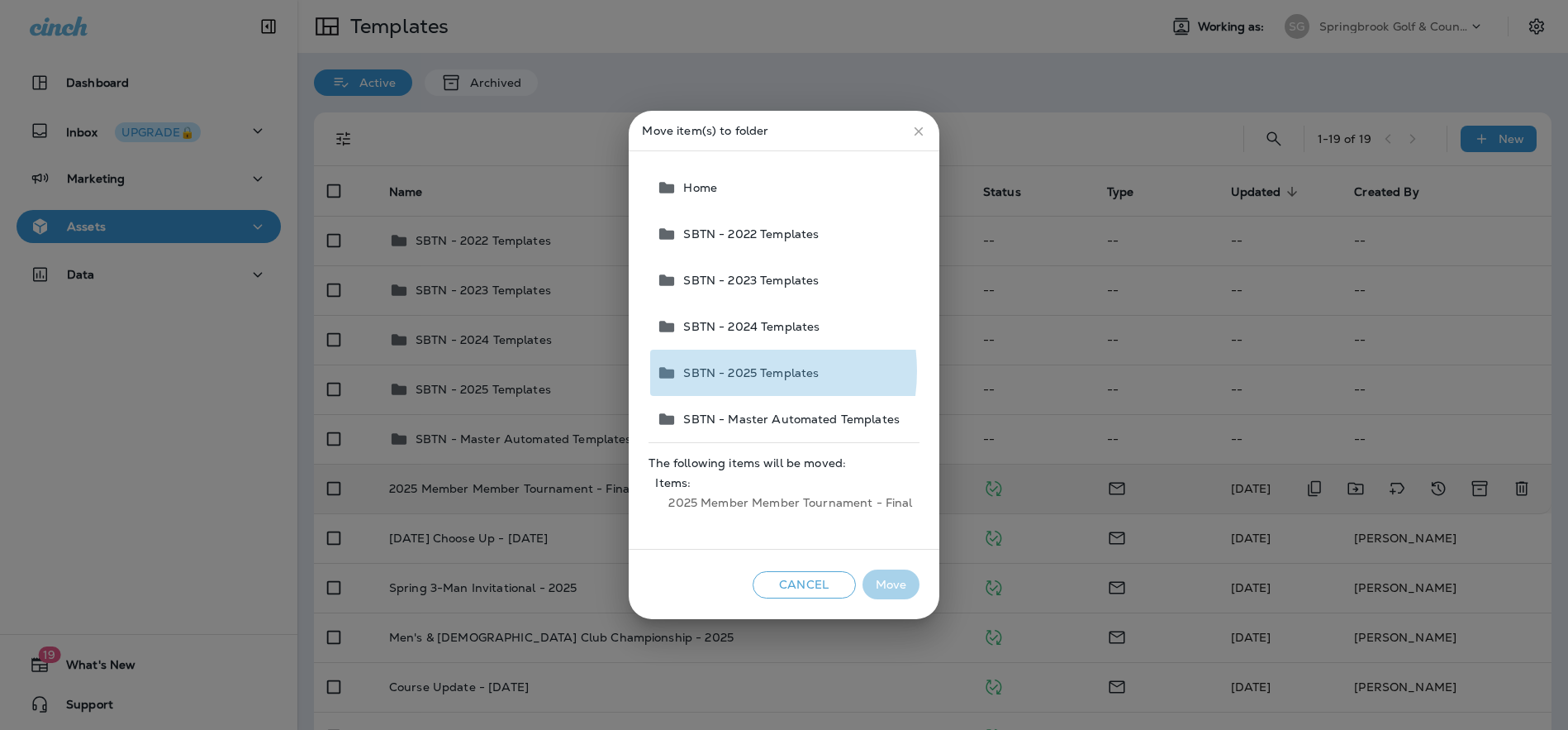
click at [731, 371] on span "SBTN - 2025 Templates" at bounding box center [747, 373] width 142 height 14
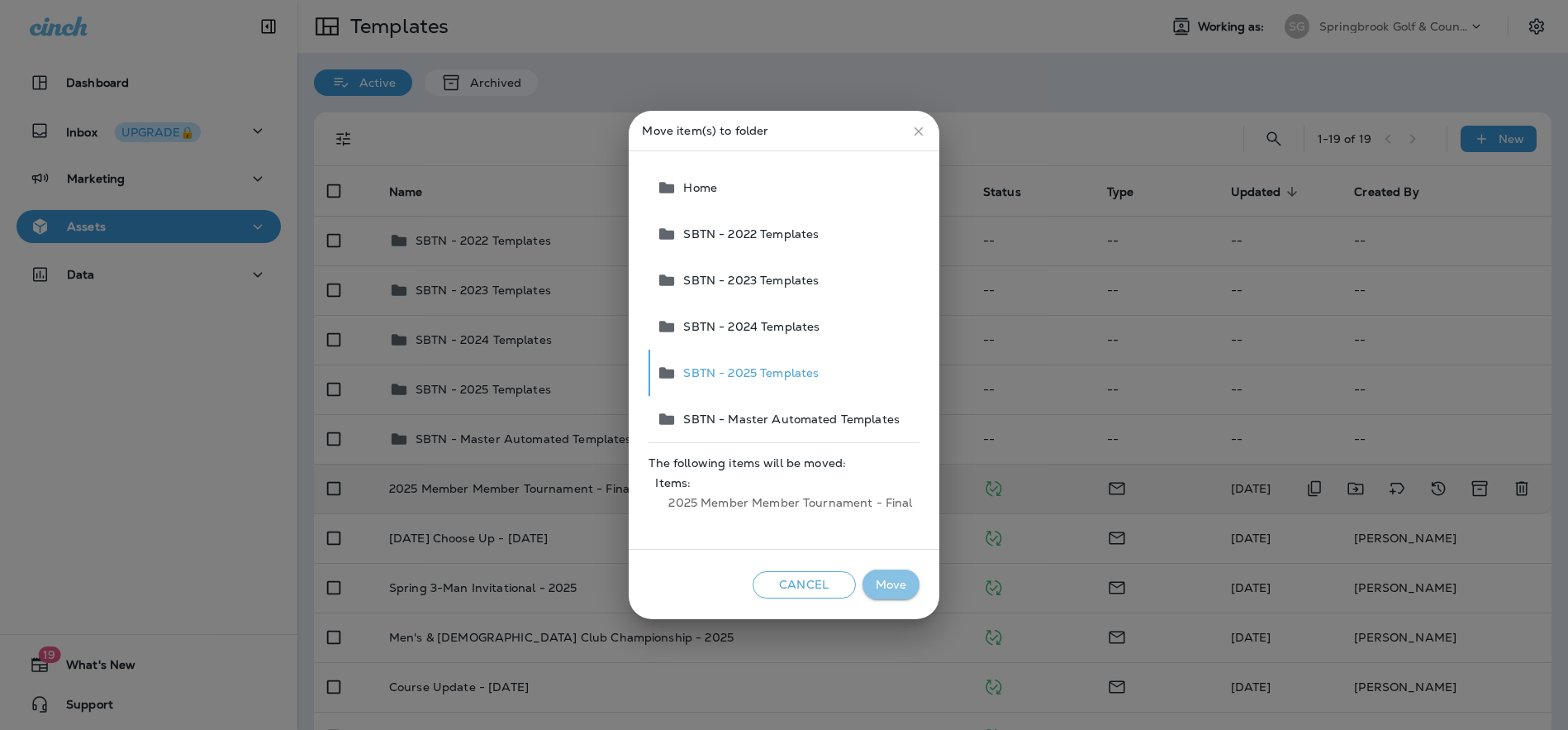
click at [891, 584] on button "Move" at bounding box center [890, 584] width 57 height 31
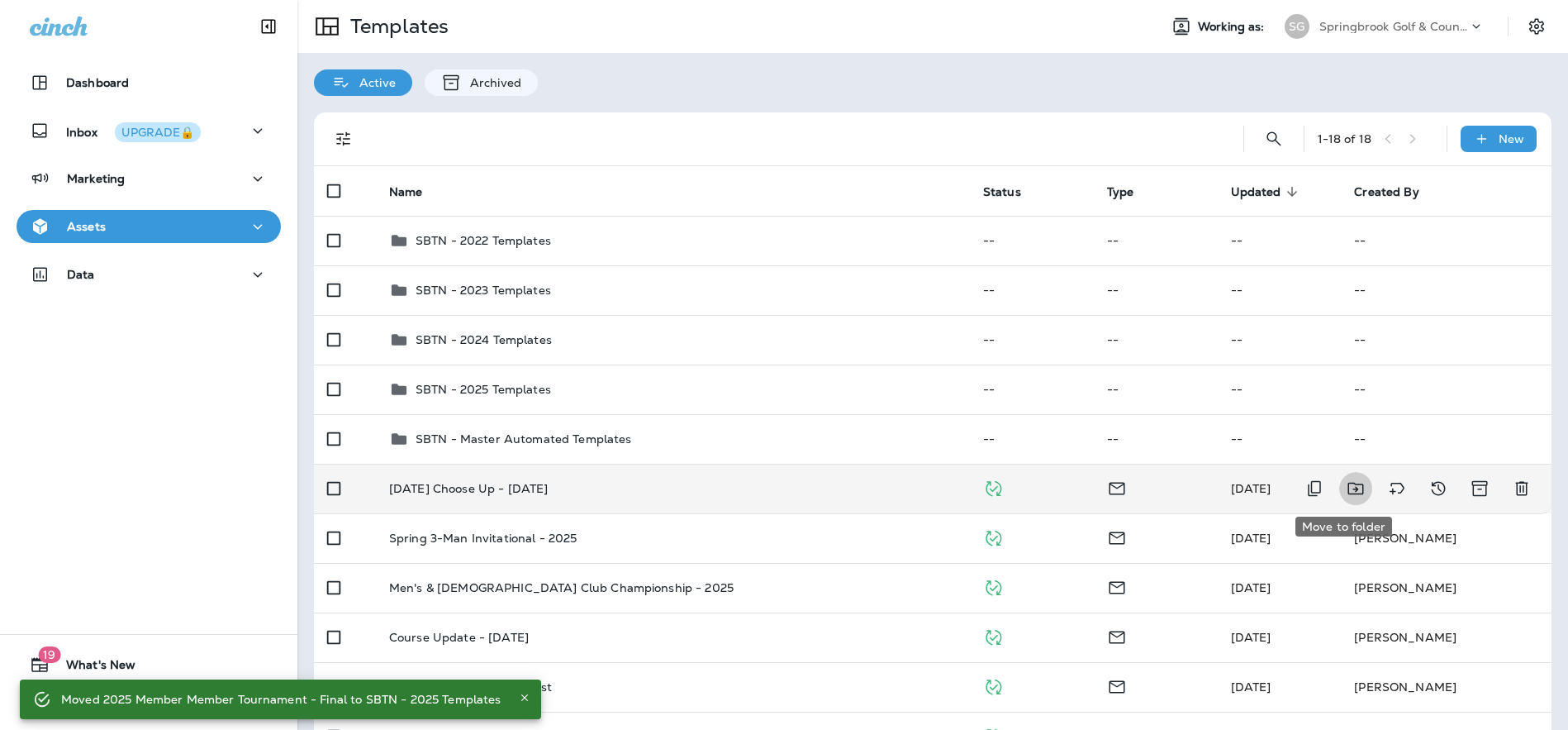
click at [1346, 485] on icon "Move to folder" at bounding box center [1356, 488] width 20 height 20
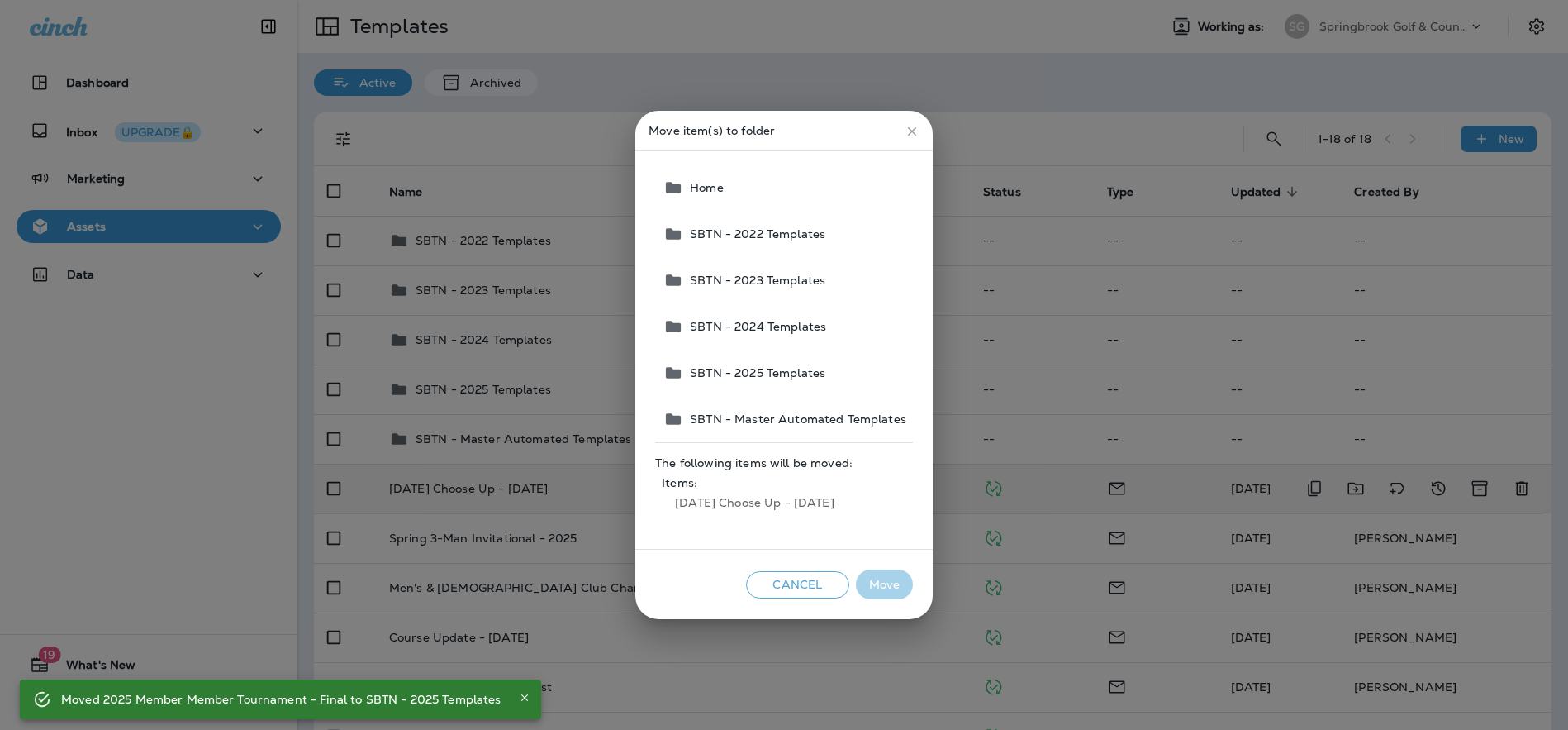
click at [743, 369] on span "SBTN - 2025 Templates" at bounding box center [754, 373] width 142 height 14
click at [884, 578] on button "Move" at bounding box center [884, 584] width 57 height 31
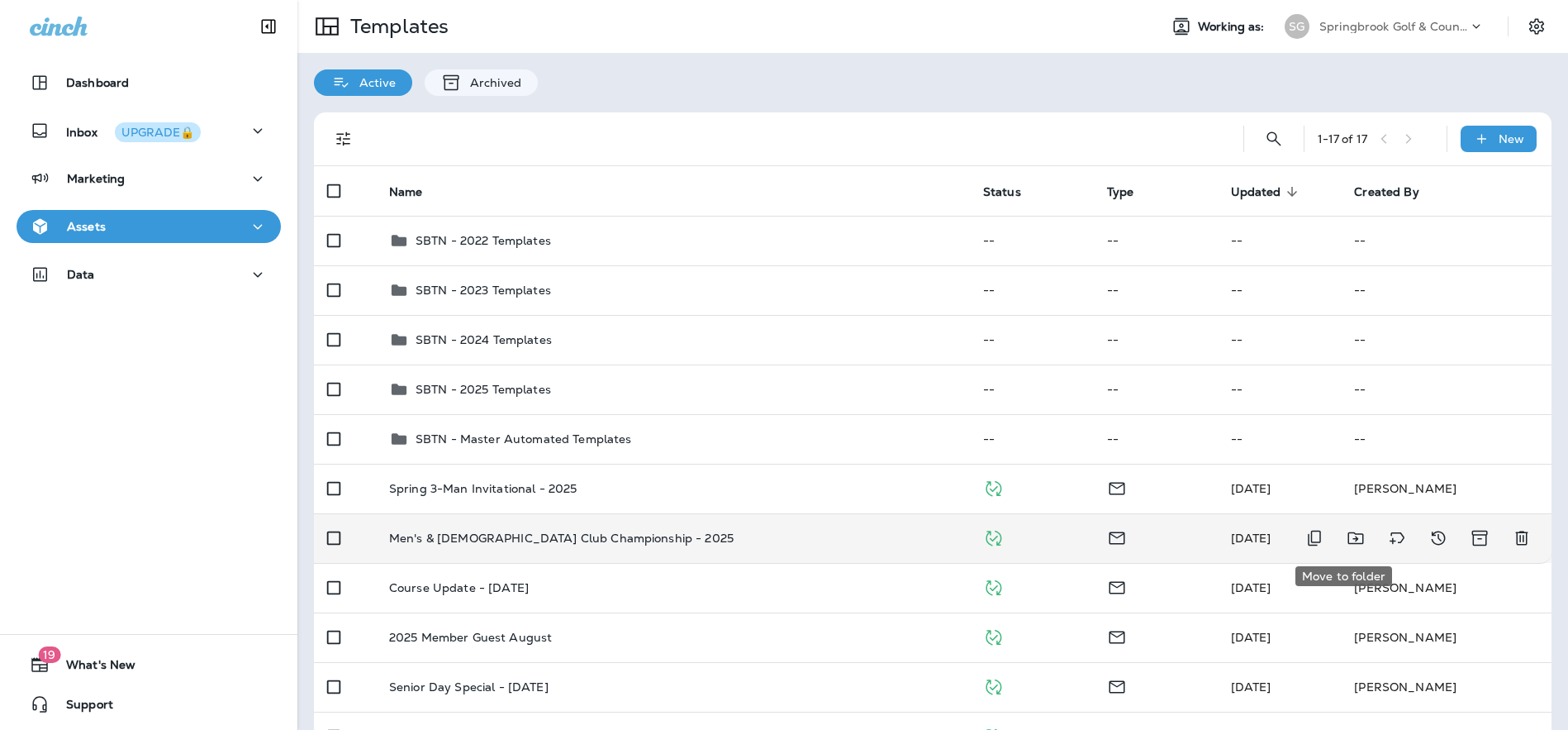
click at [1346, 531] on icon "Move to folder" at bounding box center [1356, 537] width 20 height 20
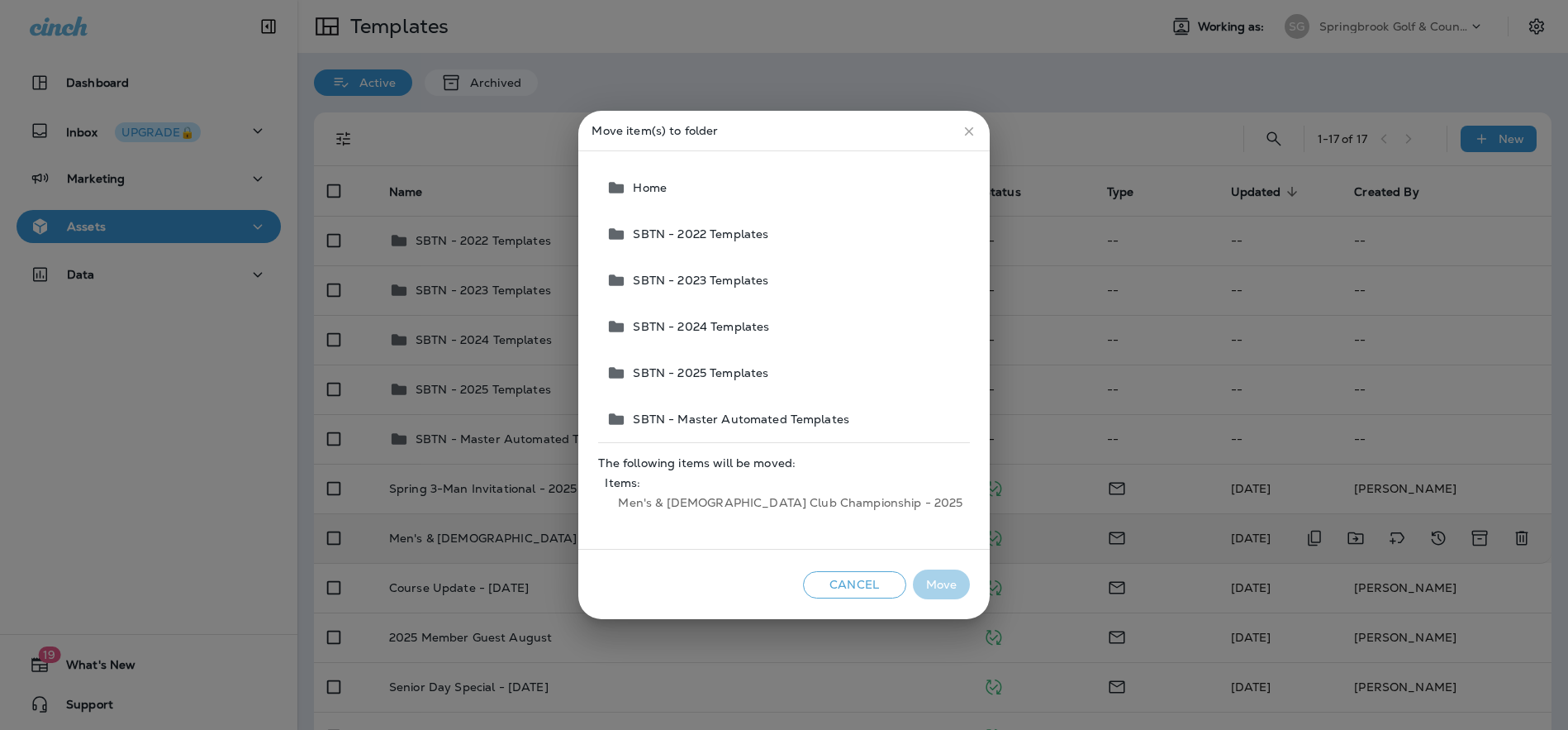
click at [741, 362] on button "SBTN - 2025 Templates" at bounding box center [784, 372] width 369 height 46
click at [913, 590] on button "Move" at bounding box center [941, 584] width 57 height 31
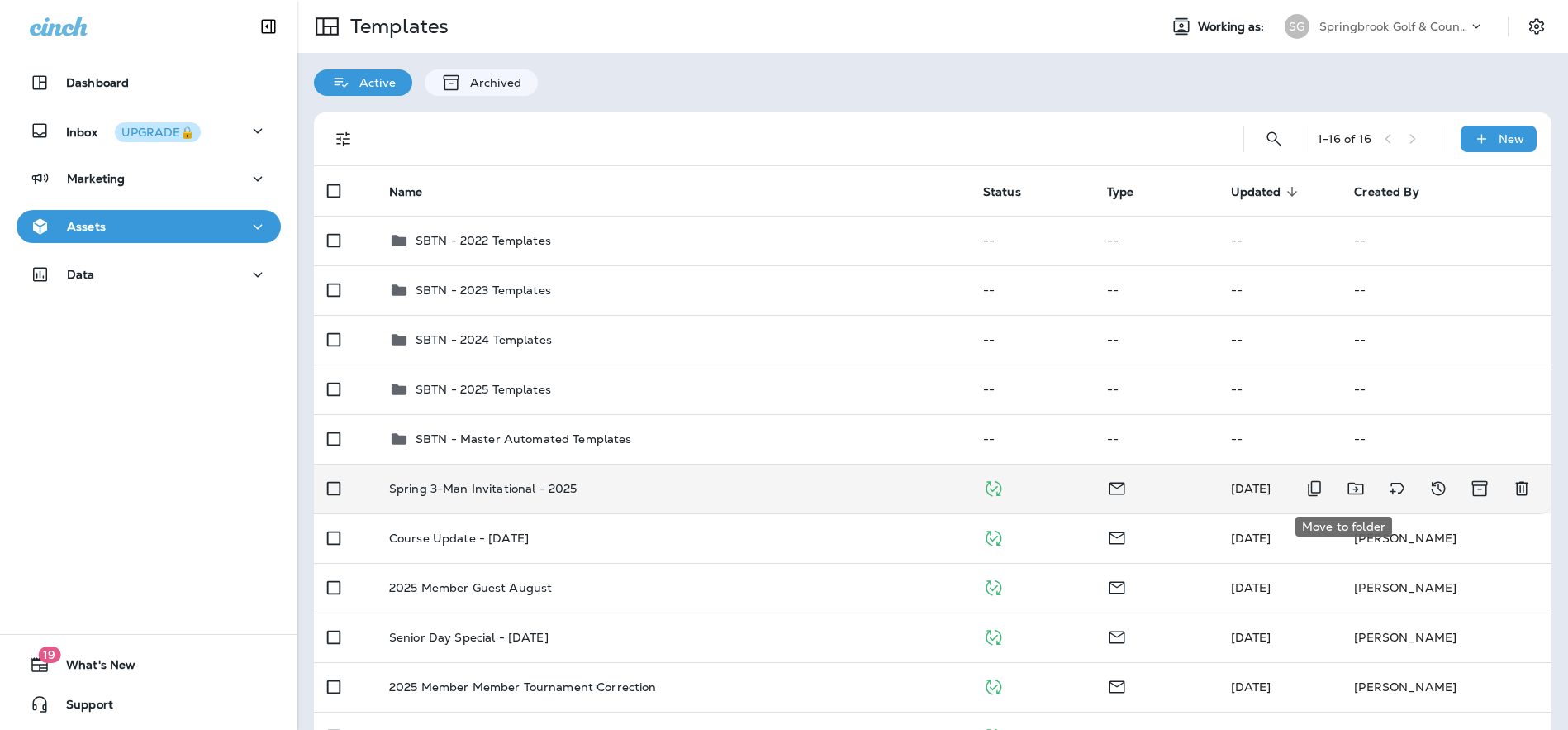
click at [1347, 490] on icon "Move to folder" at bounding box center [1355, 488] width 15 height 13
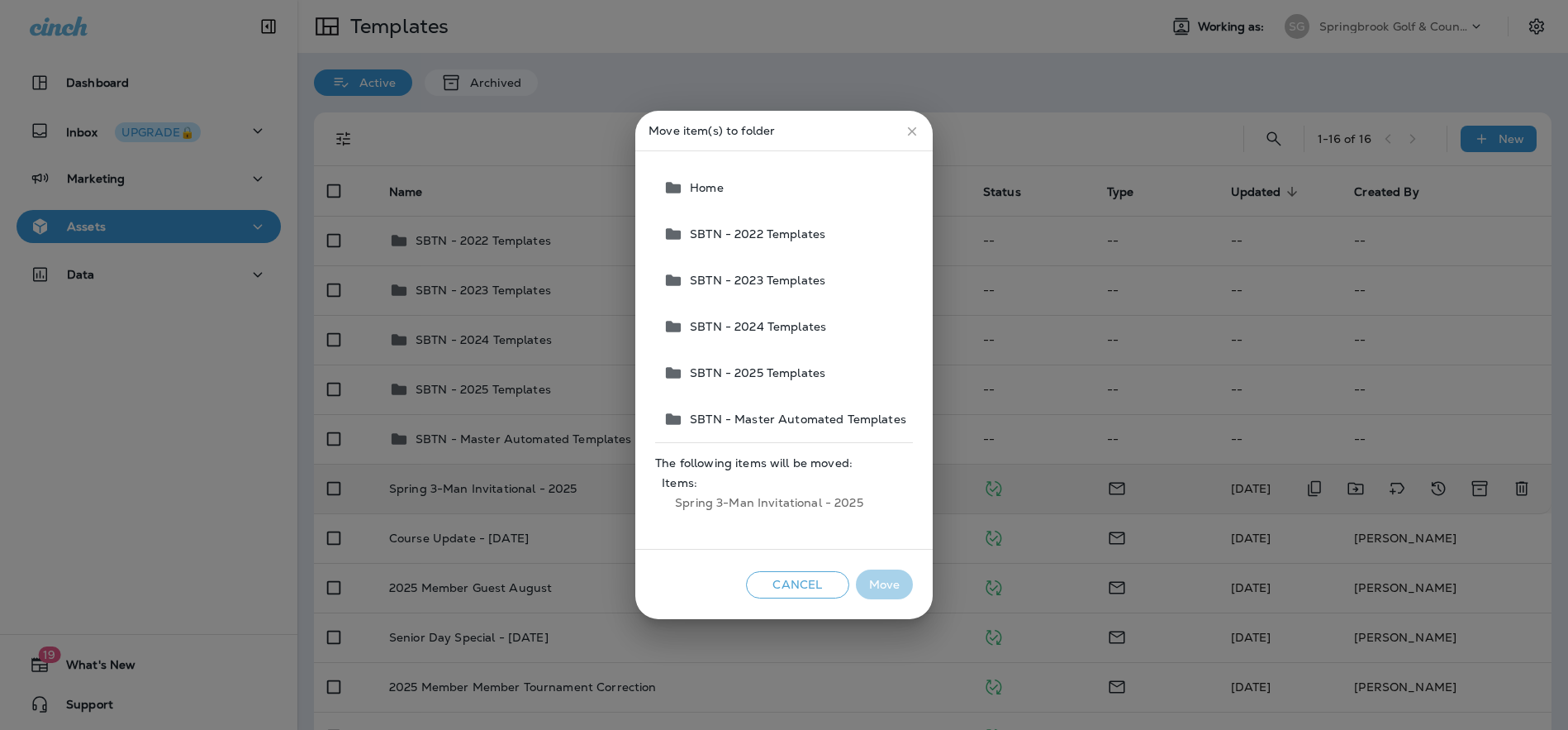
click at [788, 369] on span "SBTN - 2025 Templates" at bounding box center [754, 373] width 142 height 14
click at [868, 580] on button "Move" at bounding box center [884, 584] width 57 height 31
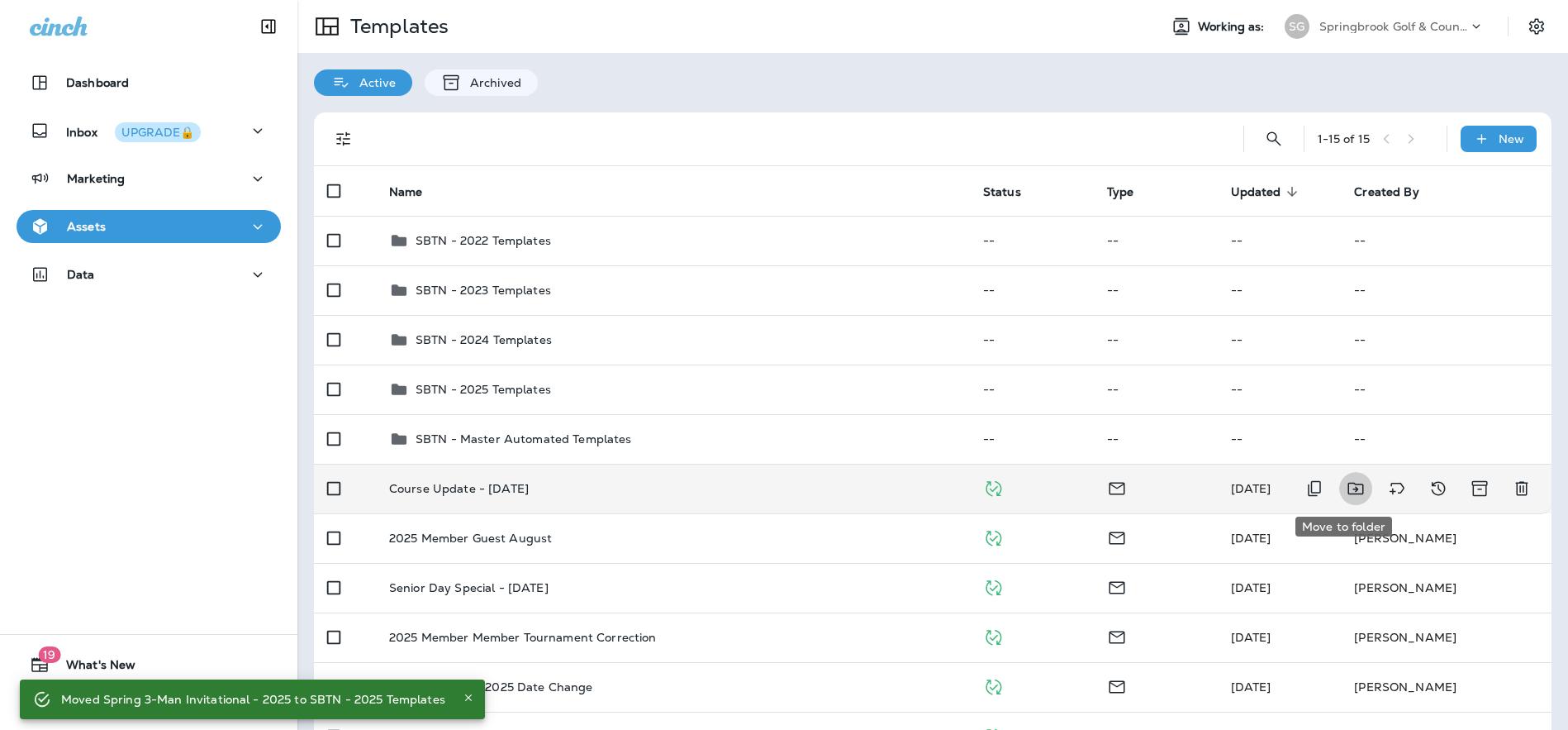
click at [1346, 486] on icon "Move to folder" at bounding box center [1356, 488] width 20 height 20
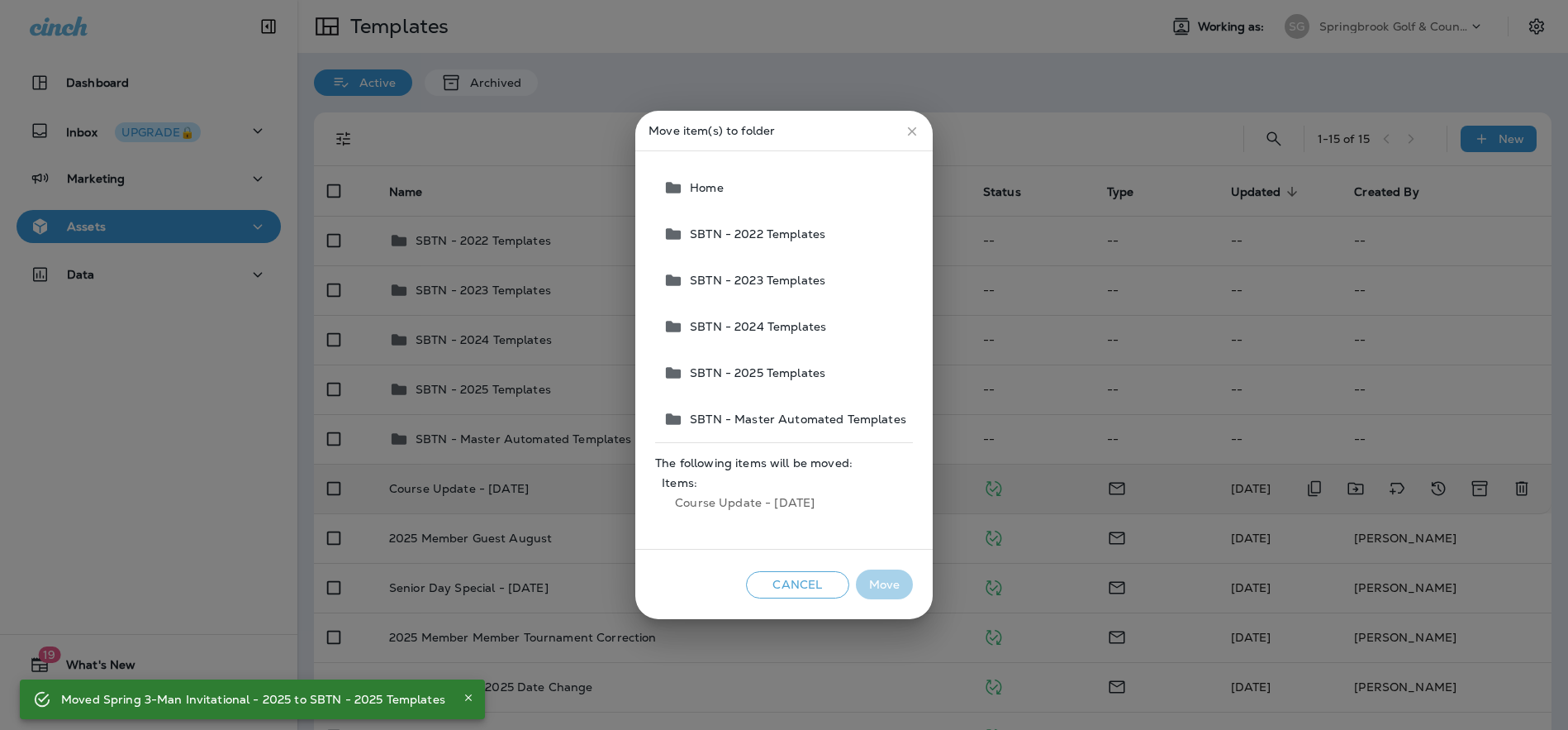
click at [799, 370] on span "SBTN - 2025 Templates" at bounding box center [754, 373] width 142 height 14
click at [894, 584] on button "Move" at bounding box center [884, 584] width 57 height 31
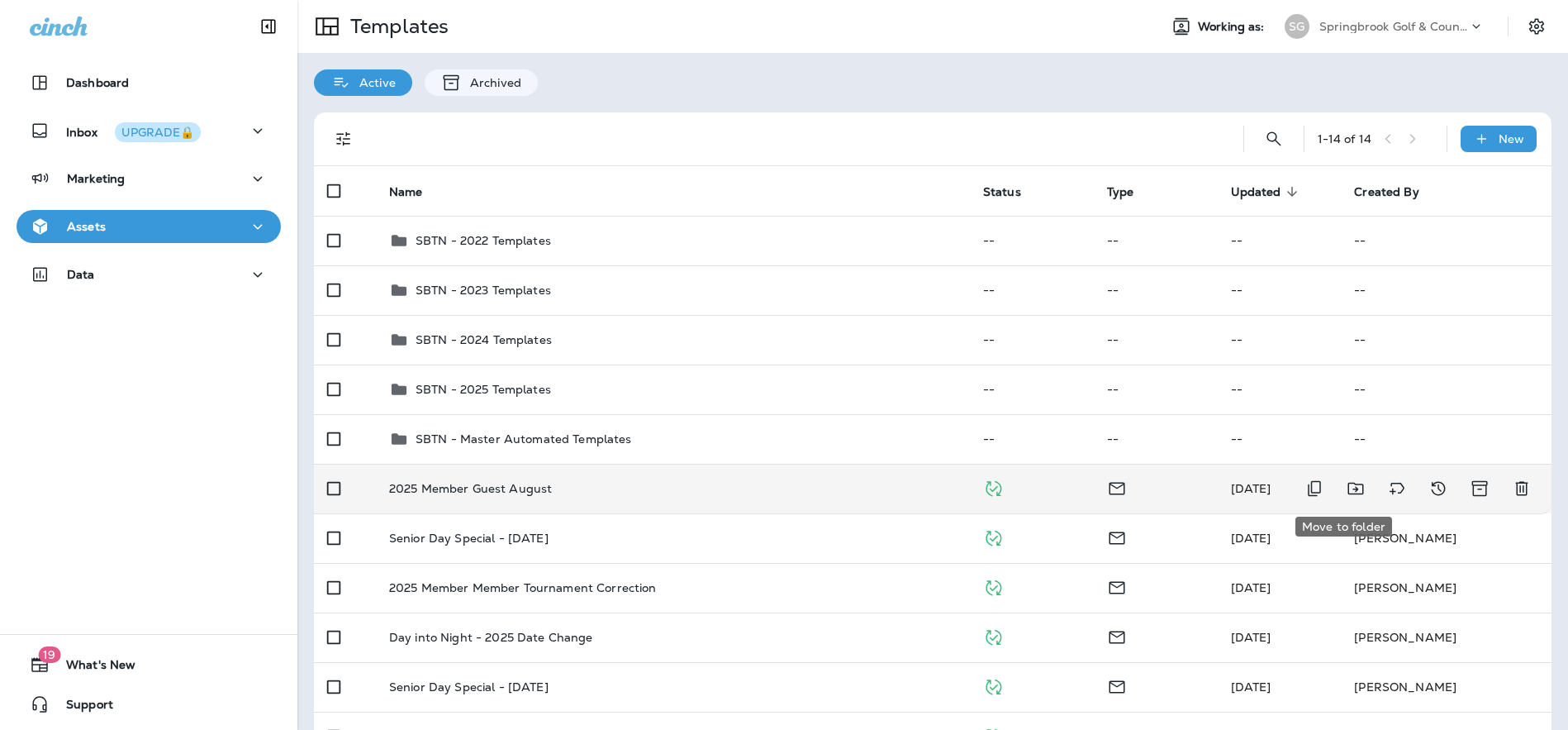
click at [1346, 488] on icon "Move to folder" at bounding box center [1356, 488] width 20 height 20
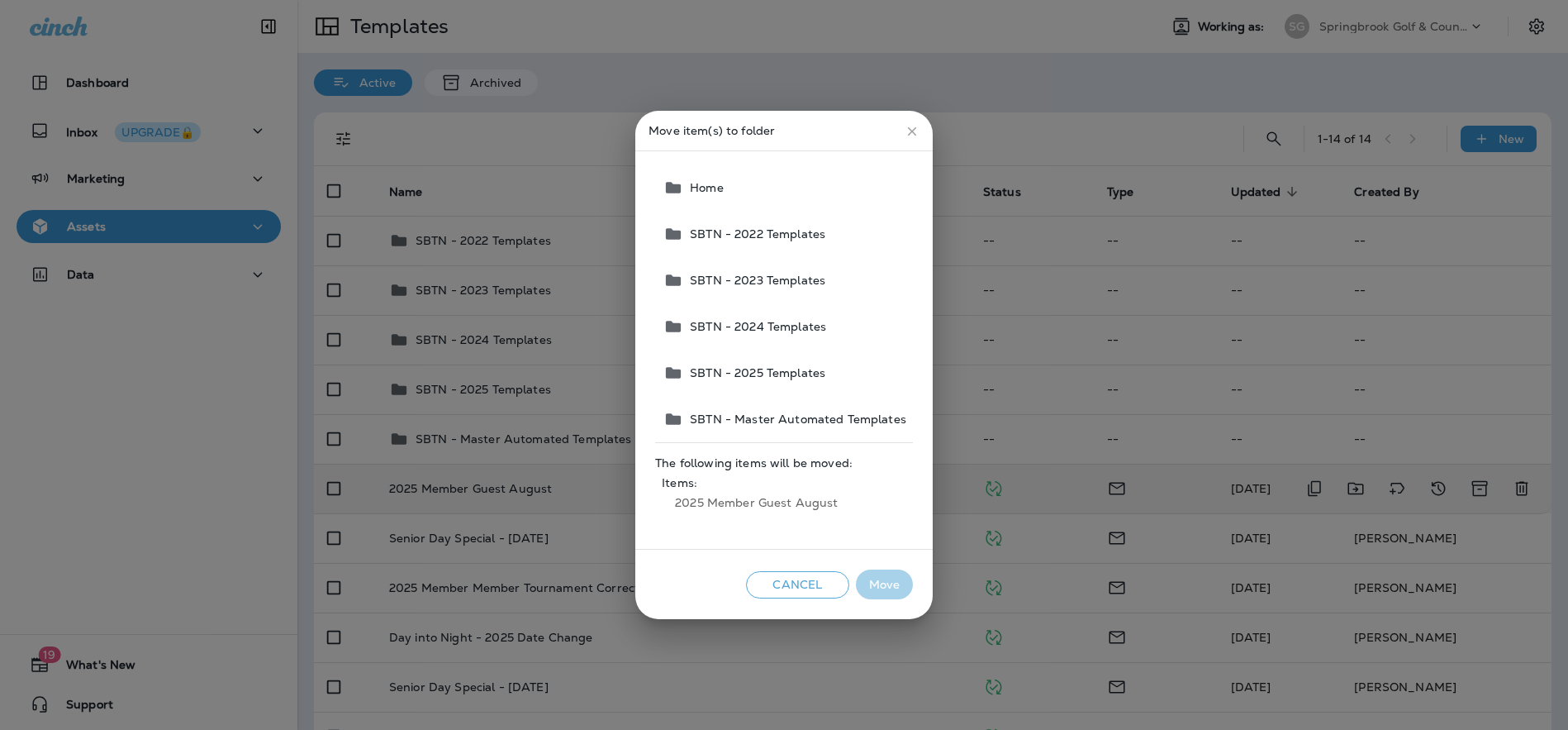
click at [750, 380] on button "SBTN - 2025 Templates" at bounding box center [785, 372] width 257 height 46
click at [874, 586] on button "Move" at bounding box center [884, 584] width 57 height 31
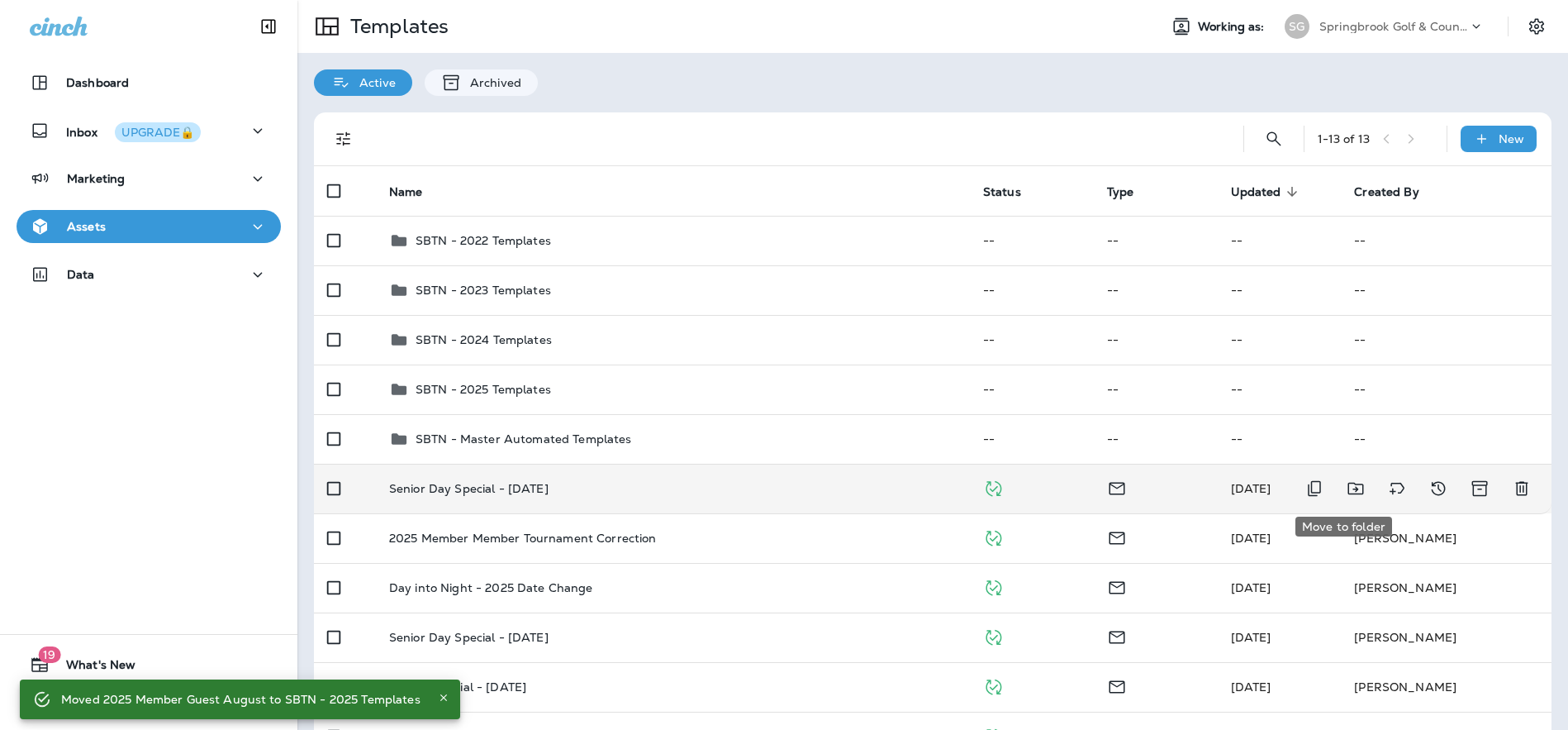
click at [1346, 488] on icon "Move to folder" at bounding box center [1356, 488] width 20 height 20
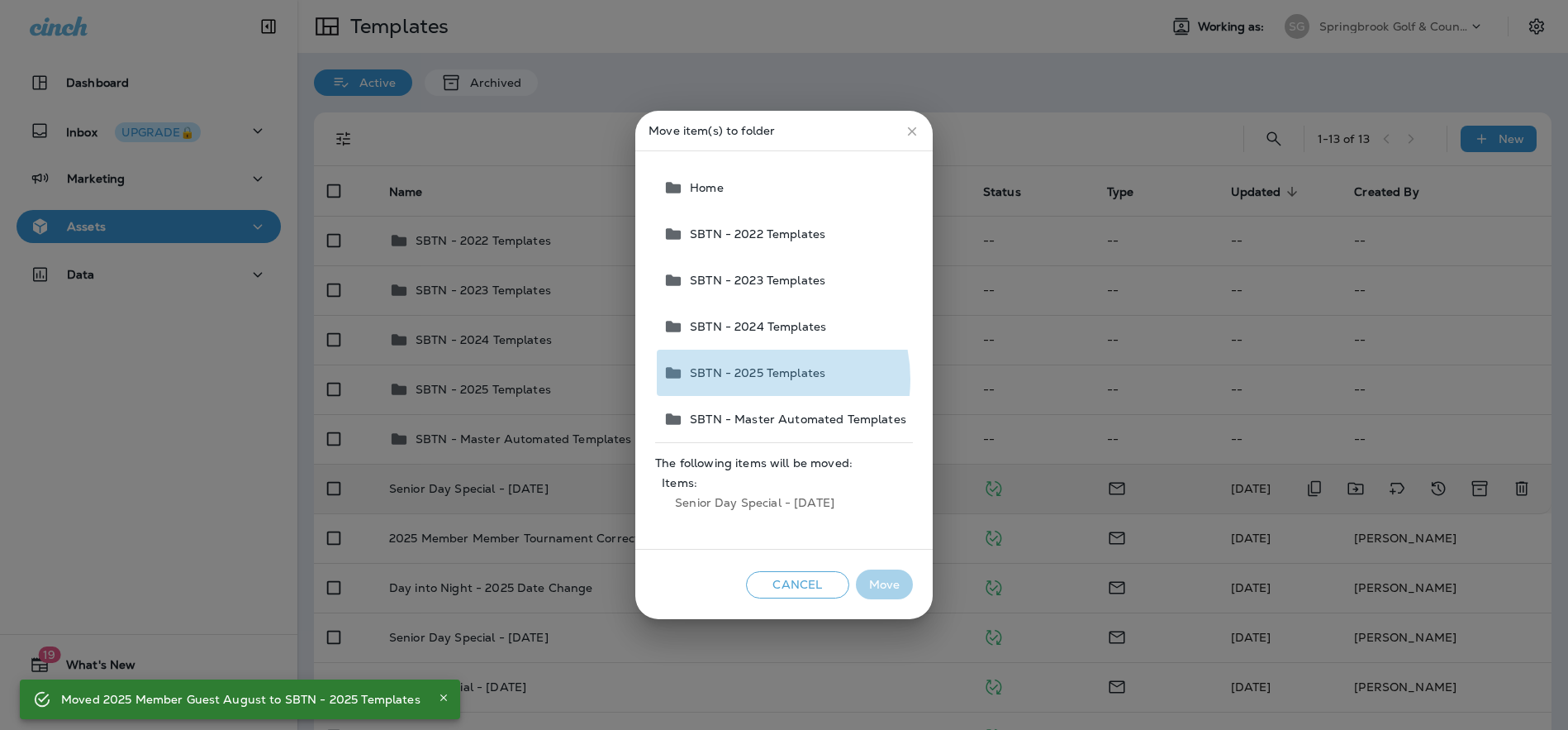
click at [759, 379] on button "SBTN - 2025 Templates" at bounding box center [785, 372] width 257 height 46
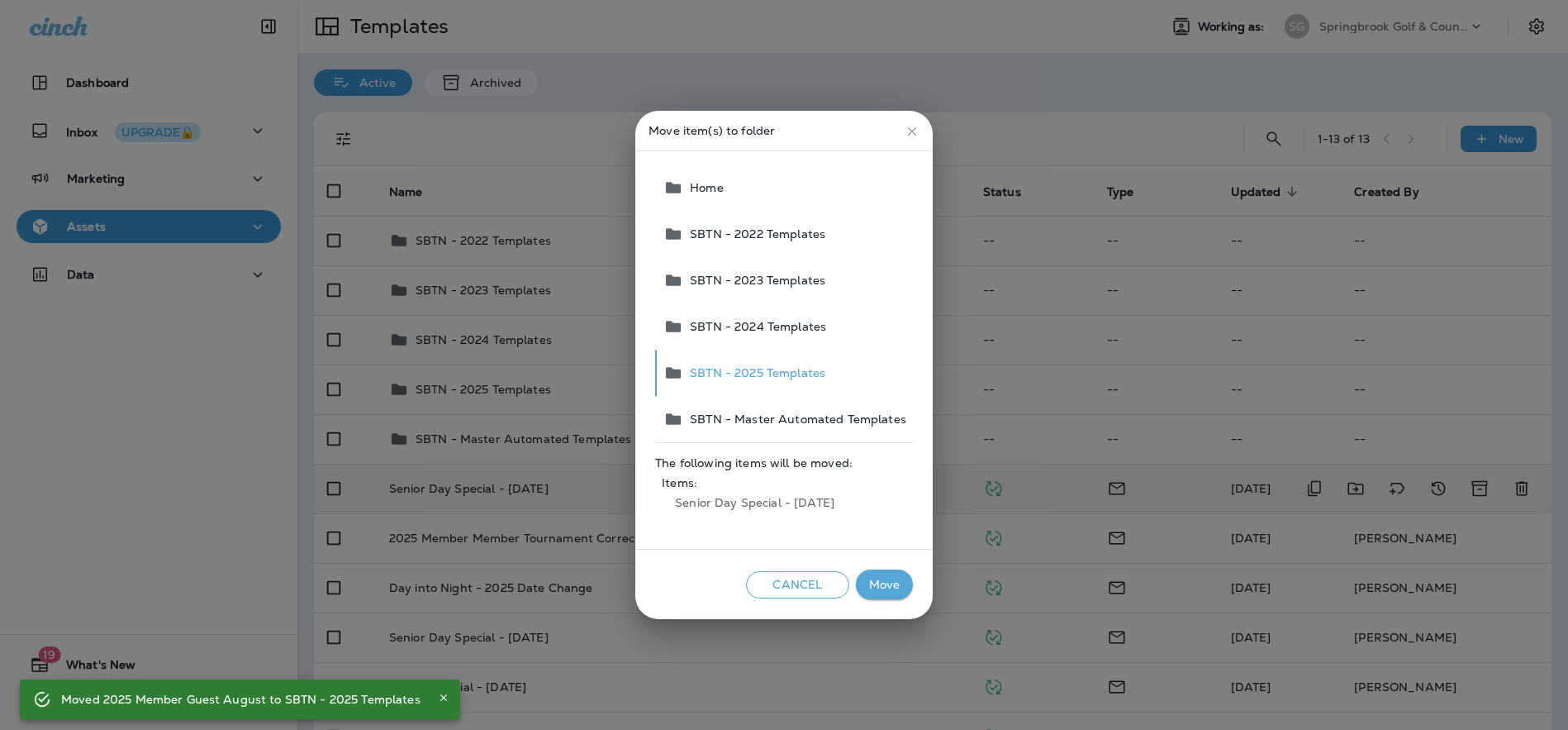
click at [889, 585] on button "Move" at bounding box center [884, 584] width 57 height 31
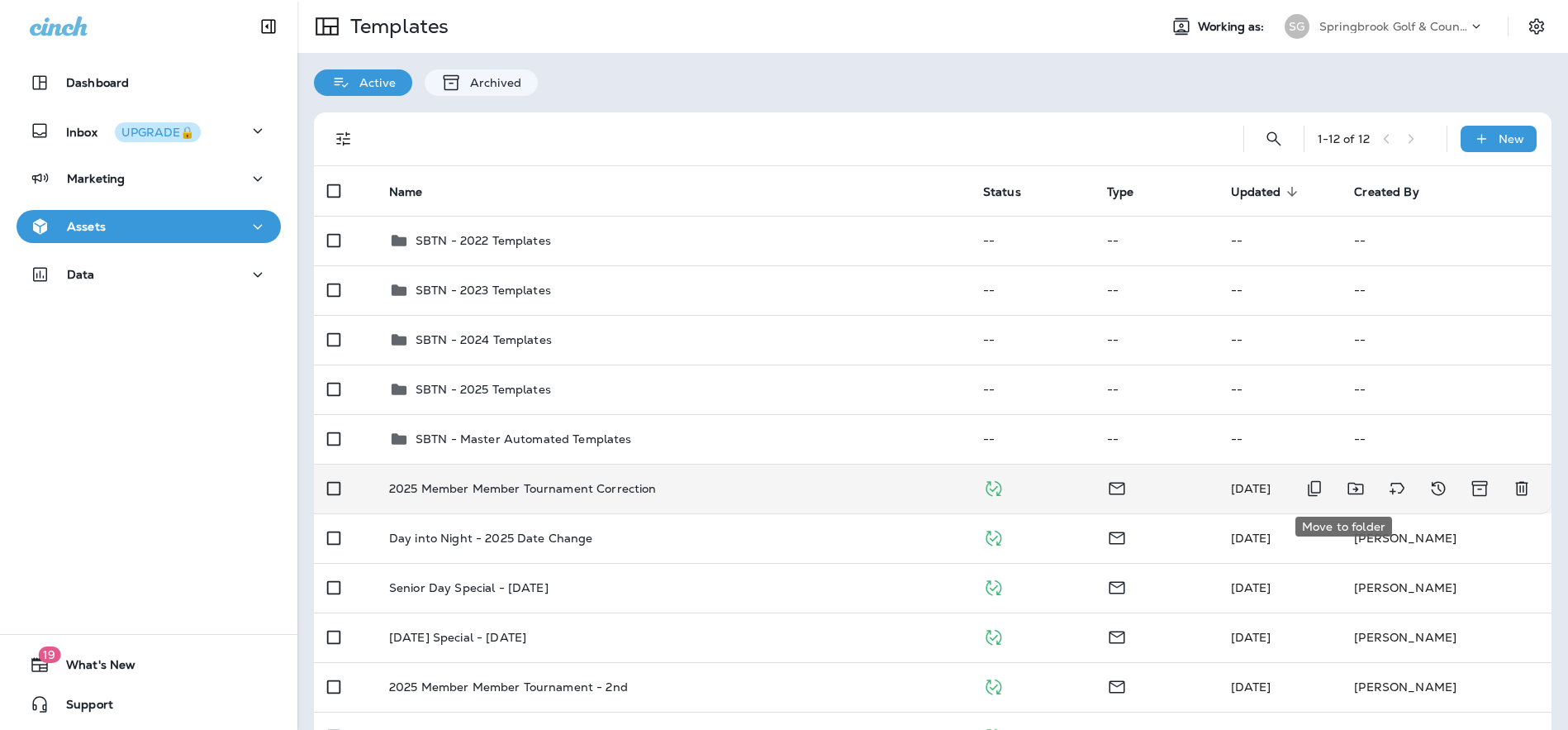
click at [1346, 481] on icon "Move to folder" at bounding box center [1356, 488] width 20 height 20
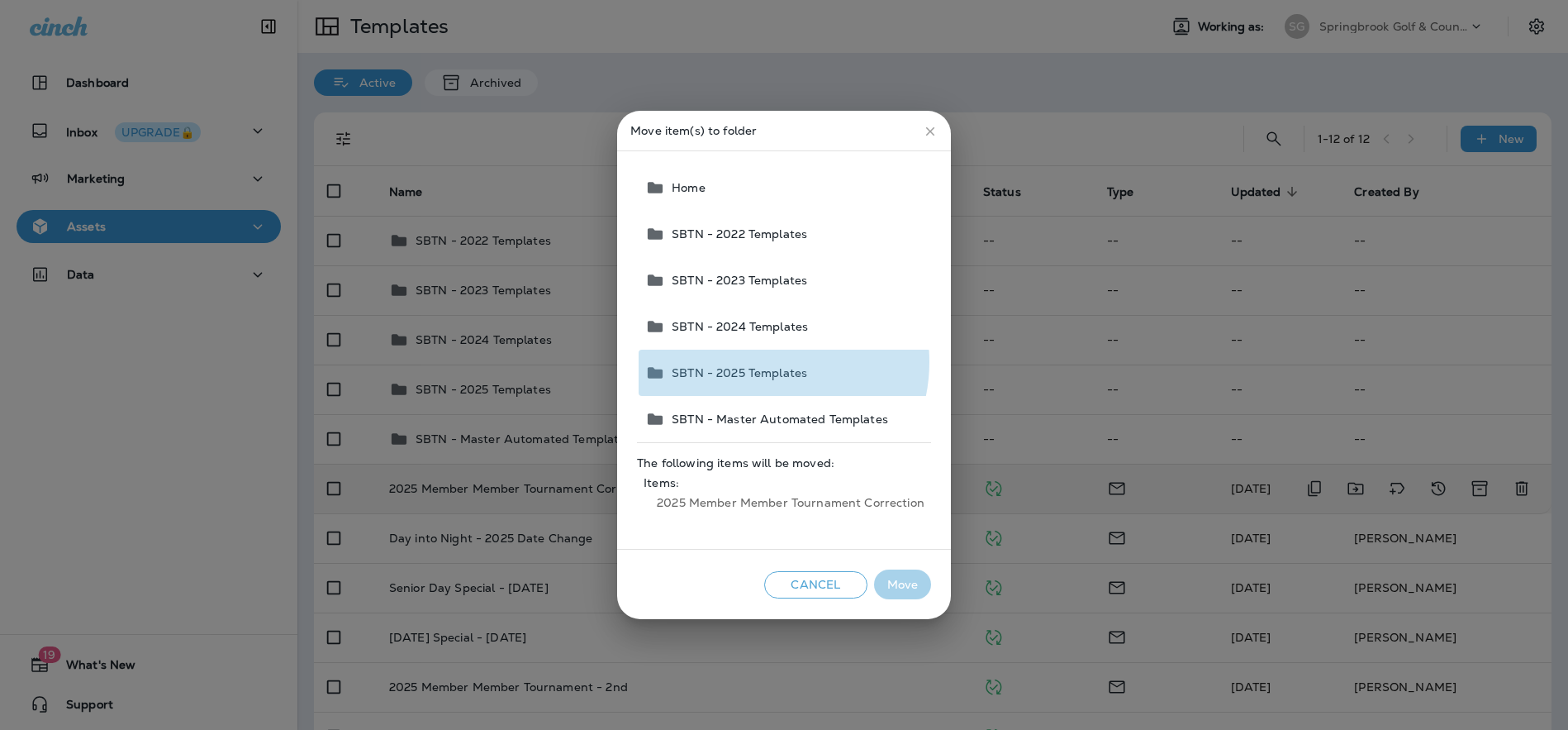
click at [762, 362] on button "SBTN - 2025 Templates" at bounding box center [784, 372] width 292 height 46
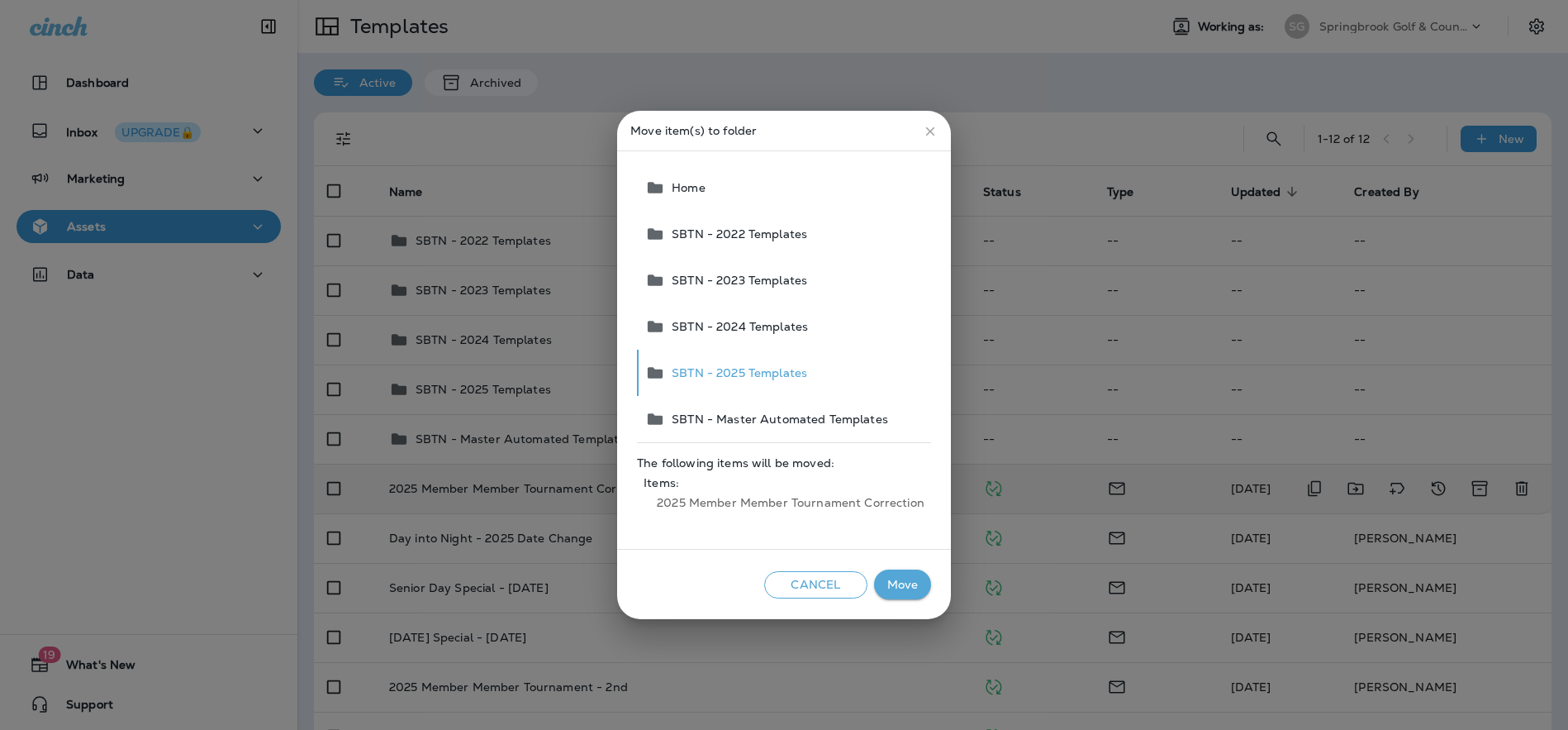
click at [894, 585] on button "Move" at bounding box center [902, 584] width 57 height 31
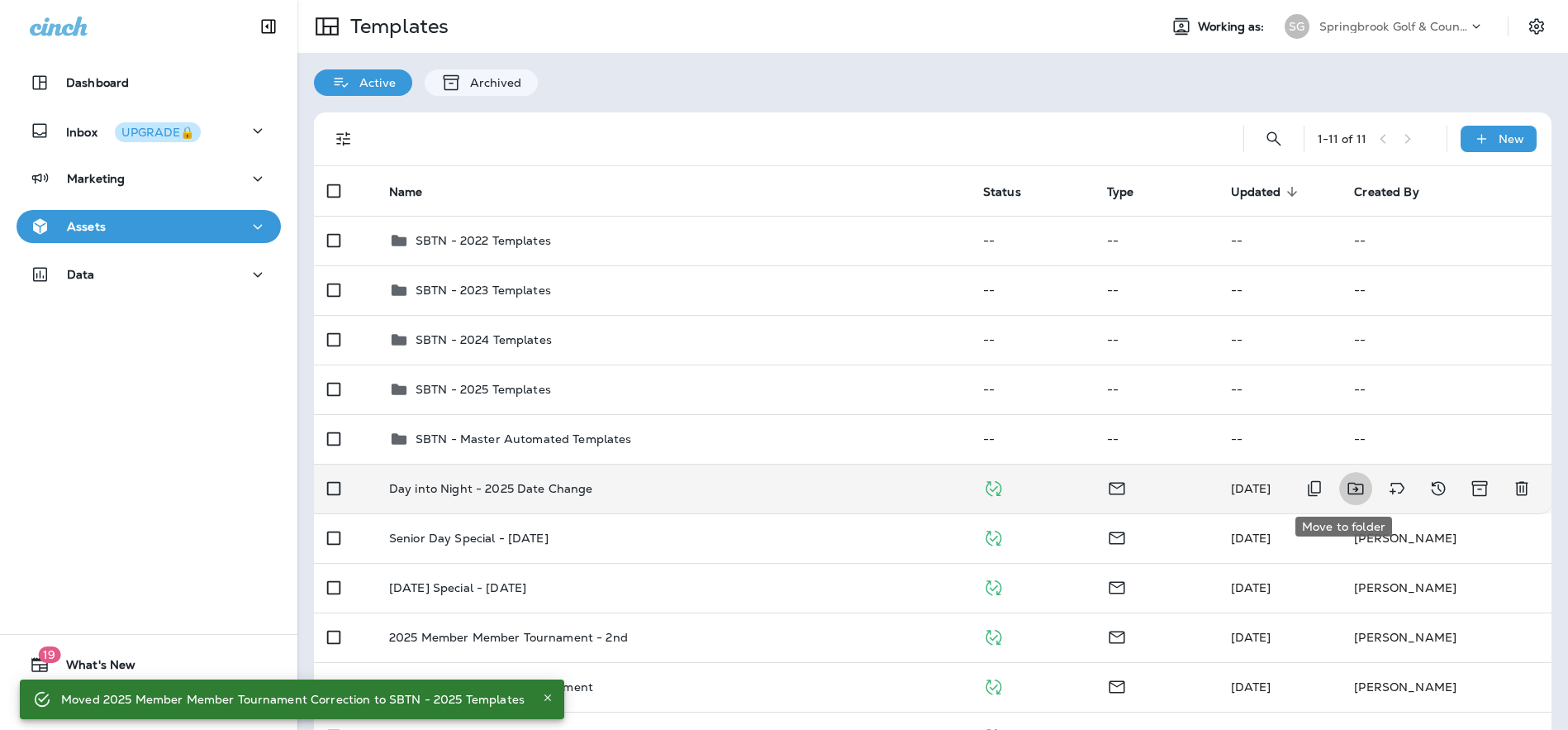
click at [1346, 487] on icon "Move to folder" at bounding box center [1356, 488] width 20 height 20
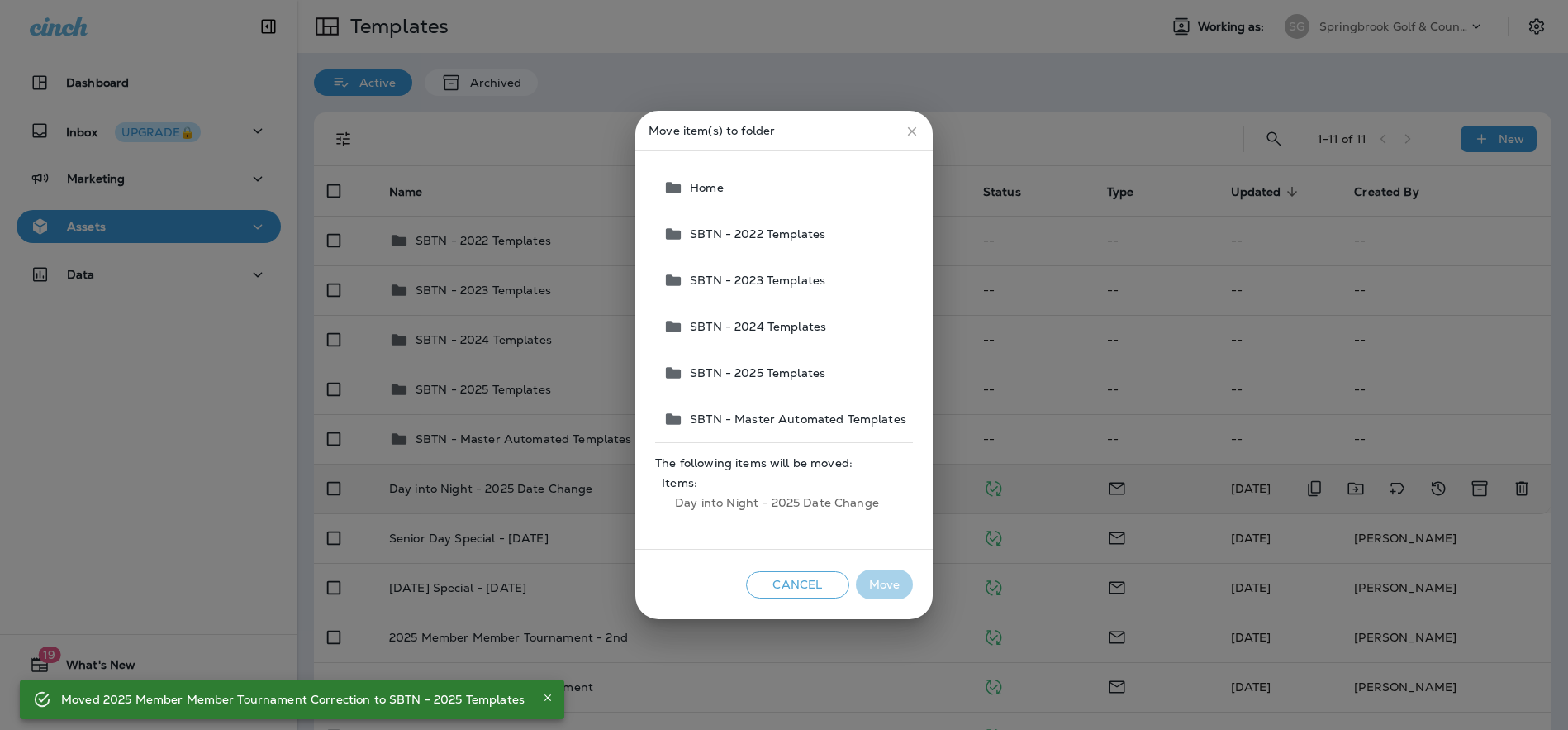
click at [726, 364] on button "SBTN - 2025 Templates" at bounding box center [785, 372] width 257 height 46
click at [879, 577] on button "Move" at bounding box center [884, 584] width 57 height 31
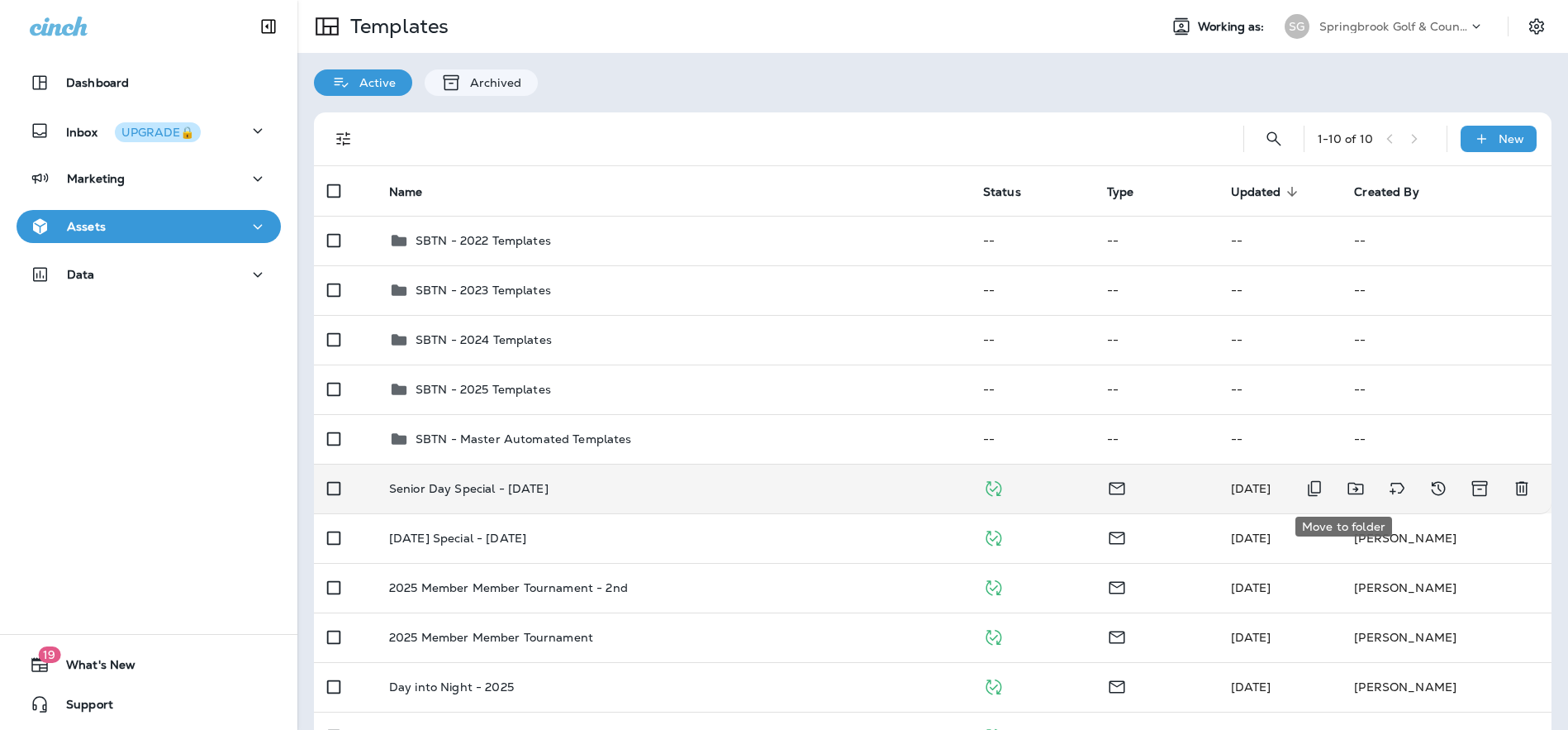
click at [1346, 485] on icon "Move to folder" at bounding box center [1356, 488] width 20 height 20
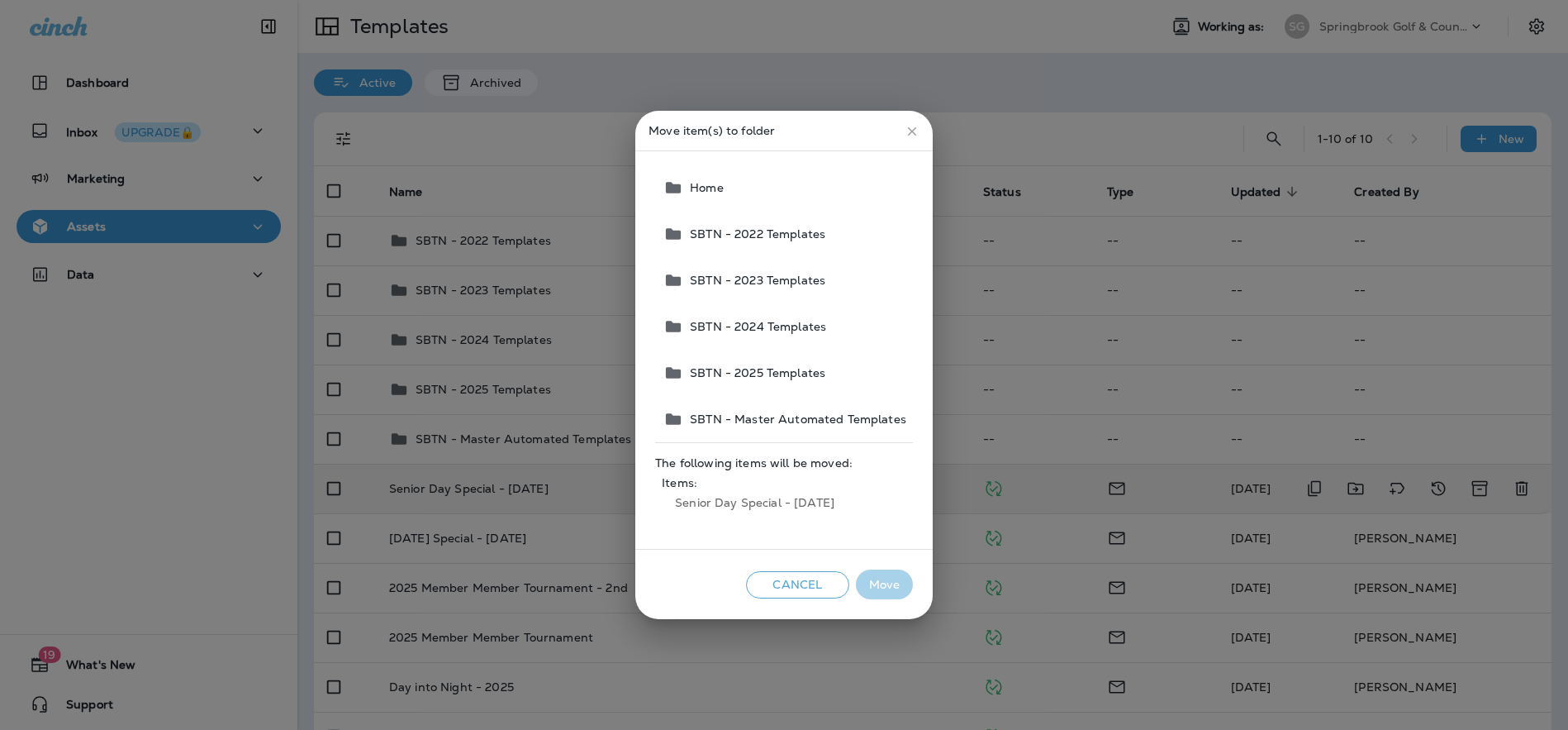
click at [735, 372] on span "SBTN - 2025 Templates" at bounding box center [754, 373] width 142 height 14
click at [870, 581] on button "Move" at bounding box center [884, 584] width 57 height 31
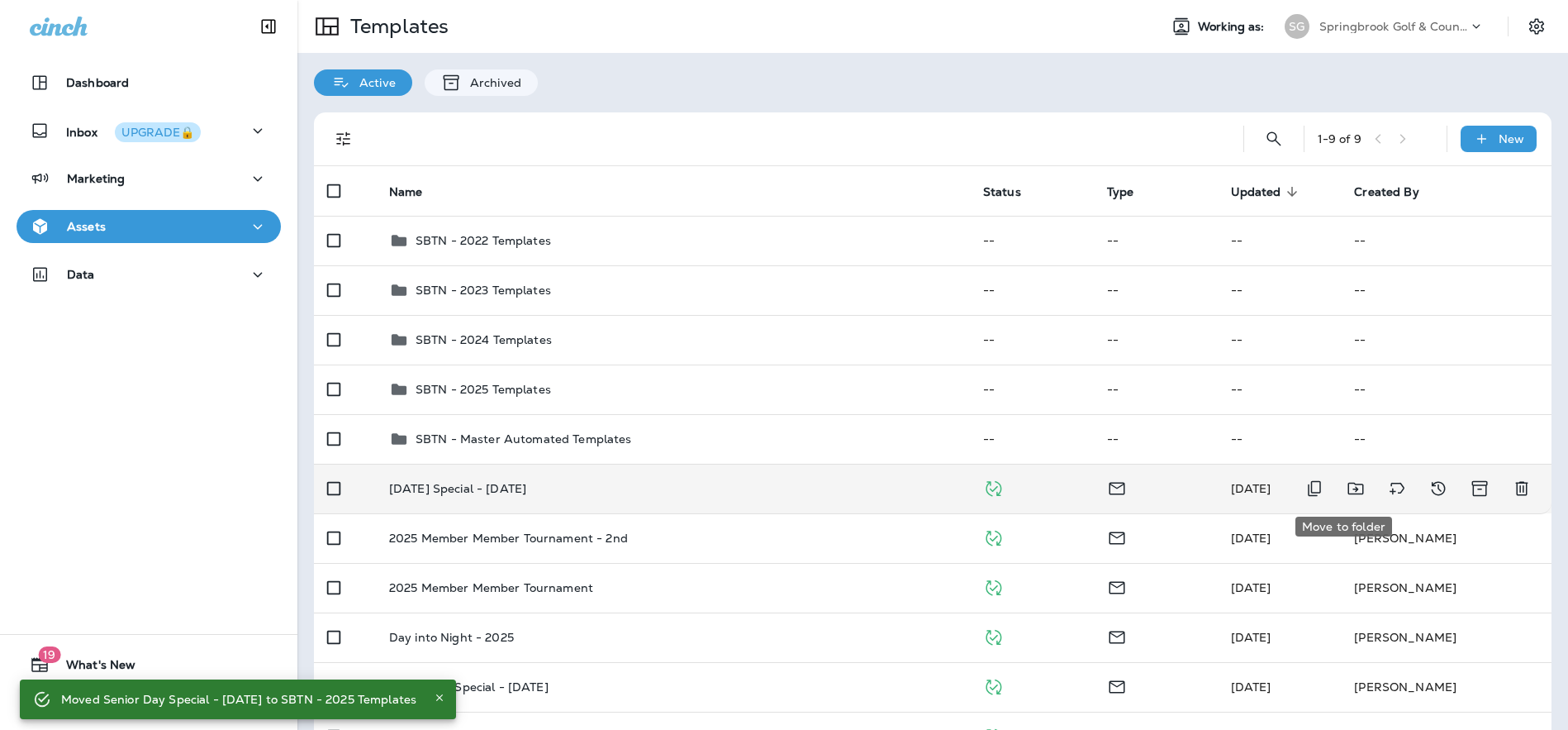
click at [1347, 484] on icon "Move to folder" at bounding box center [1355, 488] width 15 height 13
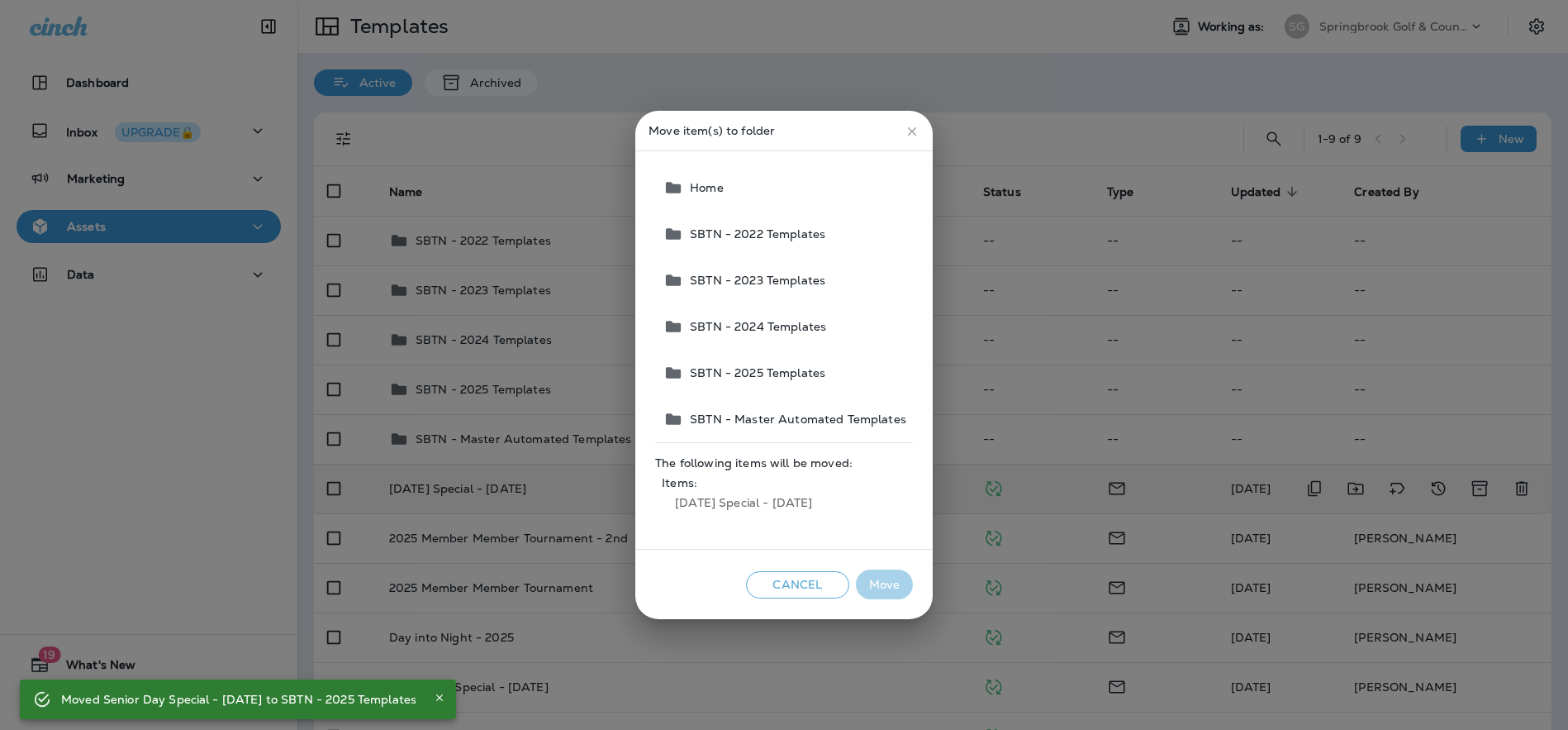
click at [755, 366] on span "SBTN - 2025 Templates" at bounding box center [754, 373] width 142 height 14
click at [873, 580] on button "Move" at bounding box center [884, 584] width 57 height 31
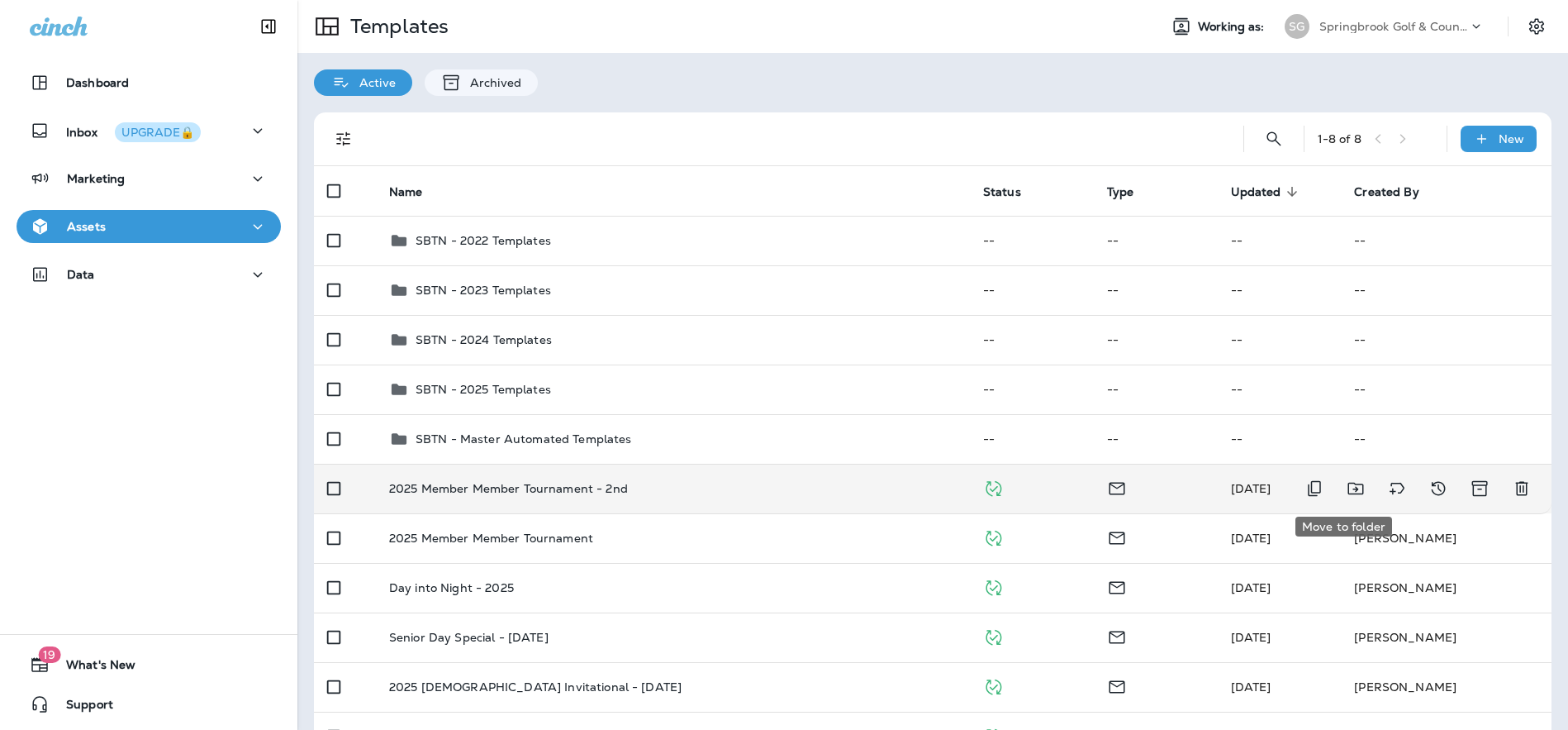
click at [1346, 486] on icon "Move to folder" at bounding box center [1356, 488] width 20 height 20
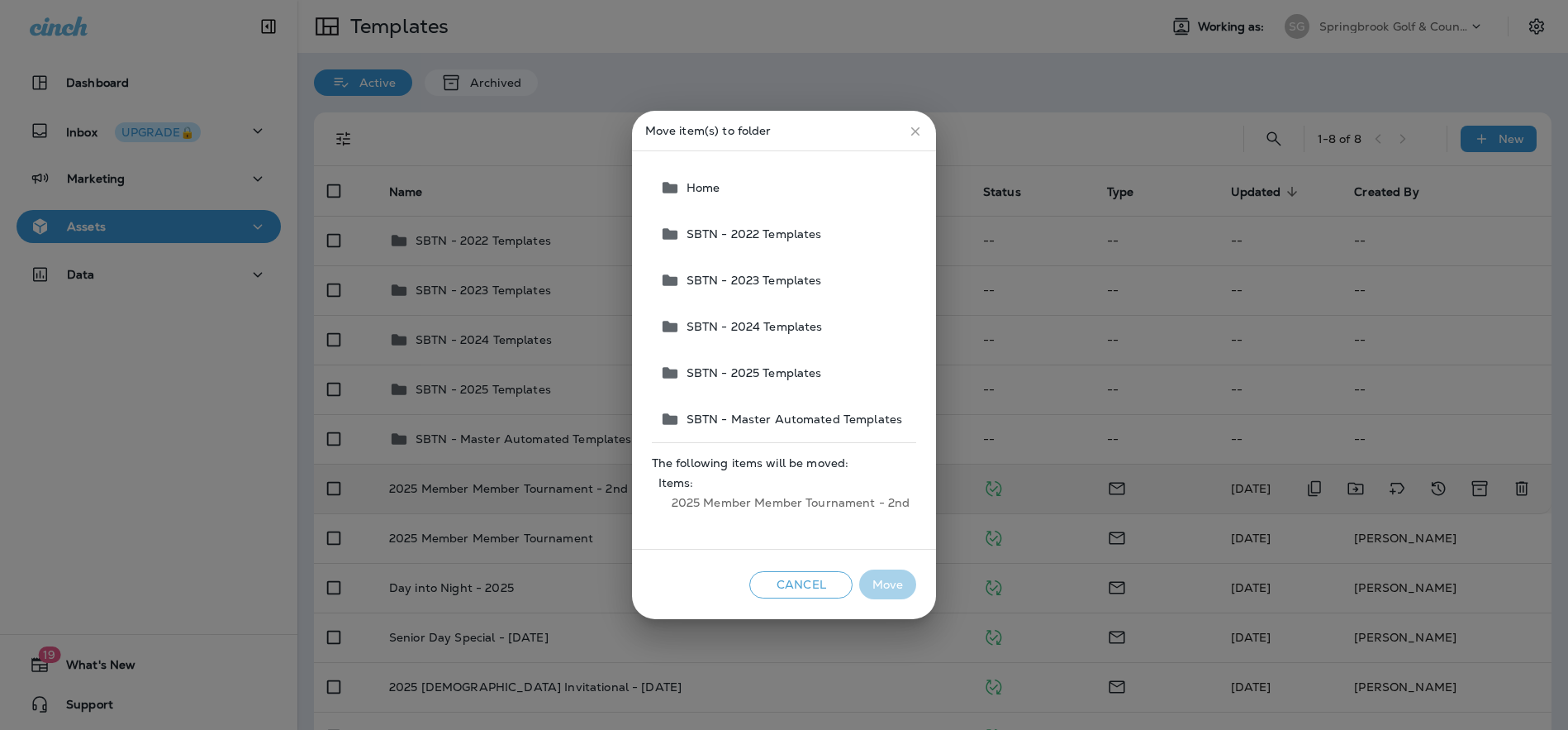
click at [746, 375] on span "SBTN - 2025 Templates" at bounding box center [750, 373] width 142 height 14
click at [903, 581] on button "Move" at bounding box center [887, 584] width 57 height 31
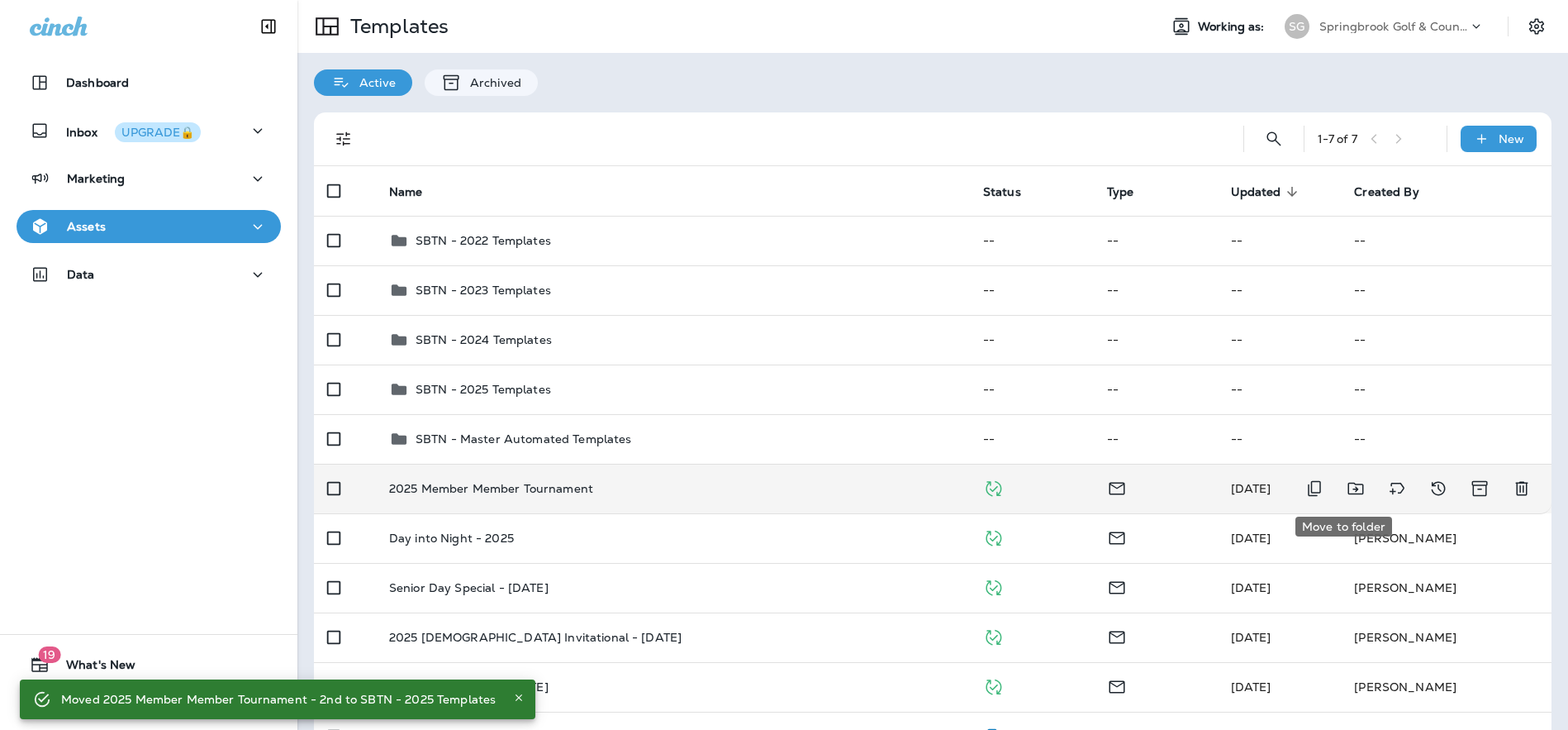
click at [1346, 488] on icon "Move to folder" at bounding box center [1356, 488] width 20 height 20
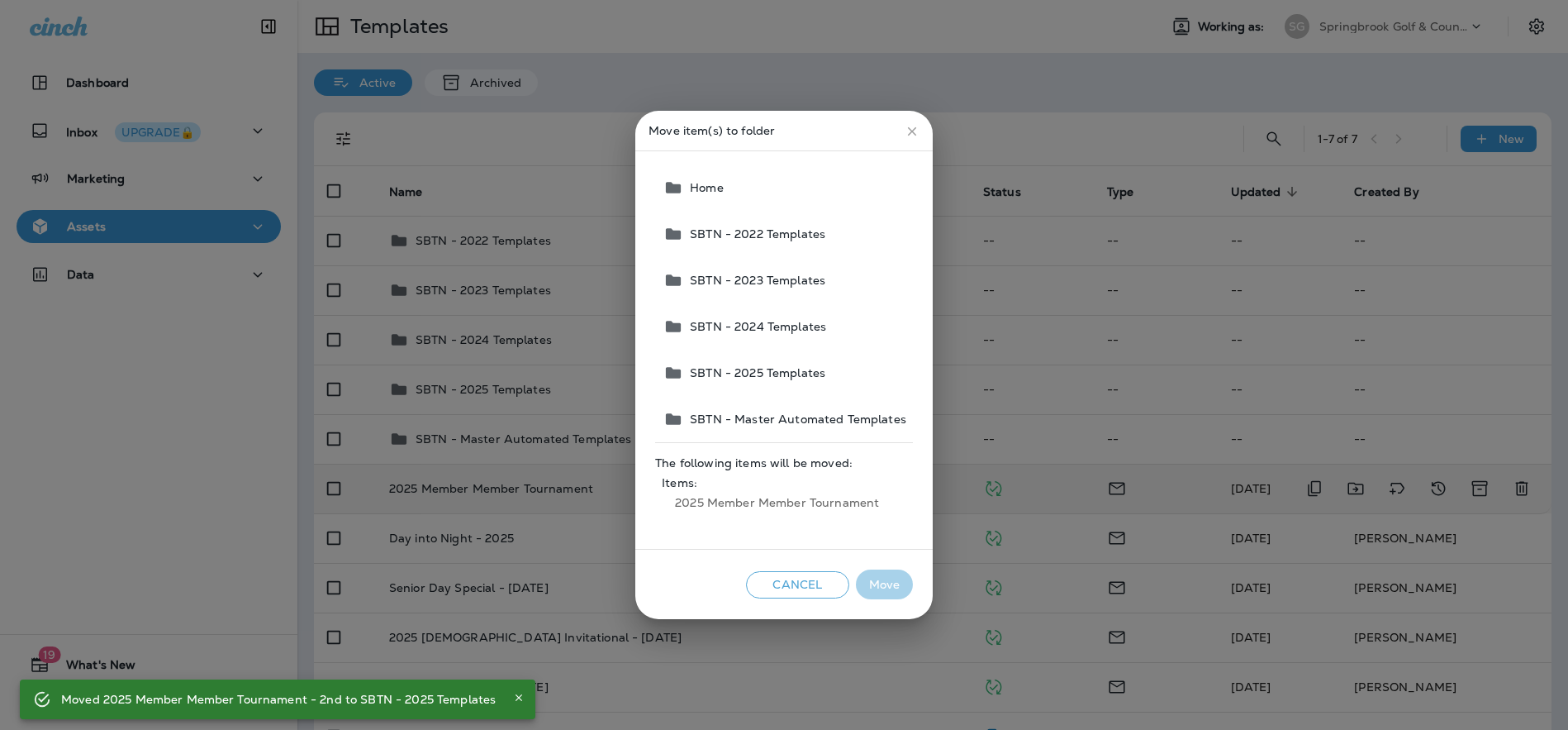
click at [787, 372] on span "SBTN - 2025 Templates" at bounding box center [754, 373] width 142 height 14
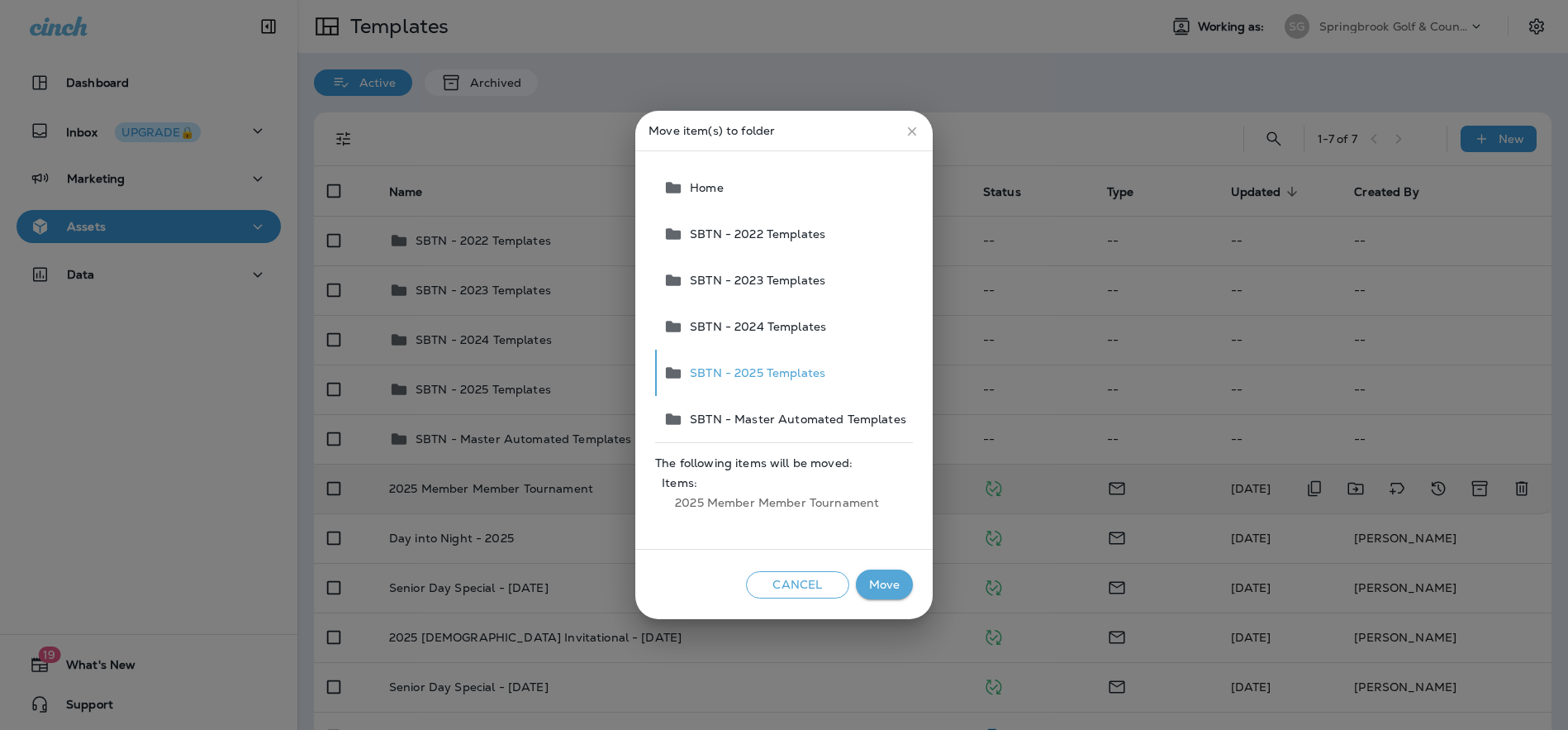
click at [888, 582] on button "Move" at bounding box center [884, 584] width 57 height 31
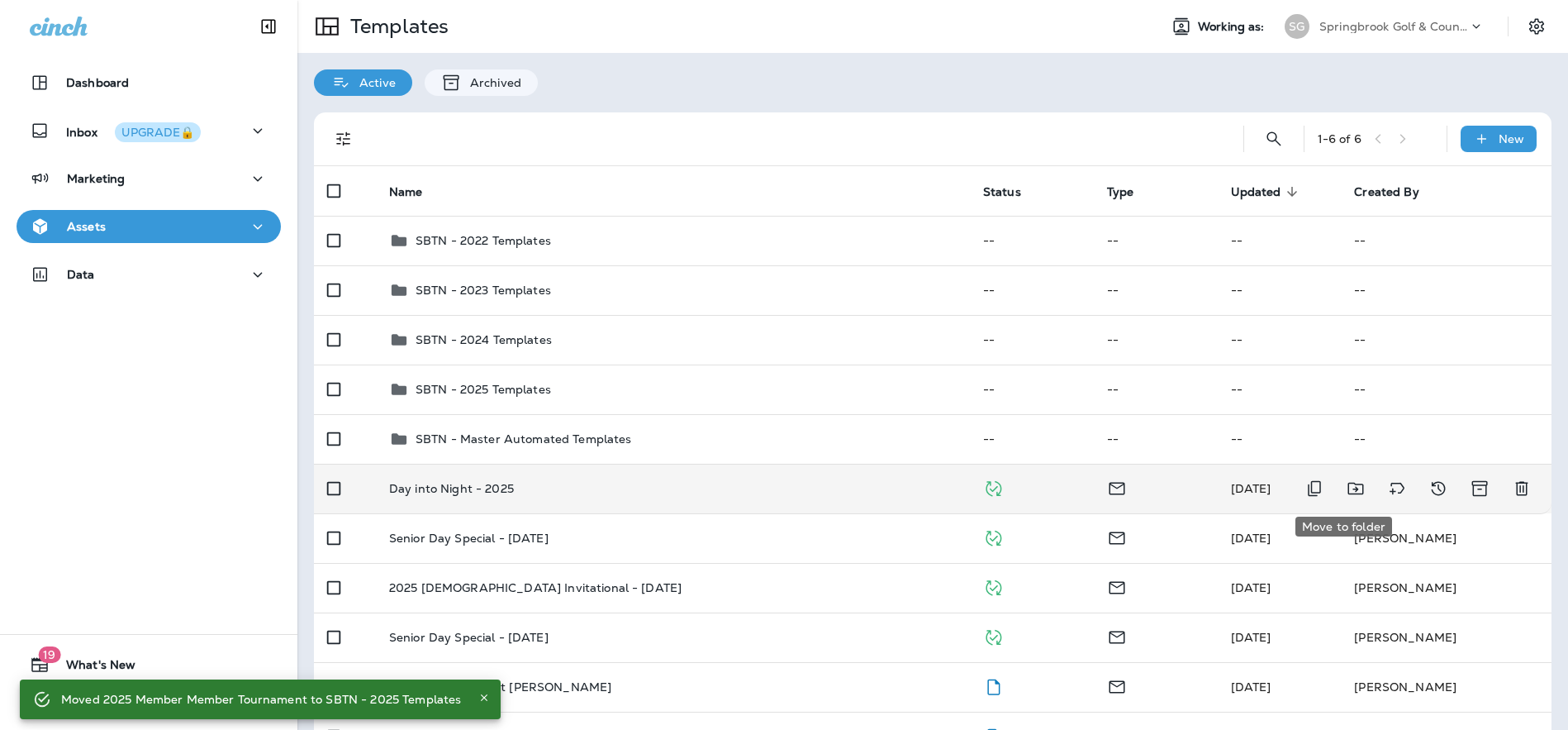
click at [1346, 488] on icon "Move to folder" at bounding box center [1356, 488] width 20 height 20
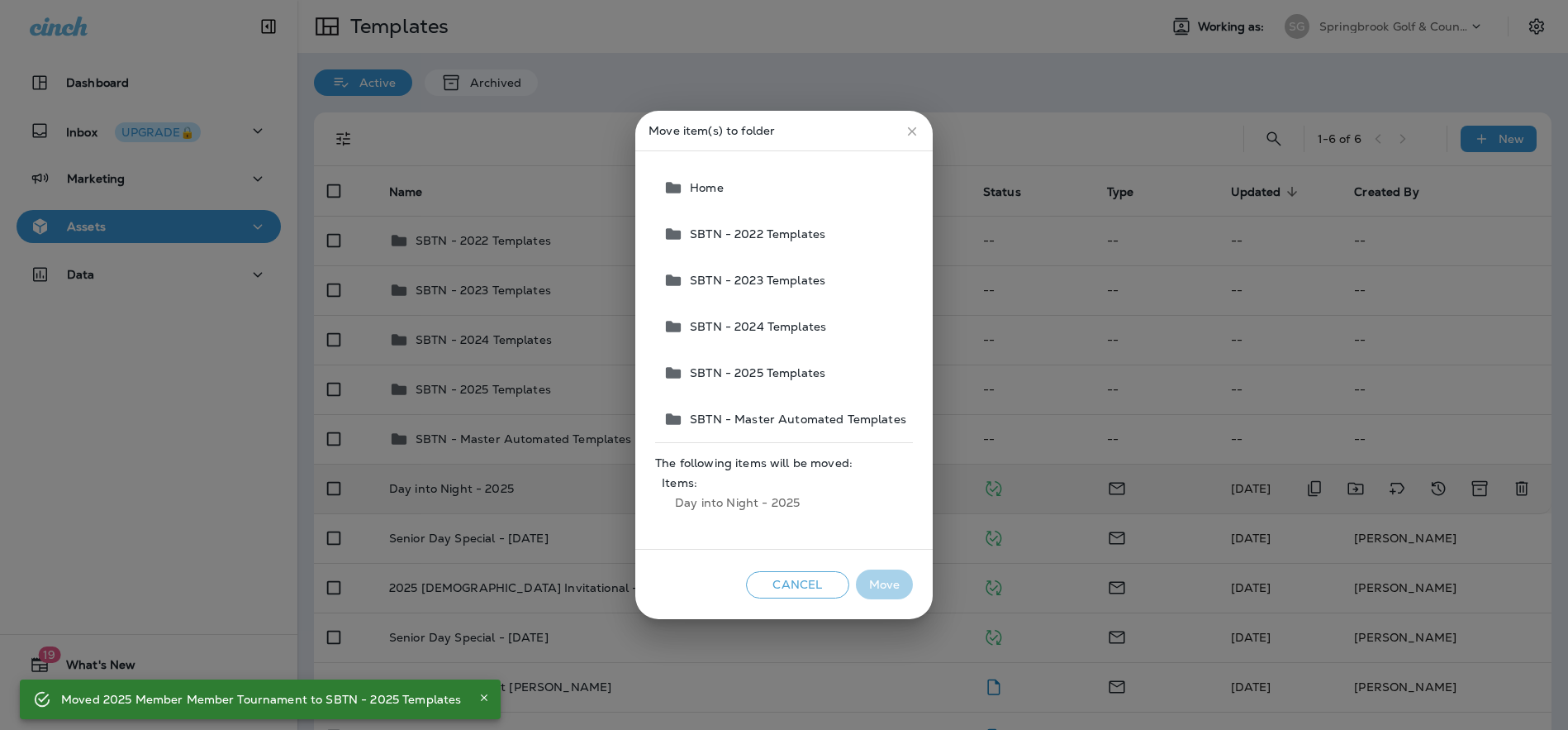
click at [753, 368] on span "SBTN - 2025 Templates" at bounding box center [754, 373] width 142 height 14
click at [888, 582] on button "Move" at bounding box center [884, 584] width 57 height 31
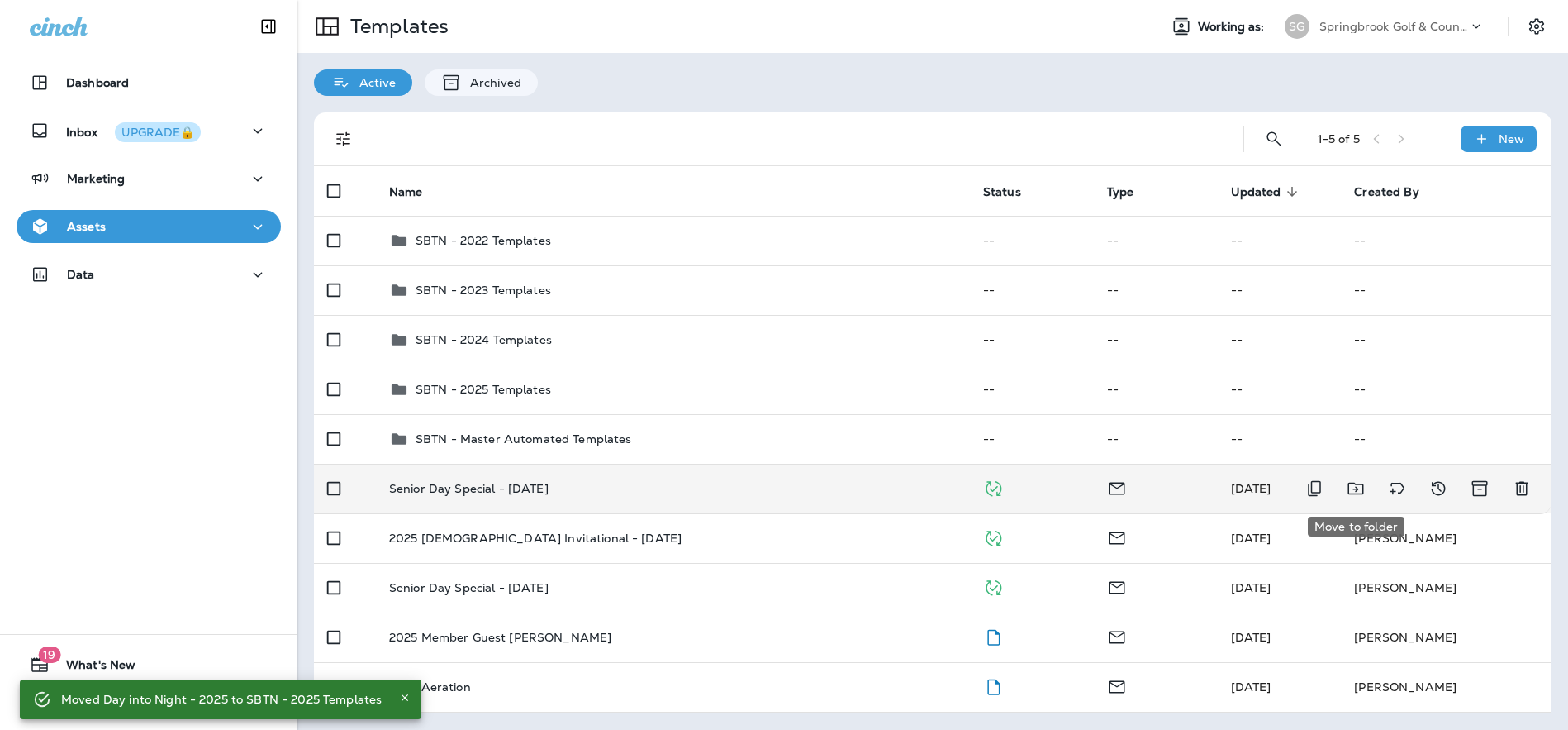
click at [1361, 488] on icon "Move to folder" at bounding box center [1356, 488] width 20 height 20
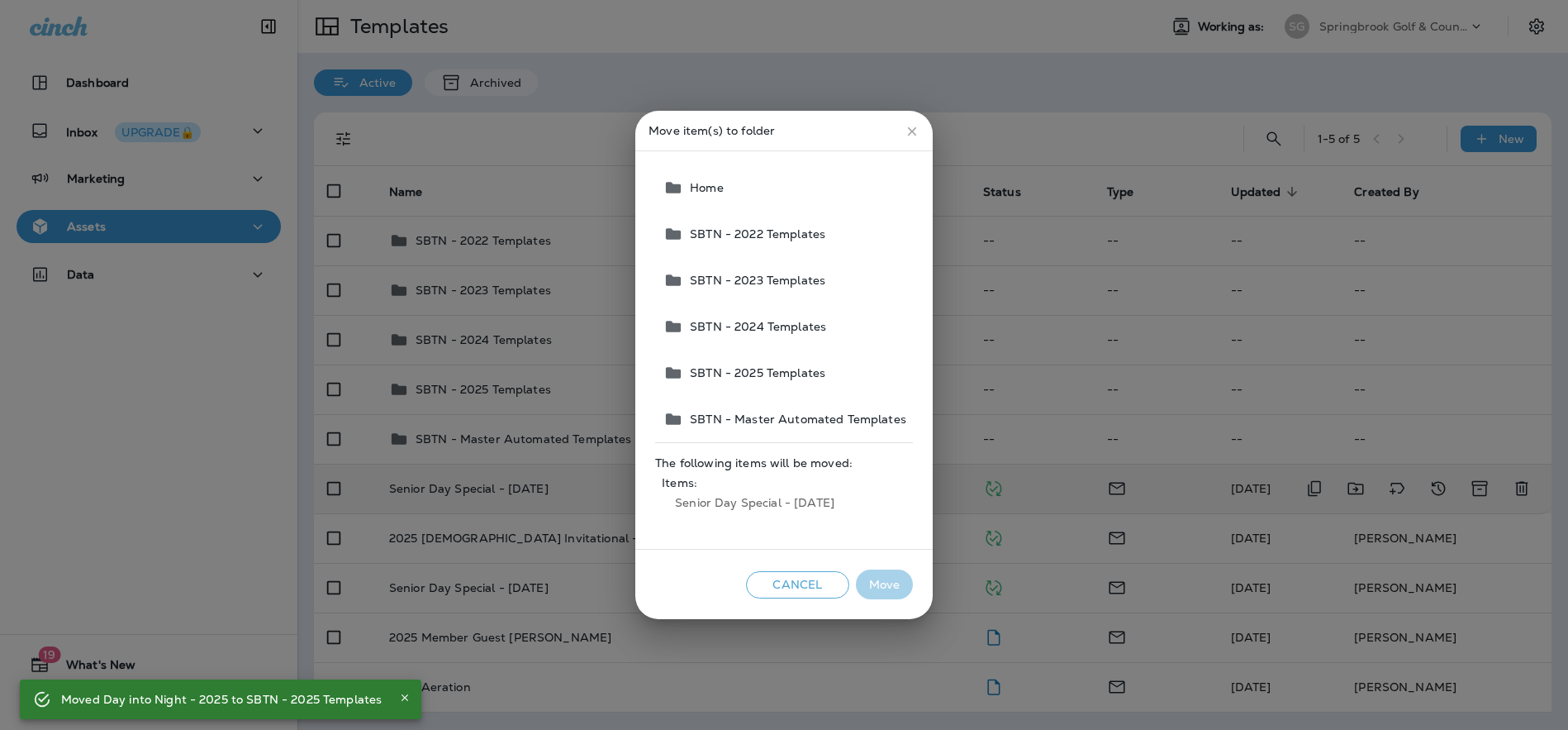
click at [770, 372] on span "SBTN - 2025 Templates" at bounding box center [754, 373] width 142 height 14
click at [881, 580] on button "Move" at bounding box center [884, 584] width 57 height 31
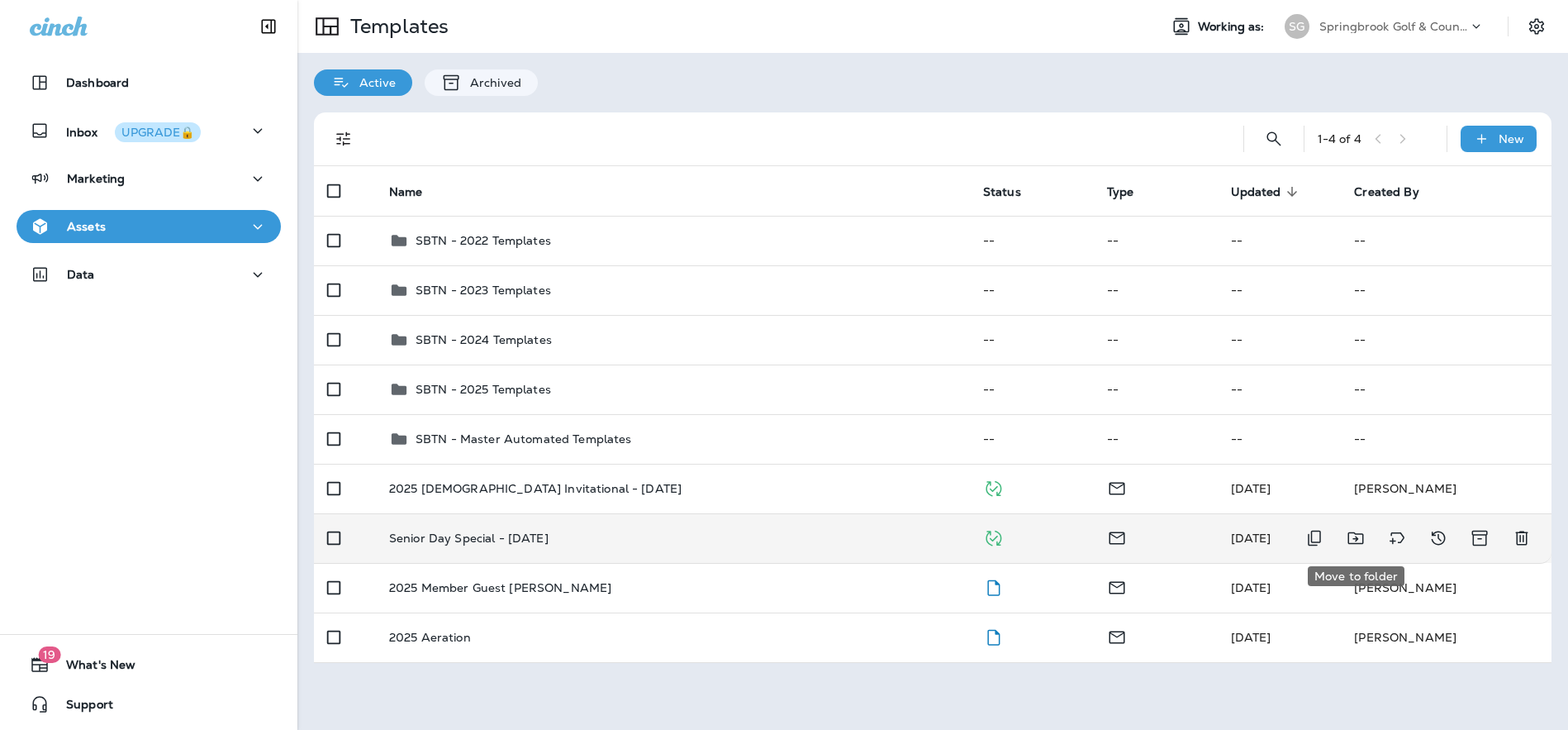
click at [1357, 536] on icon "Move to folder" at bounding box center [1355, 538] width 15 height 13
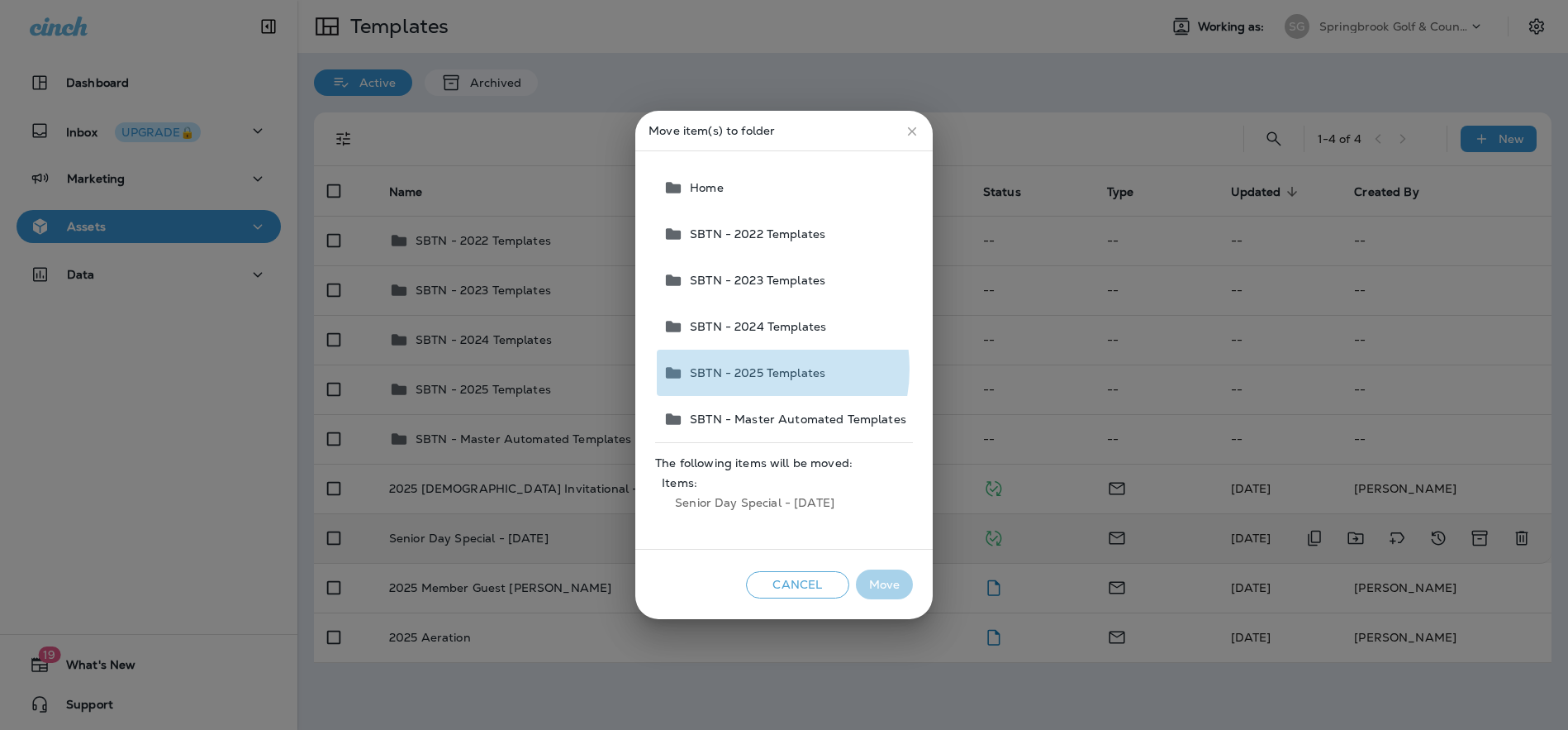
click at [750, 368] on span "SBTN - 2025 Templates" at bounding box center [754, 373] width 142 height 14
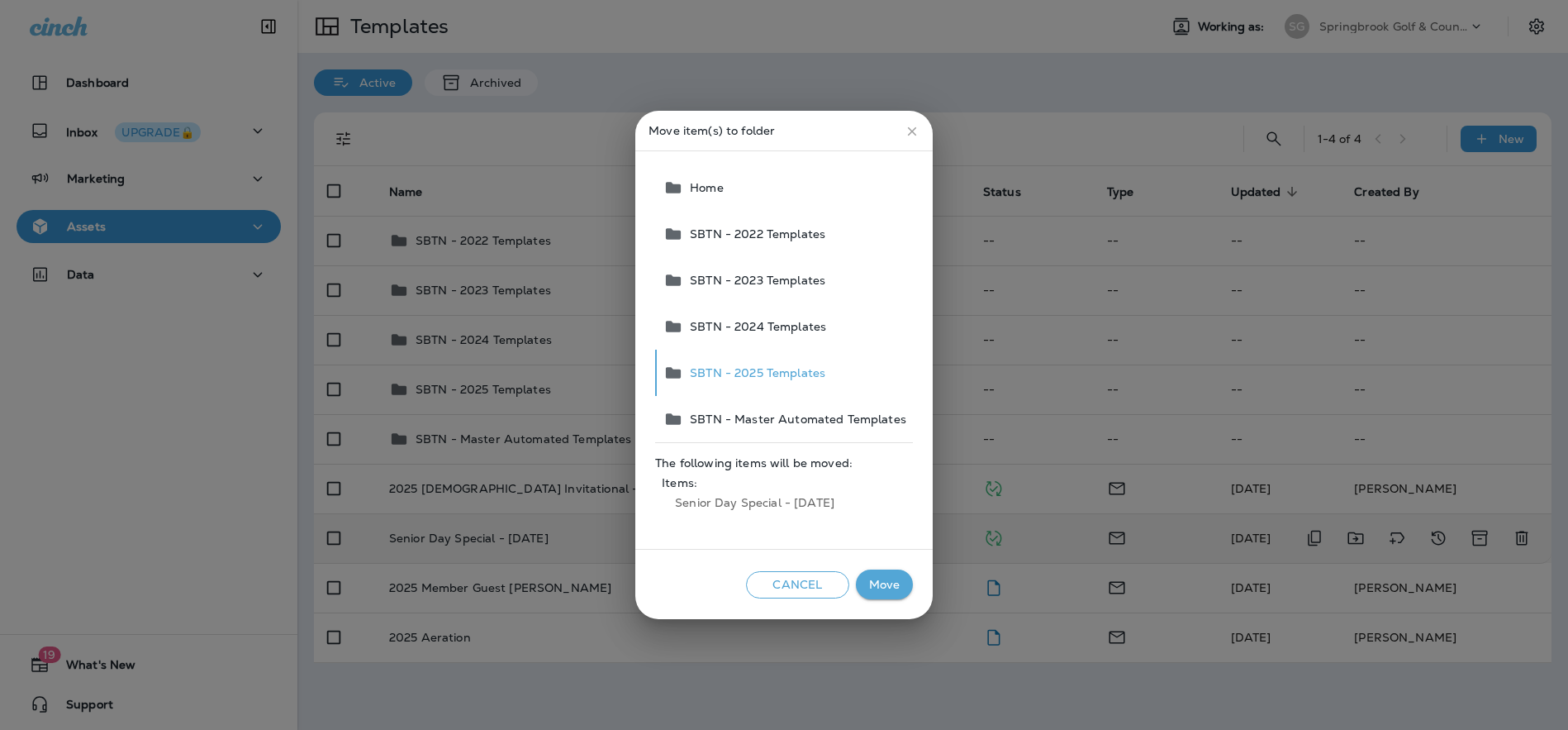
click at [897, 585] on button "Move" at bounding box center [884, 584] width 57 height 31
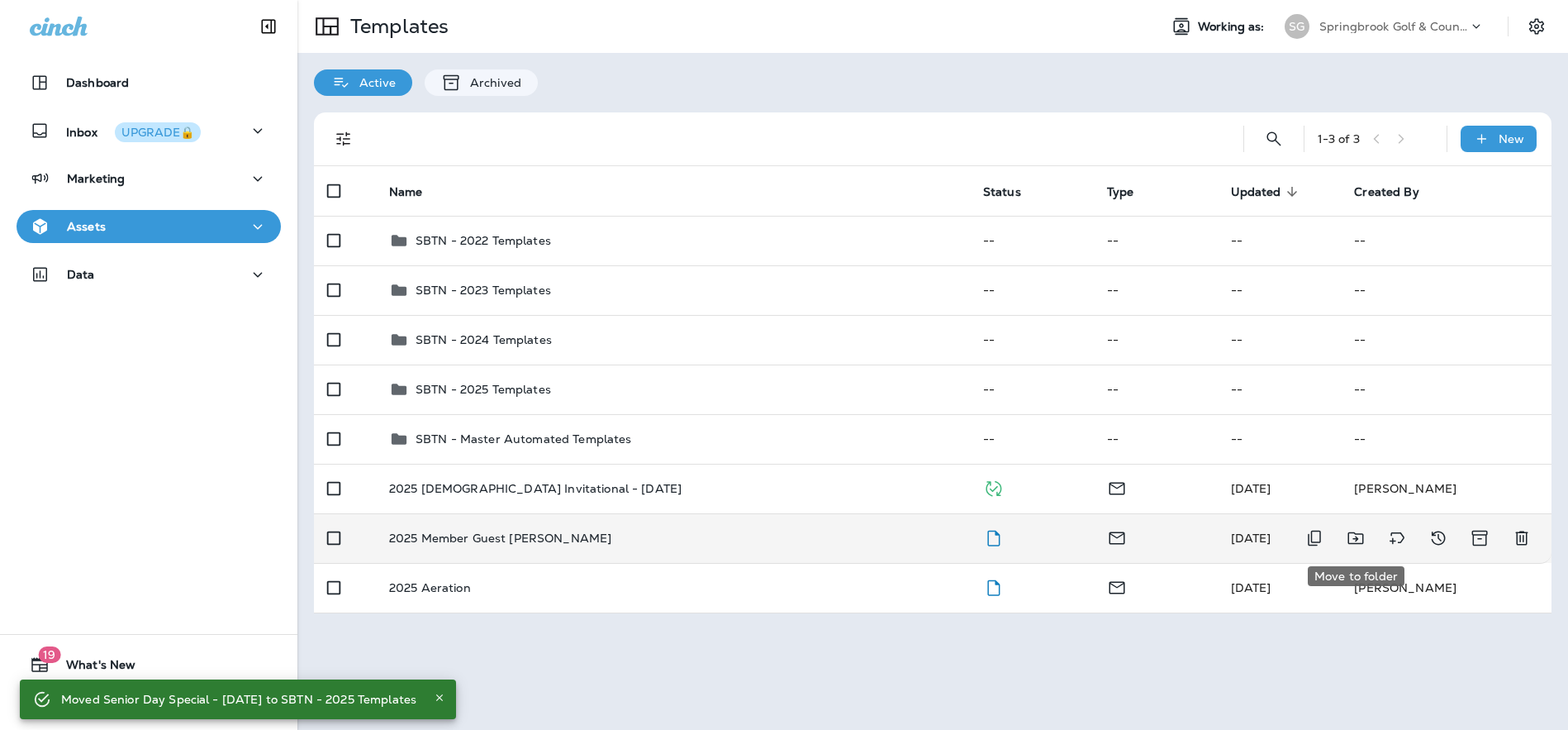
click at [1354, 533] on icon "Move to folder" at bounding box center [1355, 538] width 15 height 13
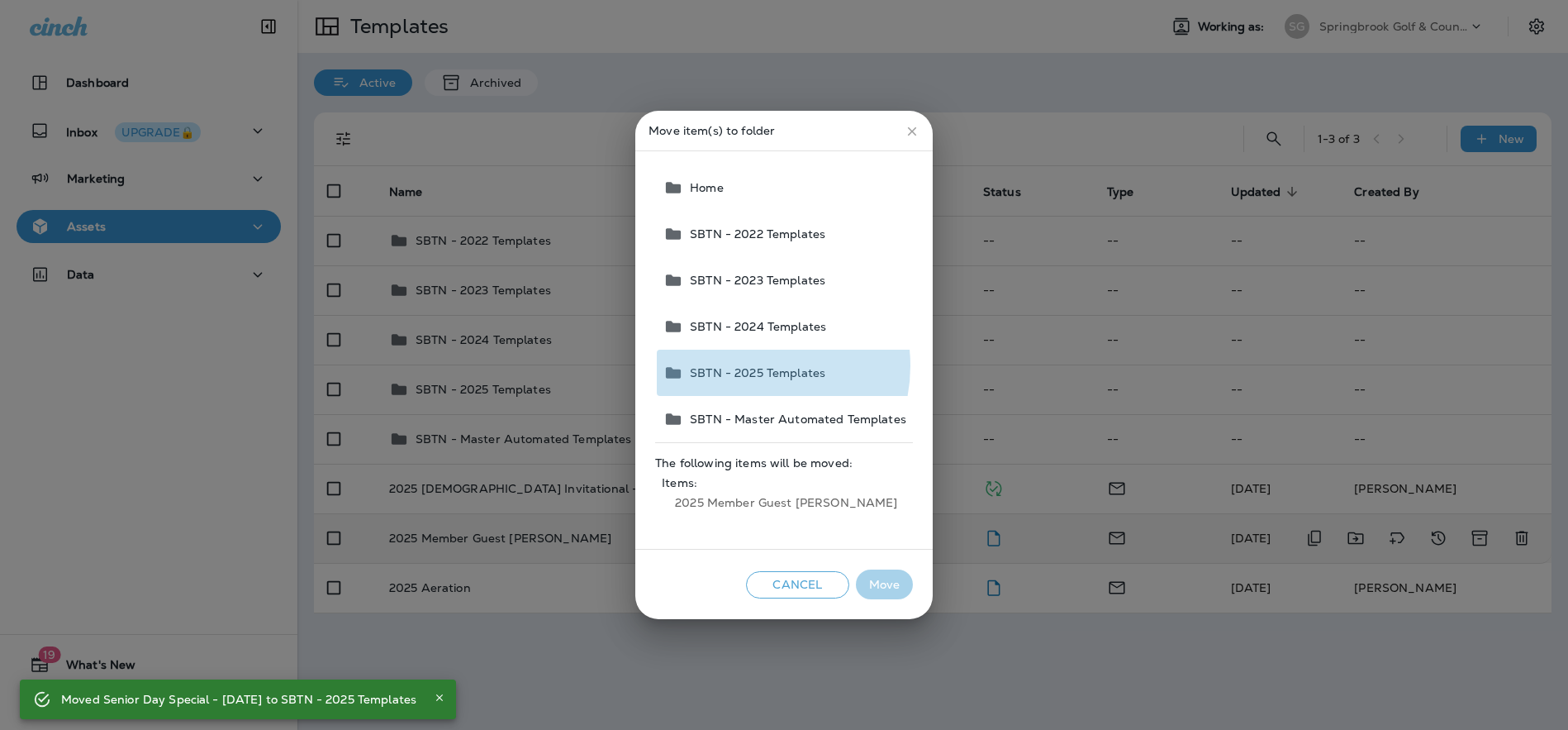
click at [749, 366] on span "SBTN - 2025 Templates" at bounding box center [754, 373] width 142 height 14
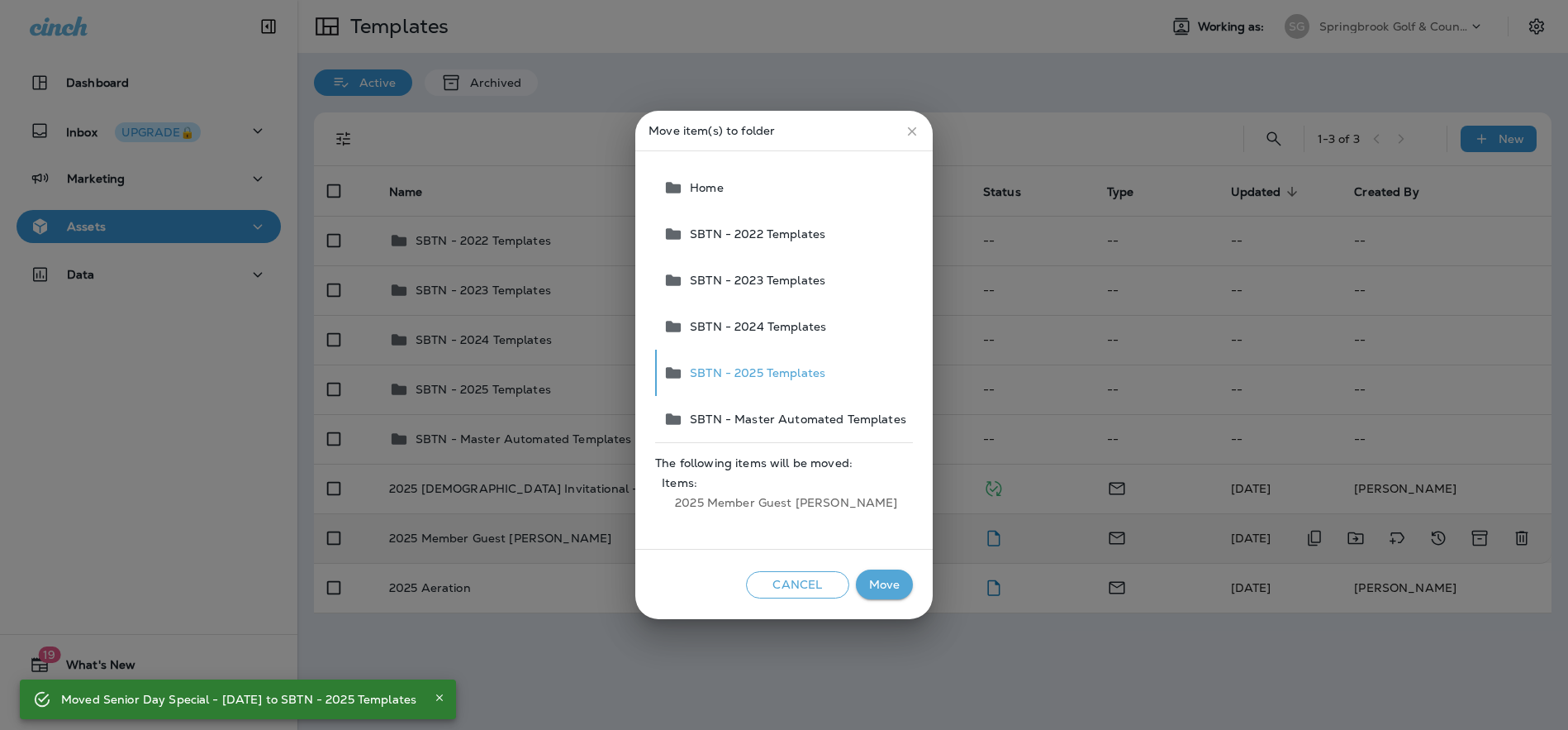
click at [889, 583] on button "Move" at bounding box center [884, 584] width 57 height 31
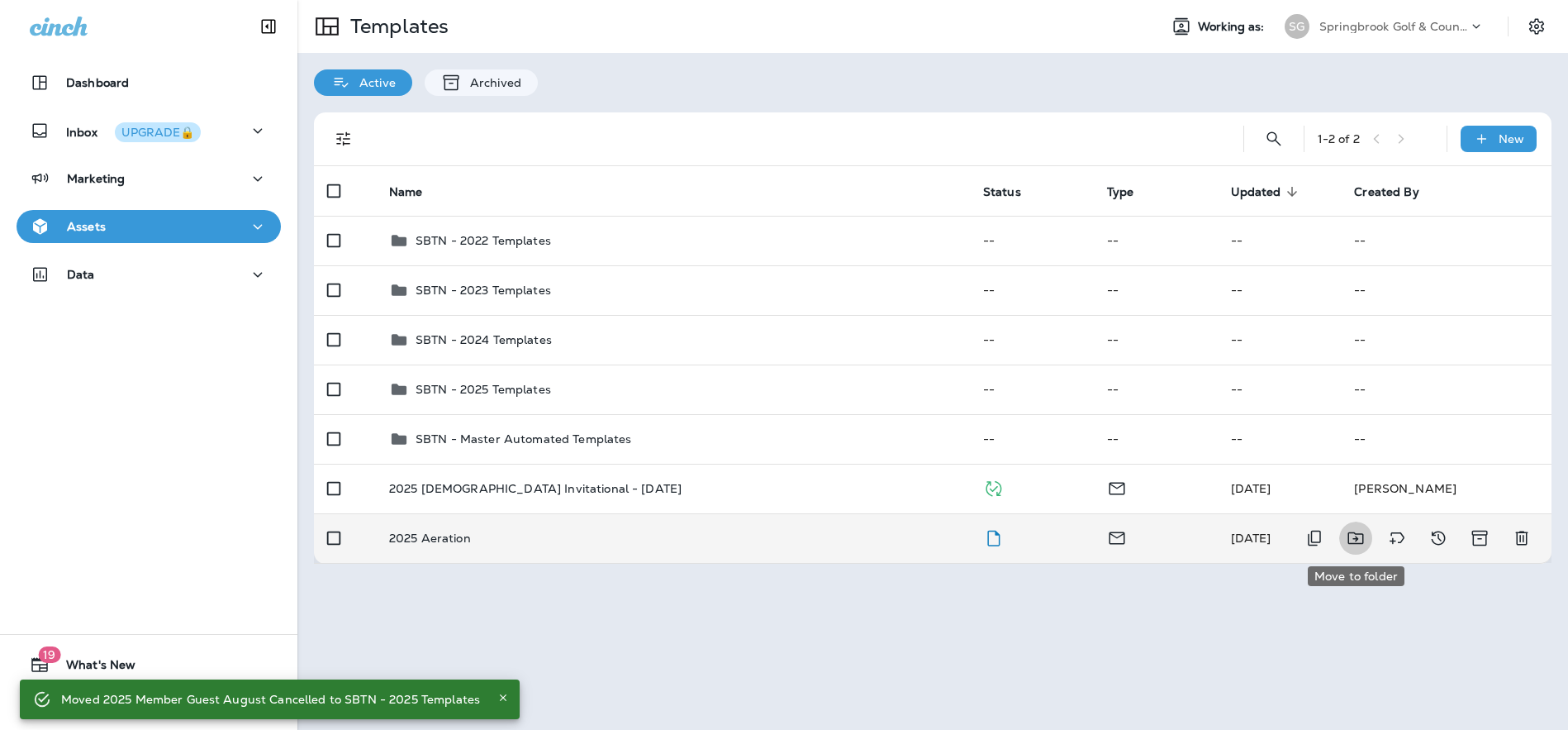
click at [1366, 536] on button "Move to folder" at bounding box center [1356, 538] width 33 height 33
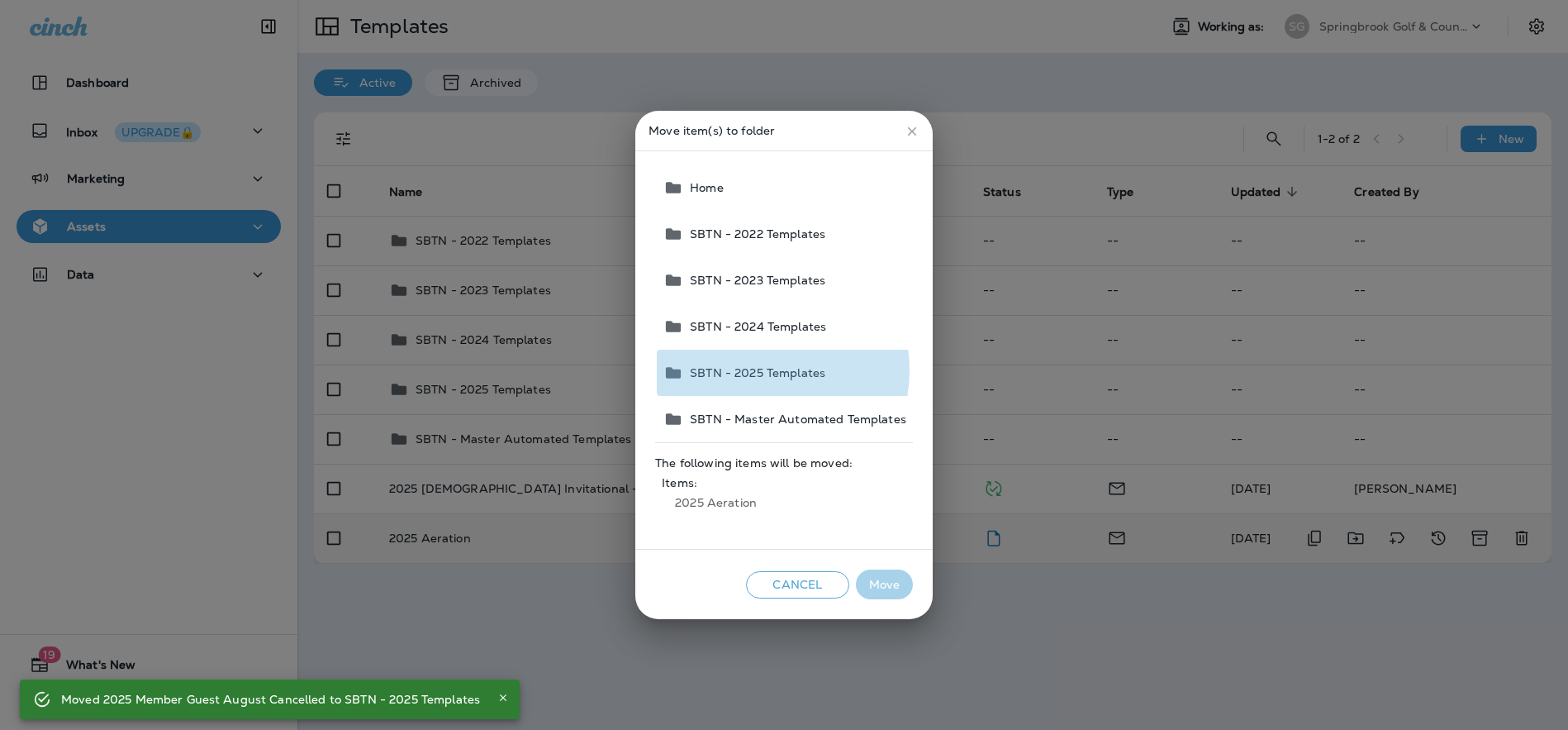
click at [763, 370] on span "SBTN - 2025 Templates" at bounding box center [754, 373] width 142 height 14
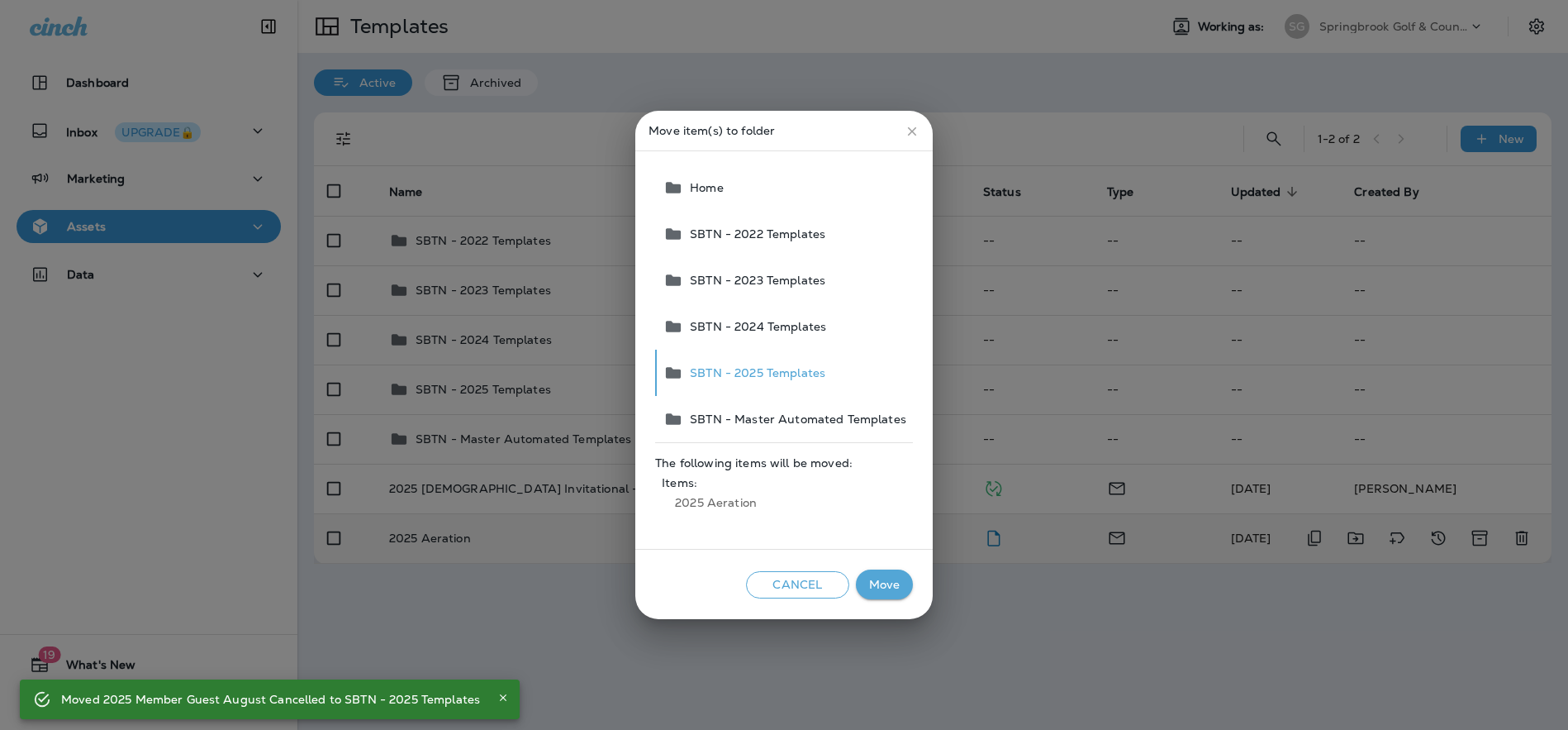
click at [878, 575] on button "Move" at bounding box center [884, 584] width 57 height 31
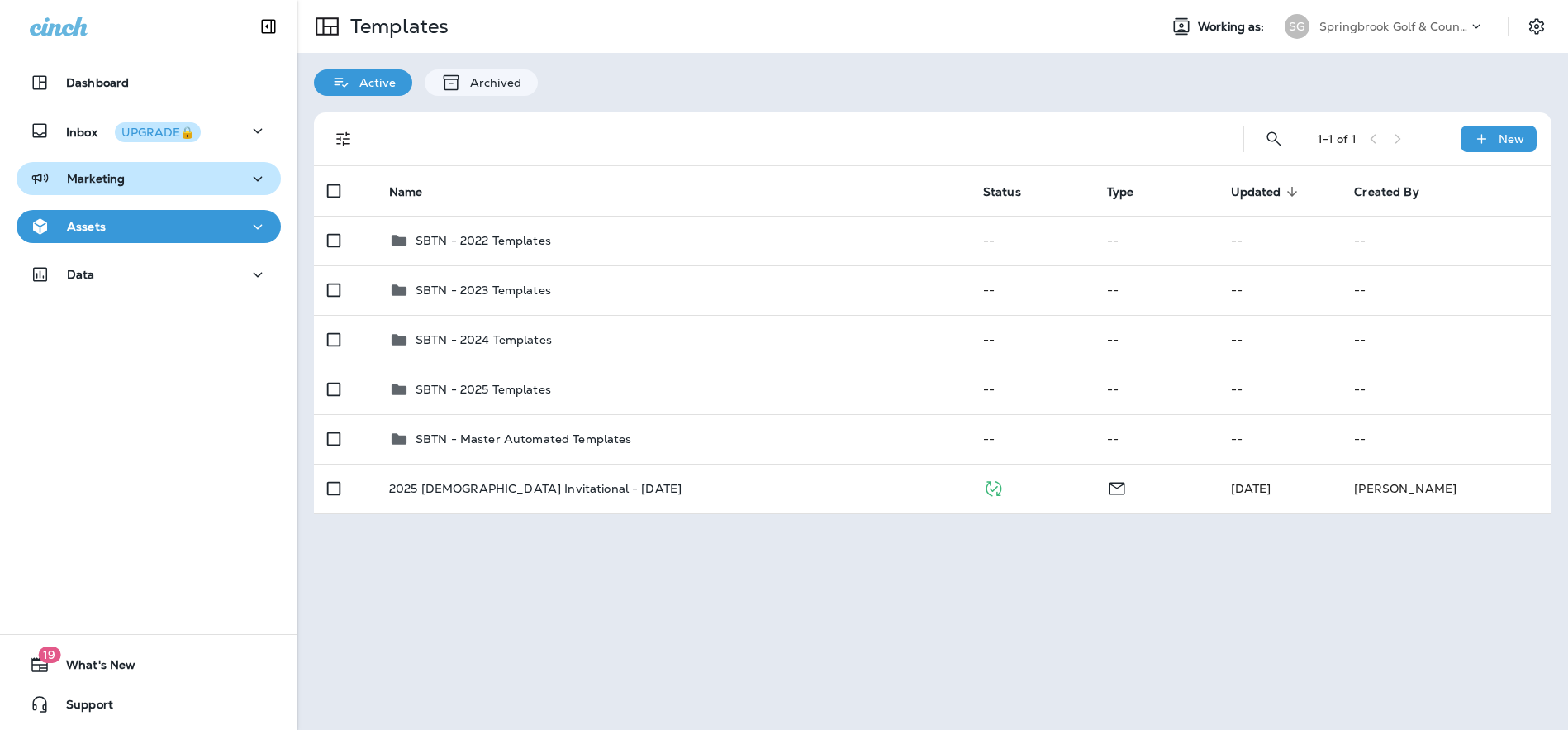
click at [159, 187] on div "Marketing" at bounding box center [149, 178] width 238 height 20
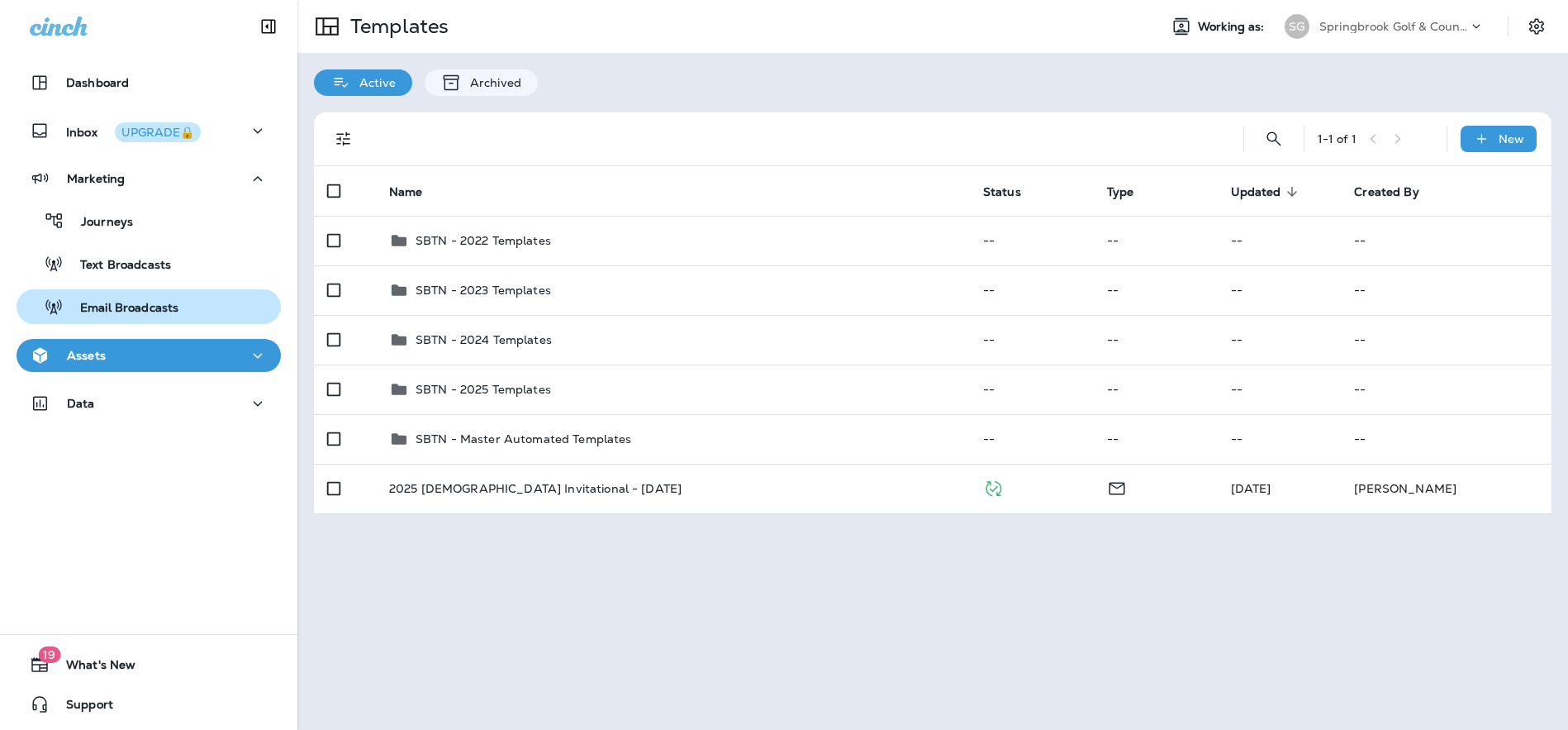
click at [139, 297] on div "Email Broadcasts" at bounding box center [100, 307] width 155 height 25
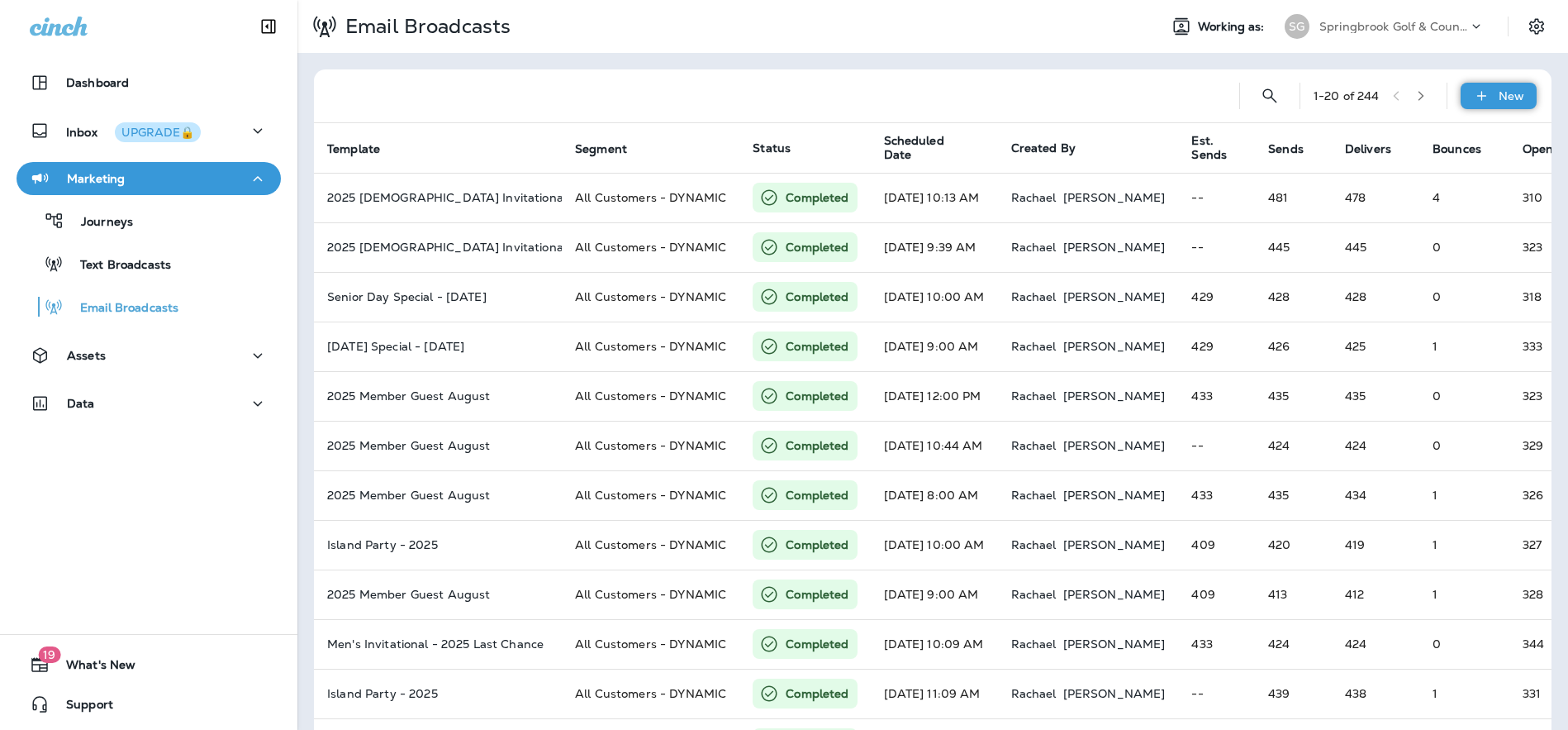
click at [1481, 96] on div "New" at bounding box center [1499, 95] width 76 height 26
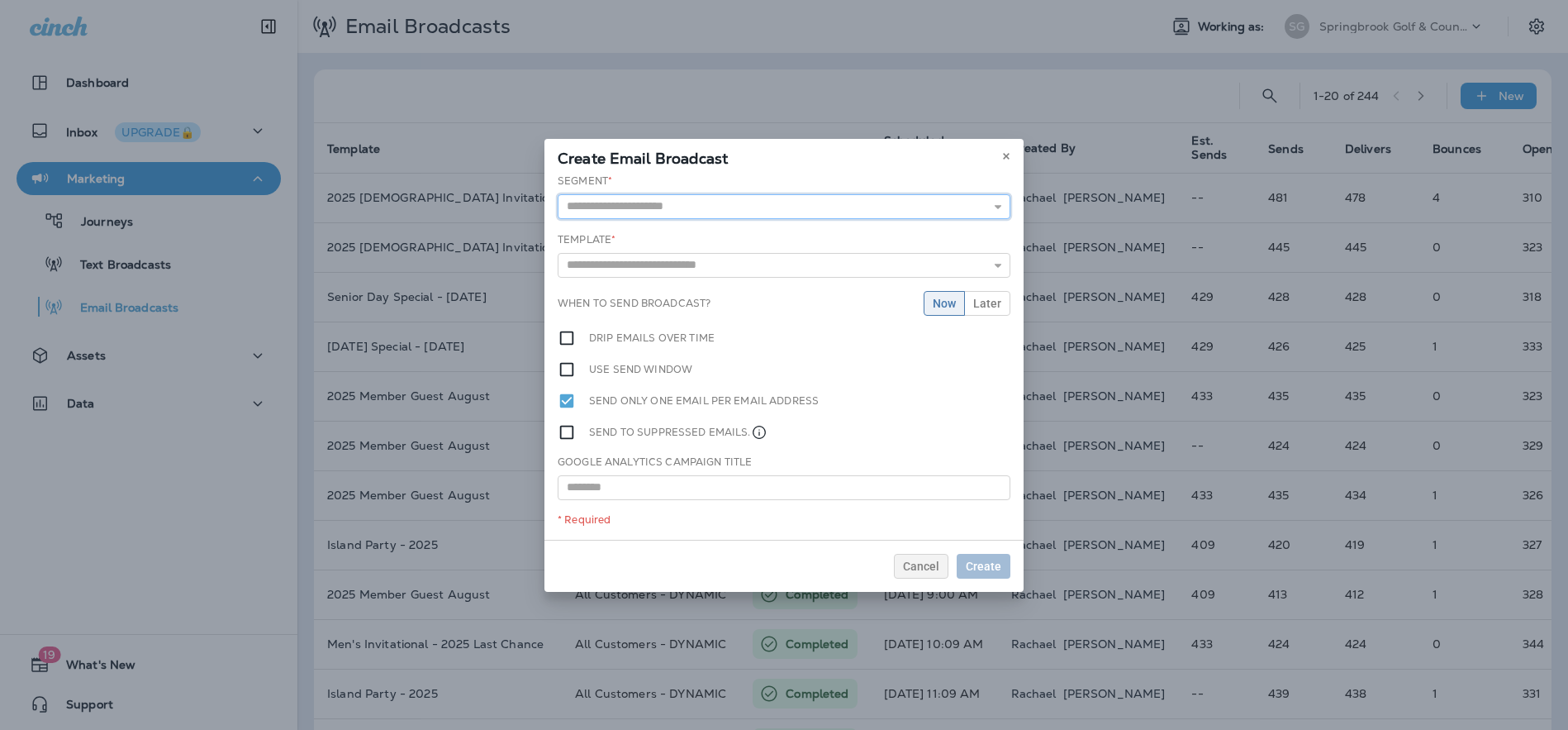
click at [808, 206] on input "text" at bounding box center [784, 206] width 453 height 25
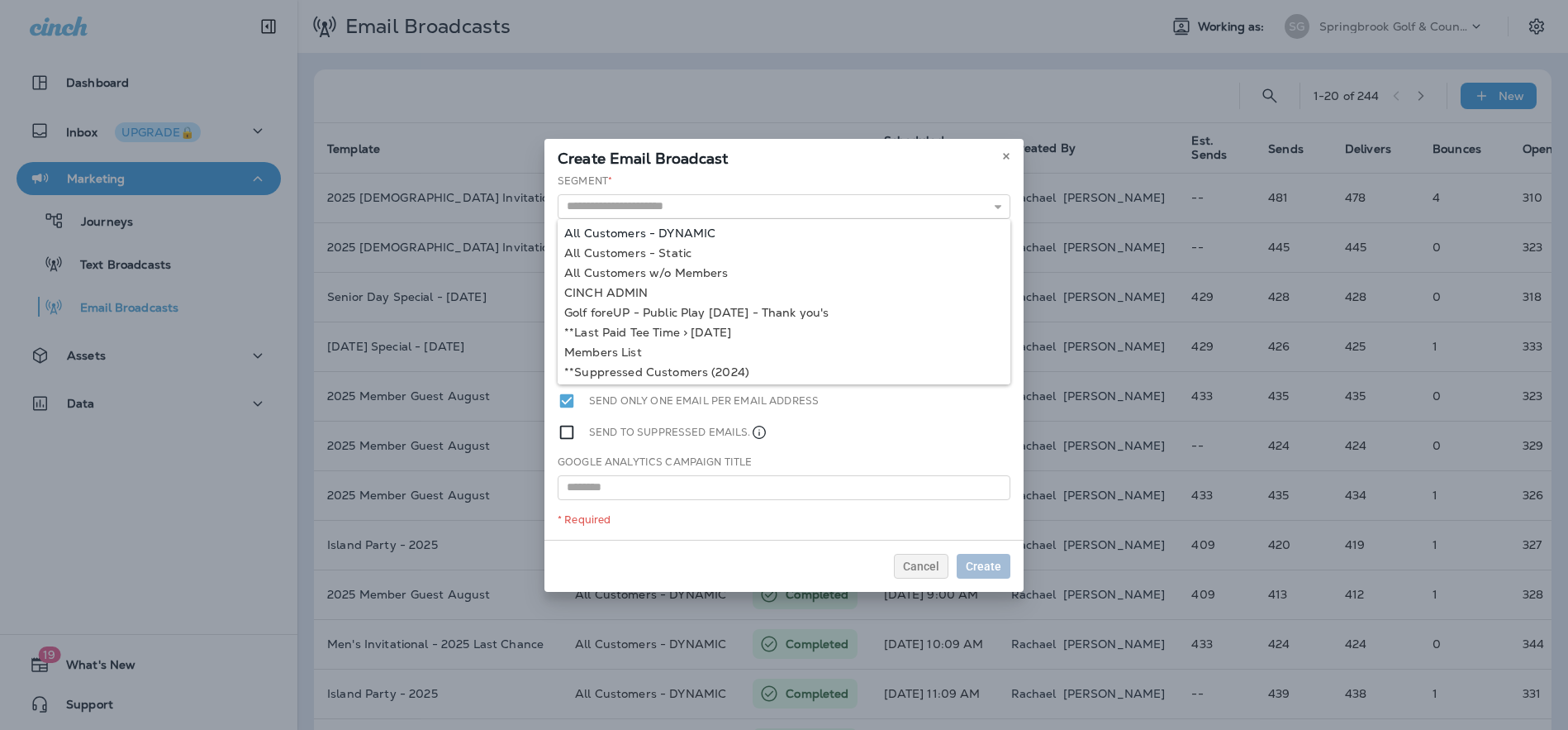
type input "**********"
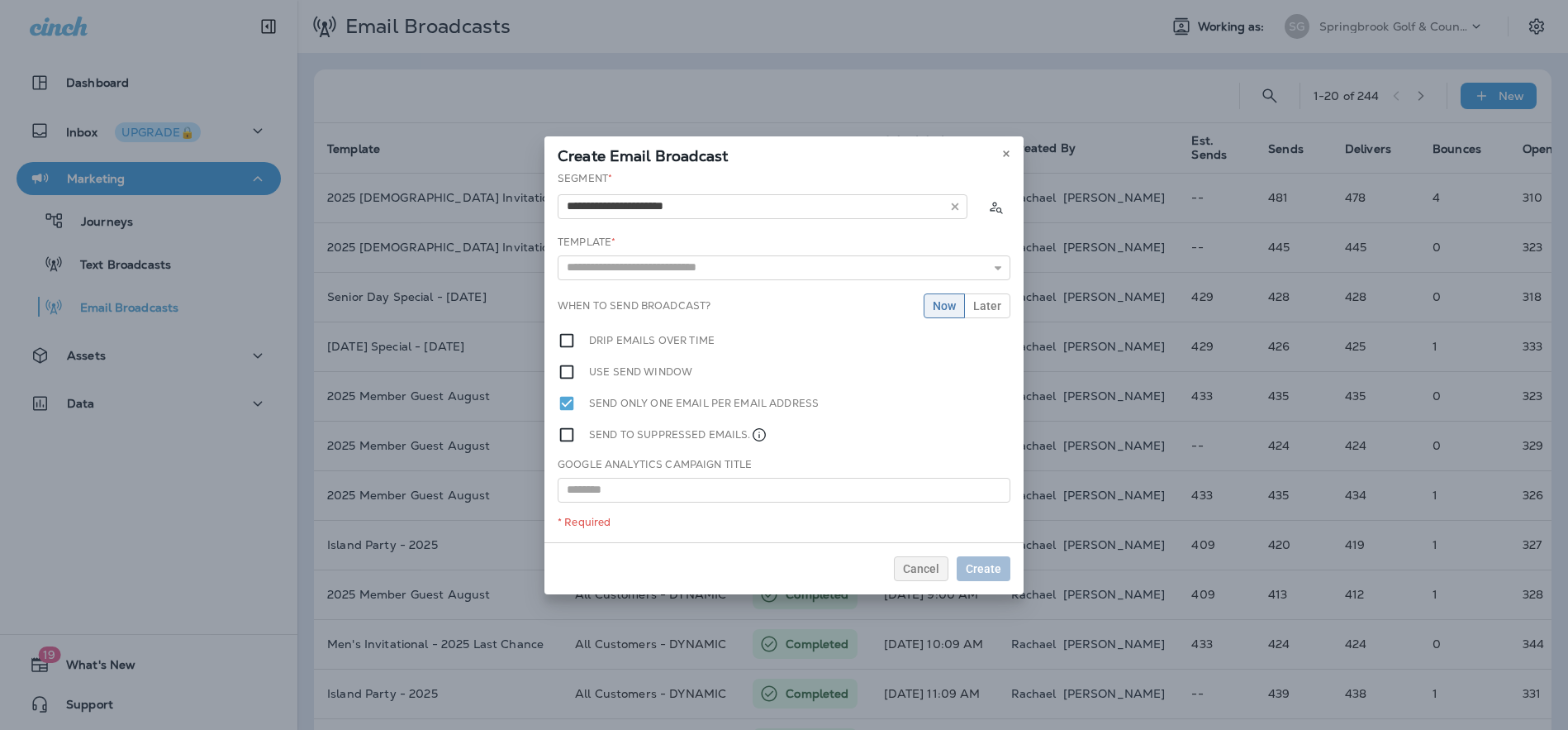
click at [635, 231] on div "**********" at bounding box center [784, 356] width 479 height 371
click at [1003, 270] on icon "button" at bounding box center [998, 268] width 12 height 12
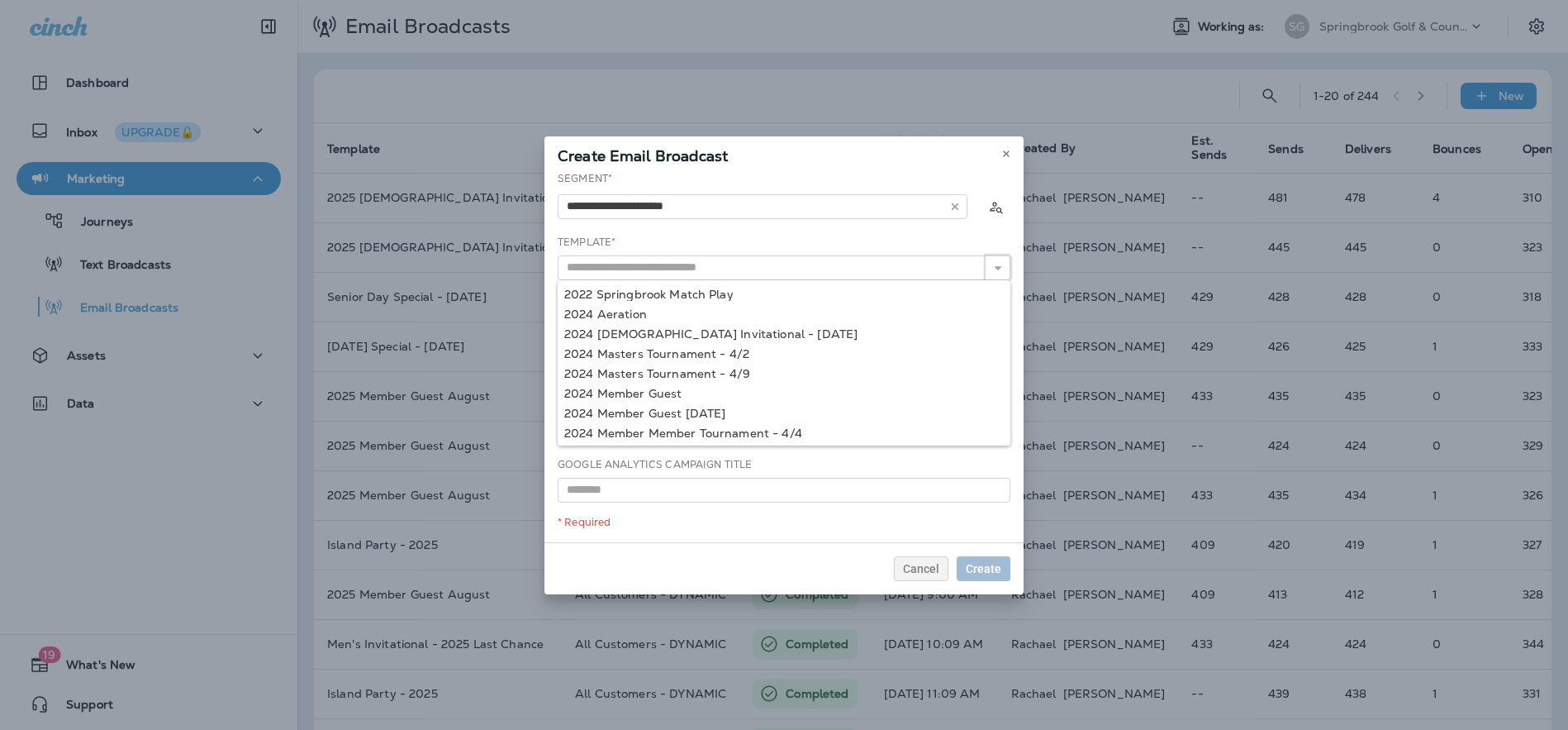
click at [986, 256] on button "button" at bounding box center [998, 268] width 25 height 25
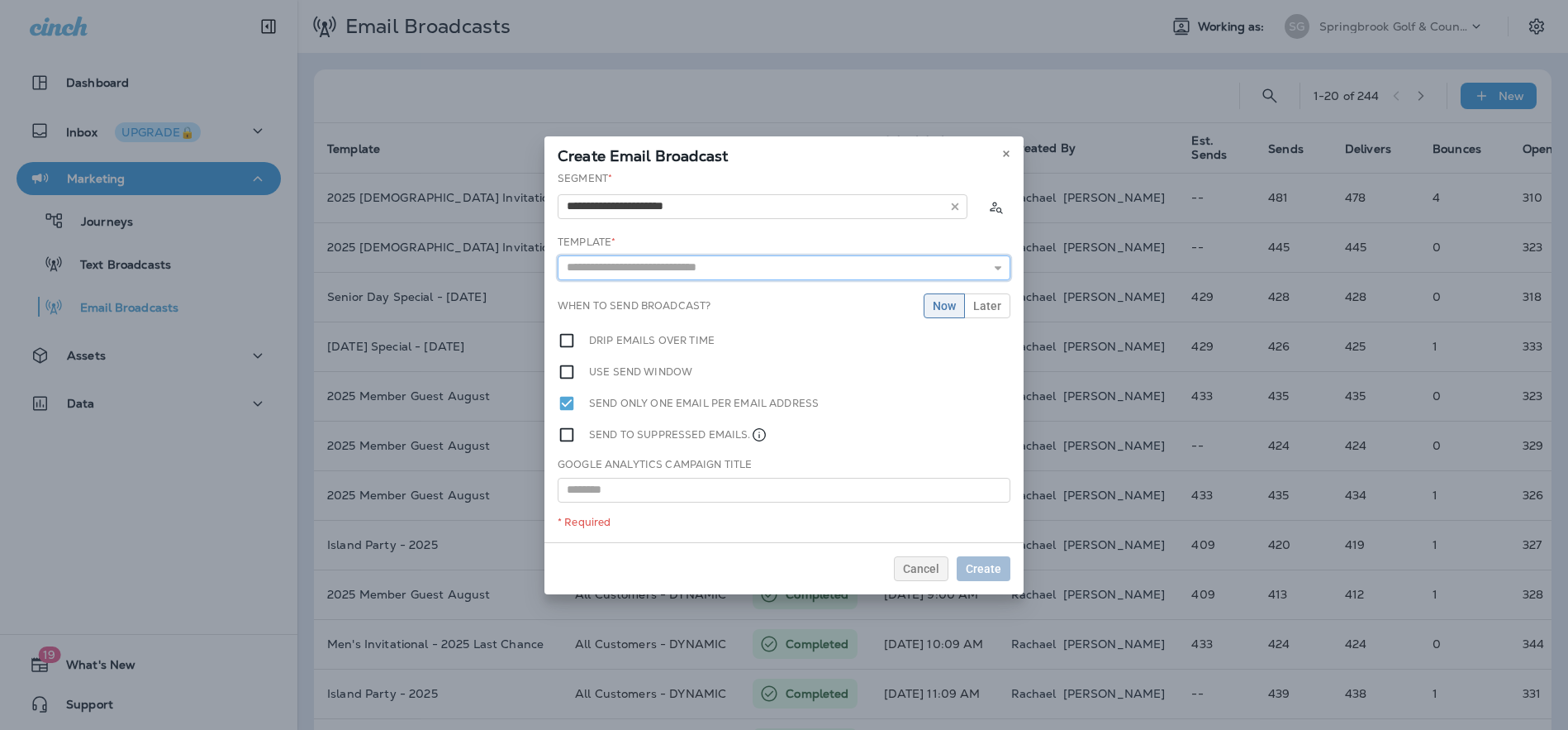
click at [734, 264] on input "text" at bounding box center [784, 268] width 453 height 25
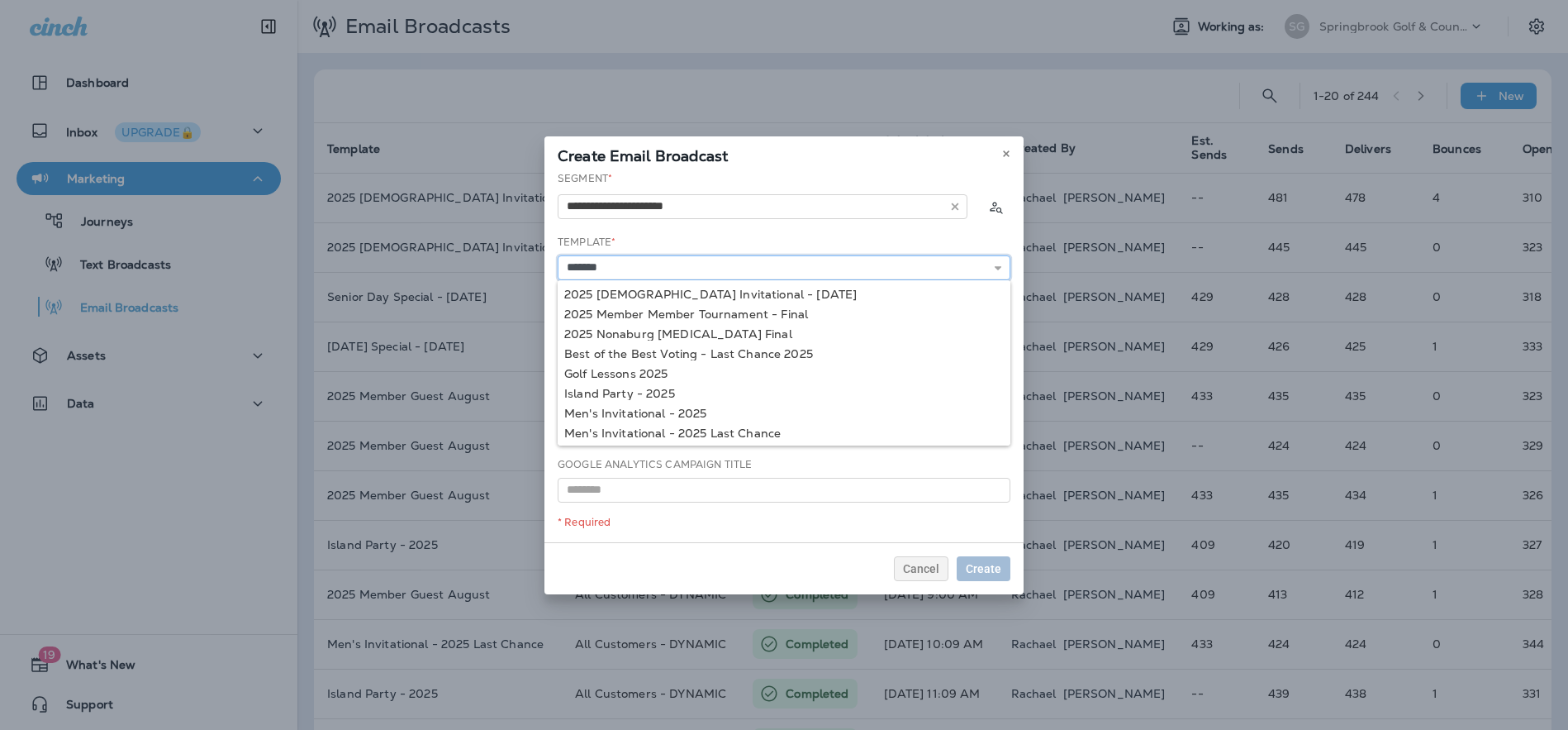
type input "**********"
click at [707, 291] on div "**********" at bounding box center [784, 356] width 479 height 371
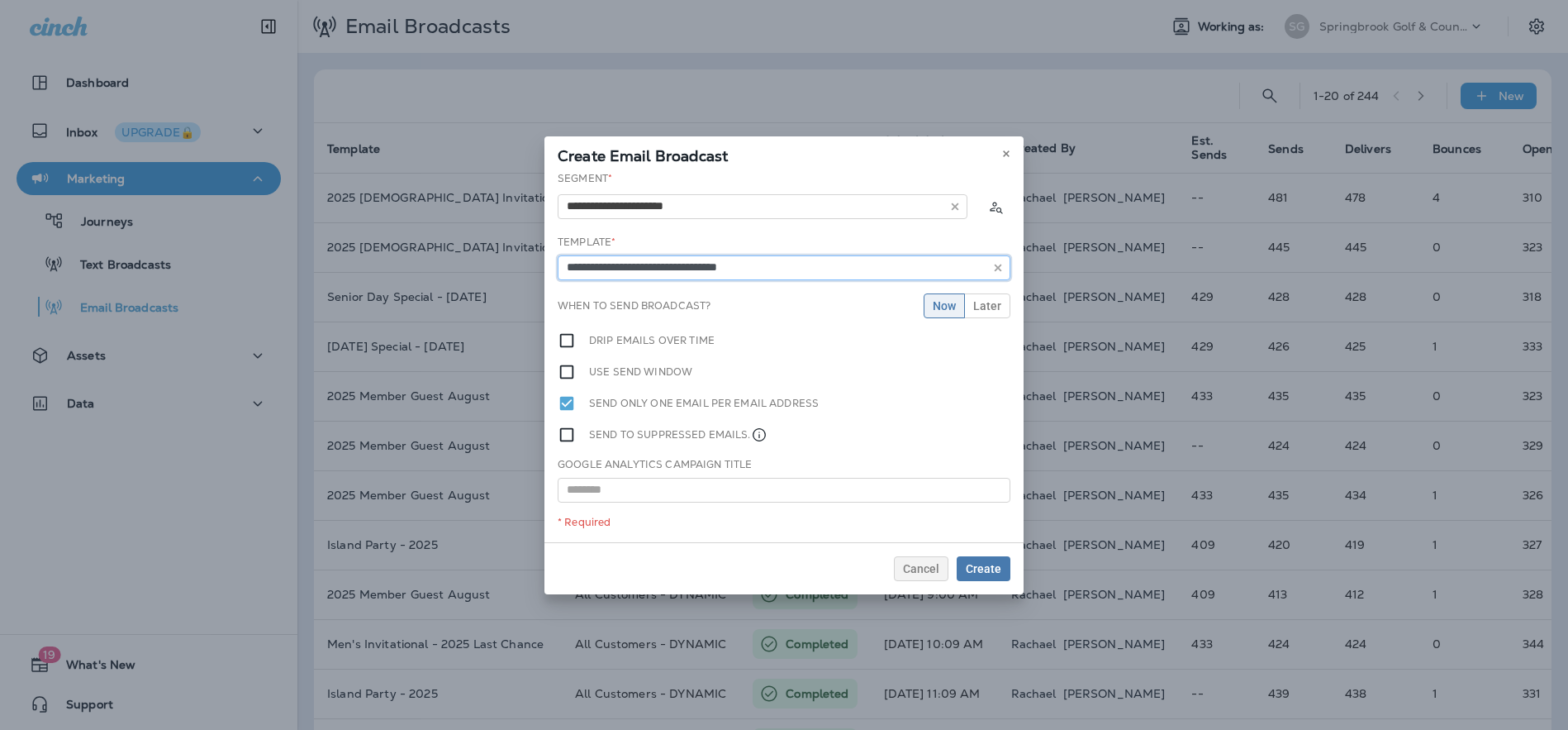
click at [790, 274] on input "**********" at bounding box center [784, 268] width 453 height 25
click at [729, 490] on input "text" at bounding box center [784, 490] width 453 height 25
paste input "**********"
click at [709, 489] on input "**********" at bounding box center [784, 490] width 453 height 25
type input "**********"
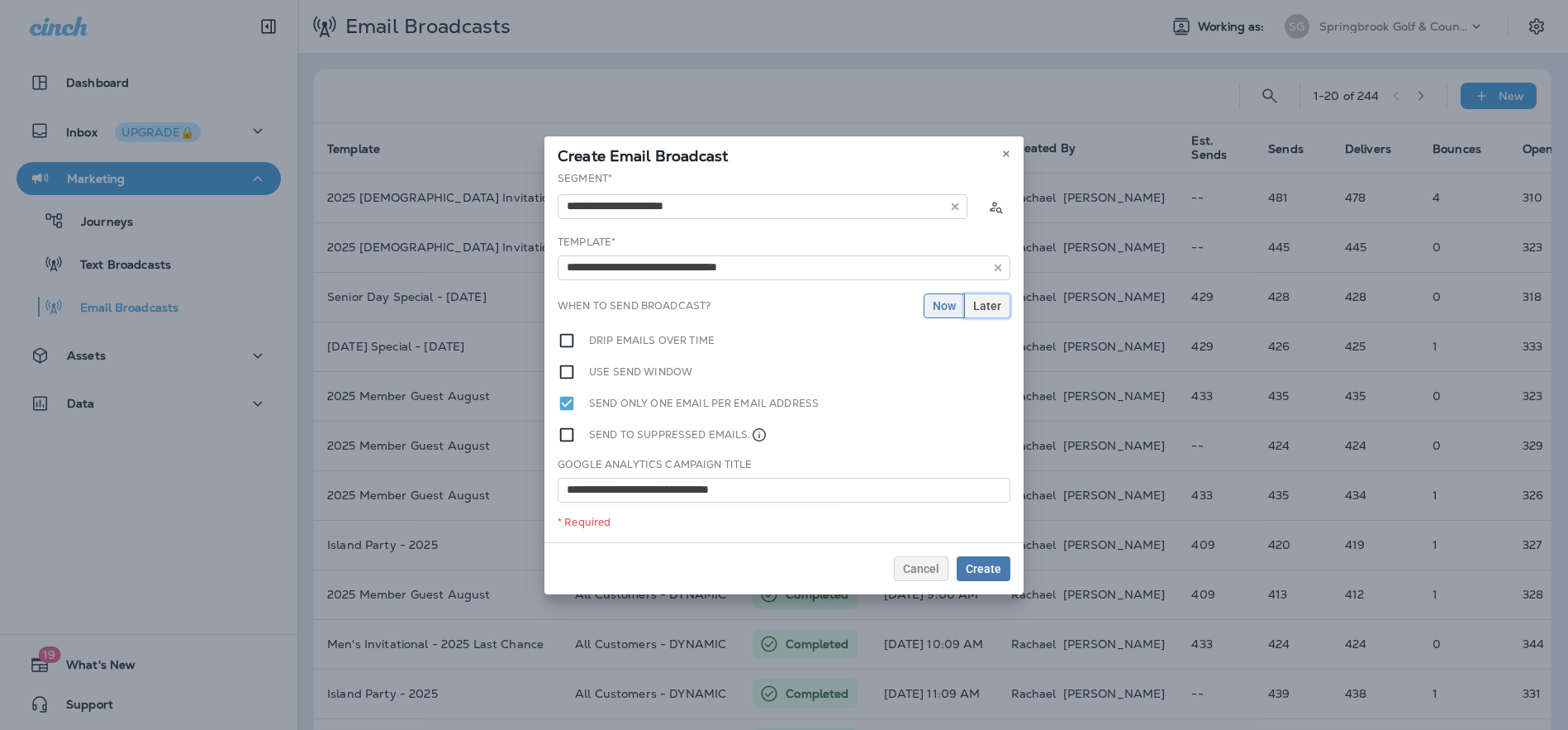
click at [993, 309] on span "Later" at bounding box center [987, 306] width 28 height 12
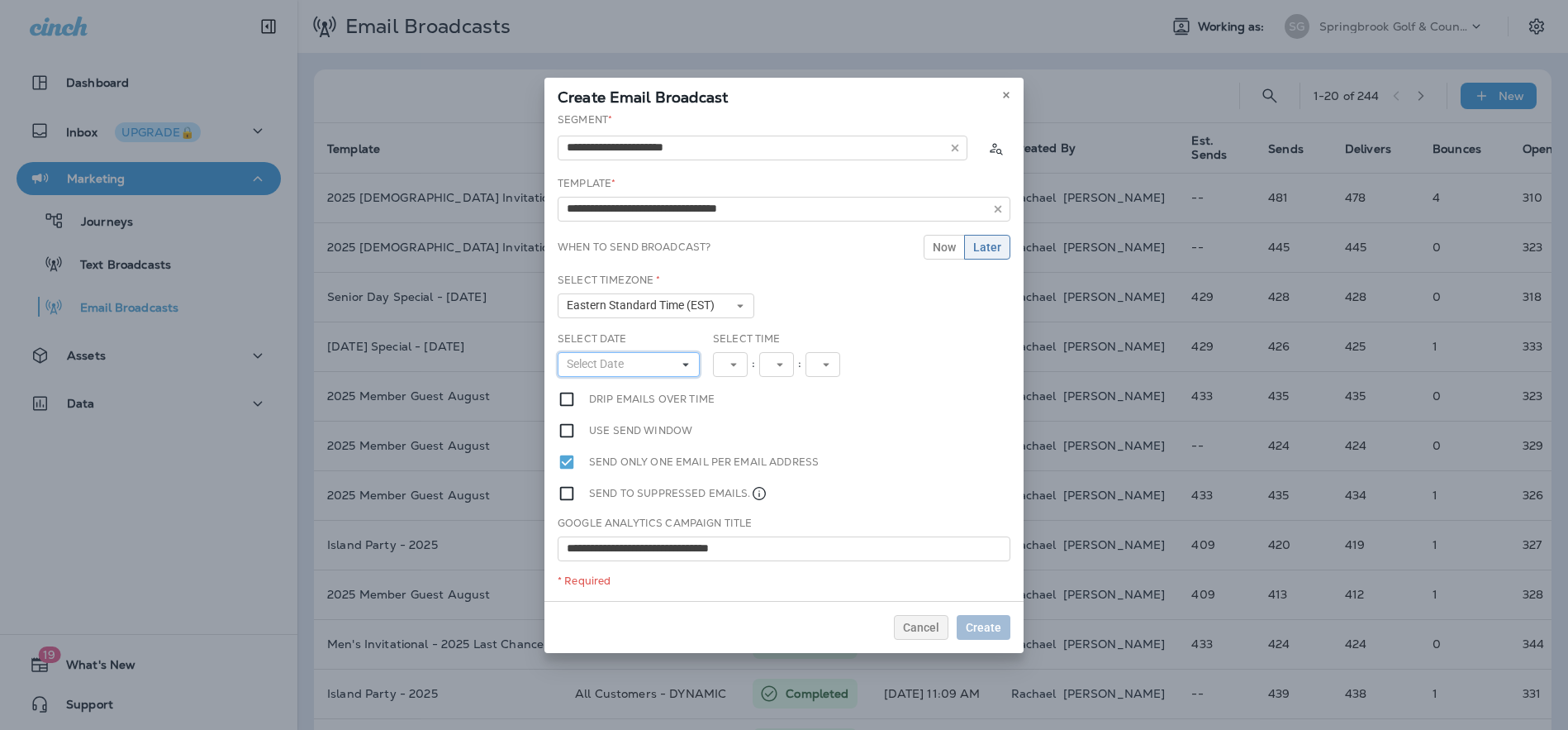
click at [647, 366] on button "Select Date" at bounding box center [628, 365] width 142 height 25
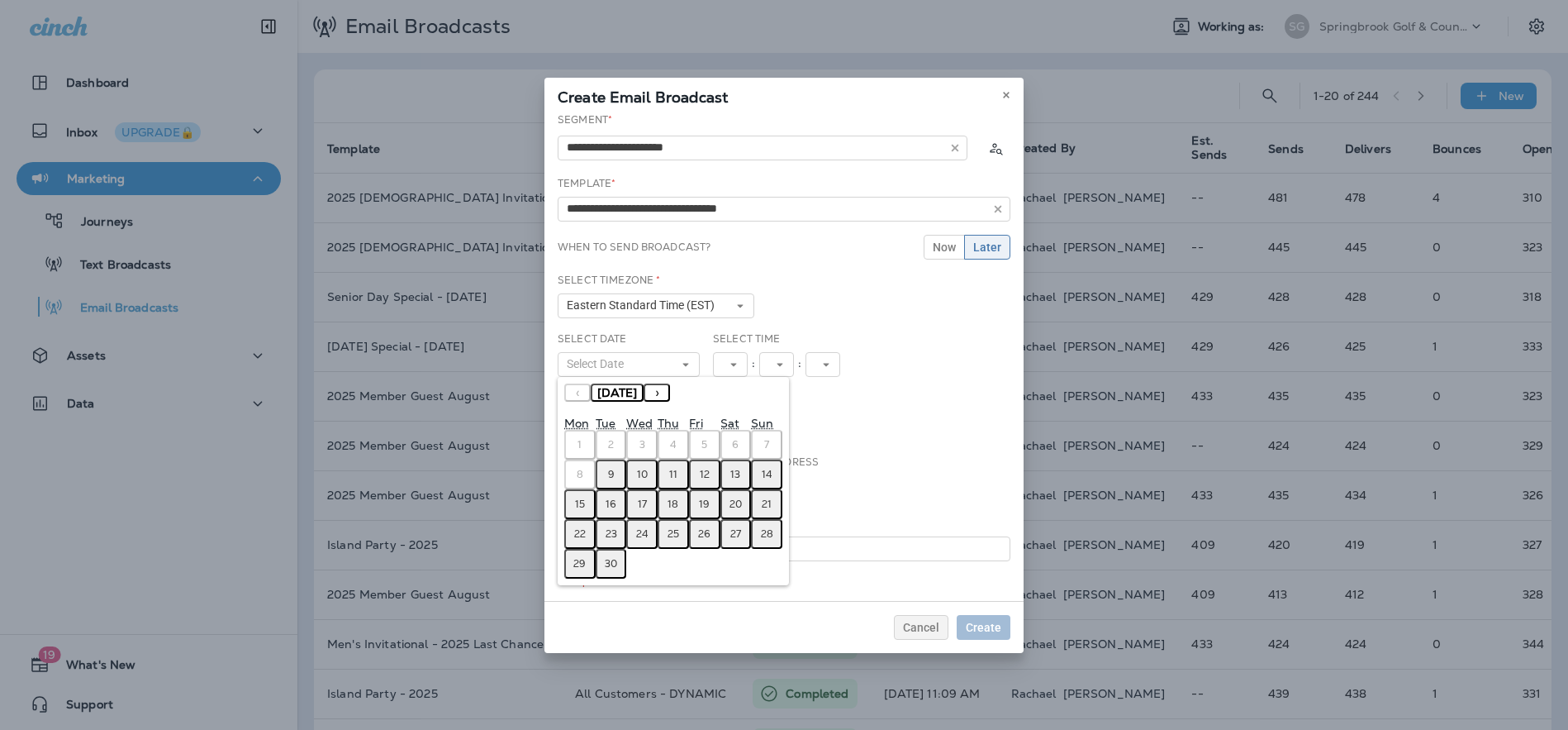
click at [735, 477] on abbr "13" at bounding box center [735, 474] width 10 height 14
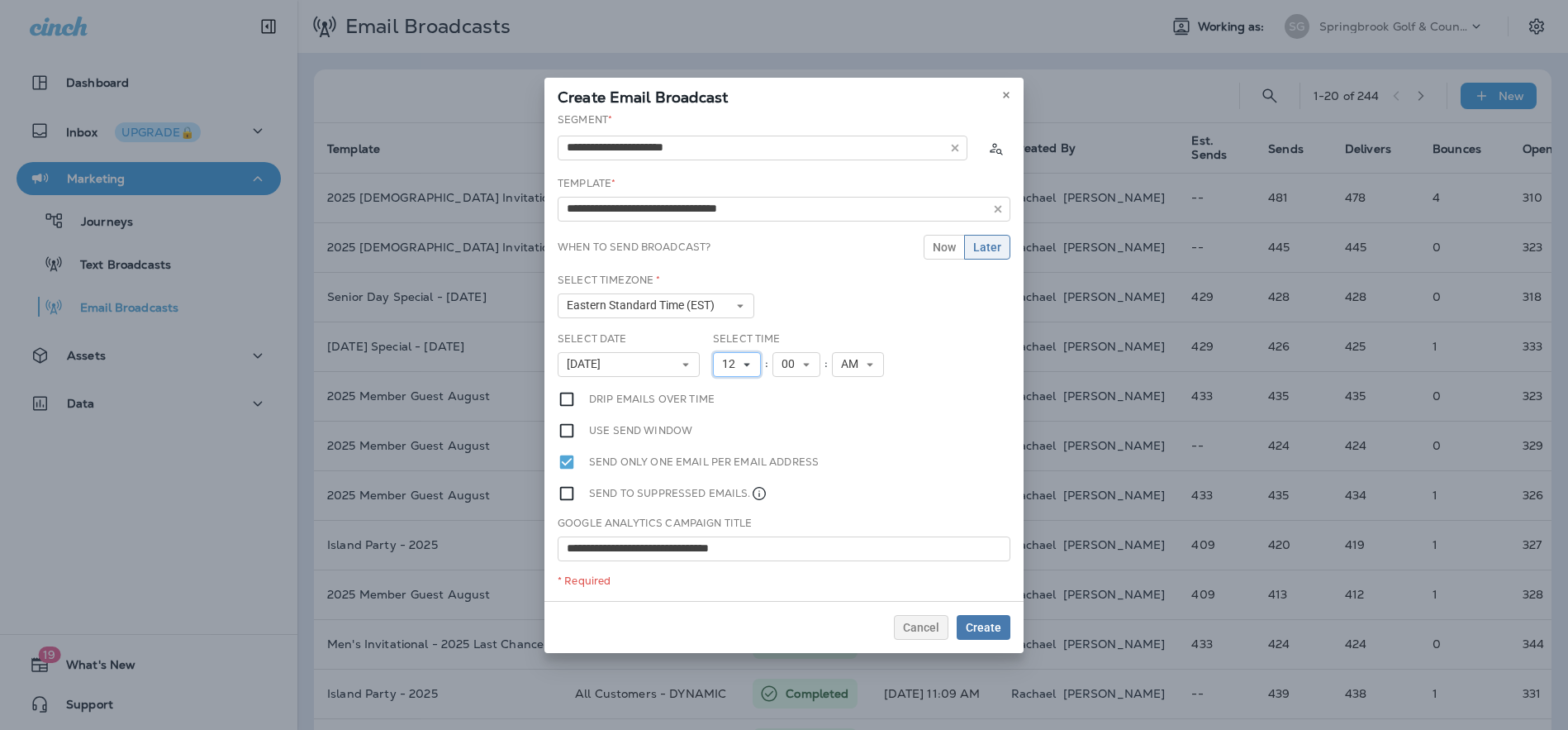
click at [752, 368] on button "12" at bounding box center [737, 365] width 48 height 25
click at [729, 563] on link "10" at bounding box center [737, 569] width 48 height 20
click at [998, 626] on span "Create" at bounding box center [984, 627] width 36 height 12
